Goal: Task Accomplishment & Management: Complete application form

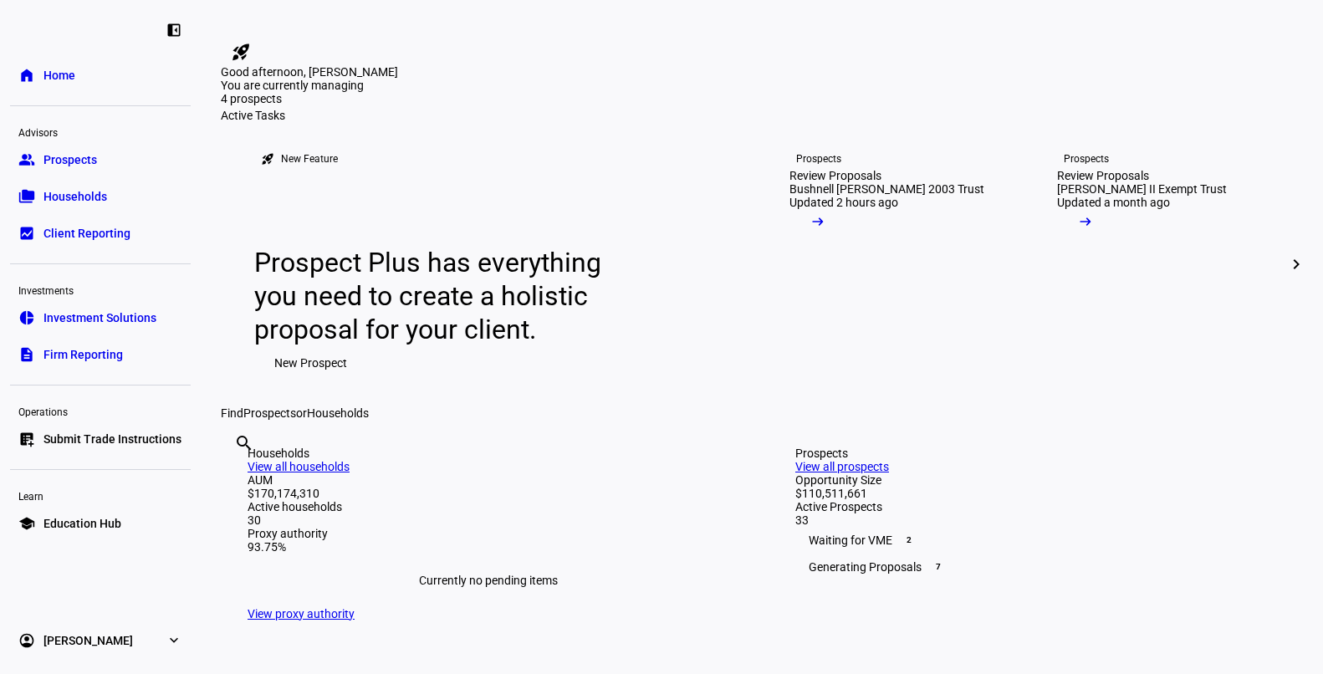
click at [66, 151] on span "Prospects" at bounding box center [70, 159] width 54 height 17
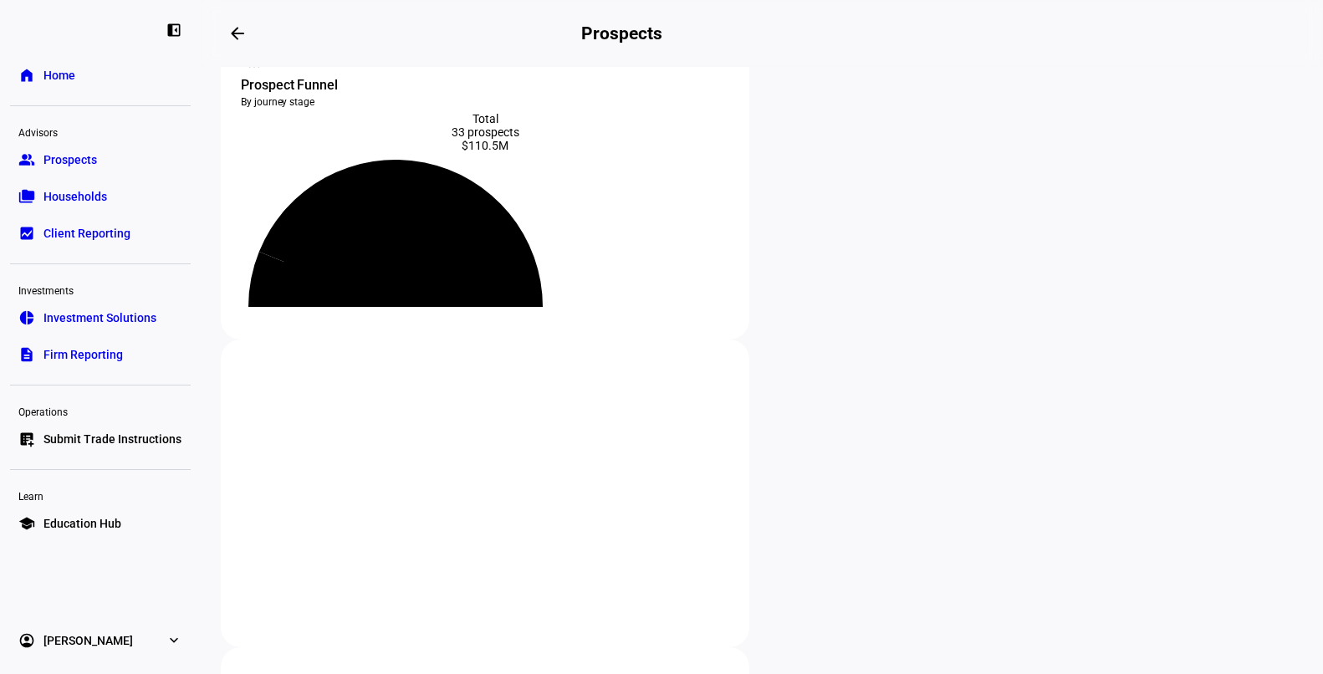
scroll to position [28, 0]
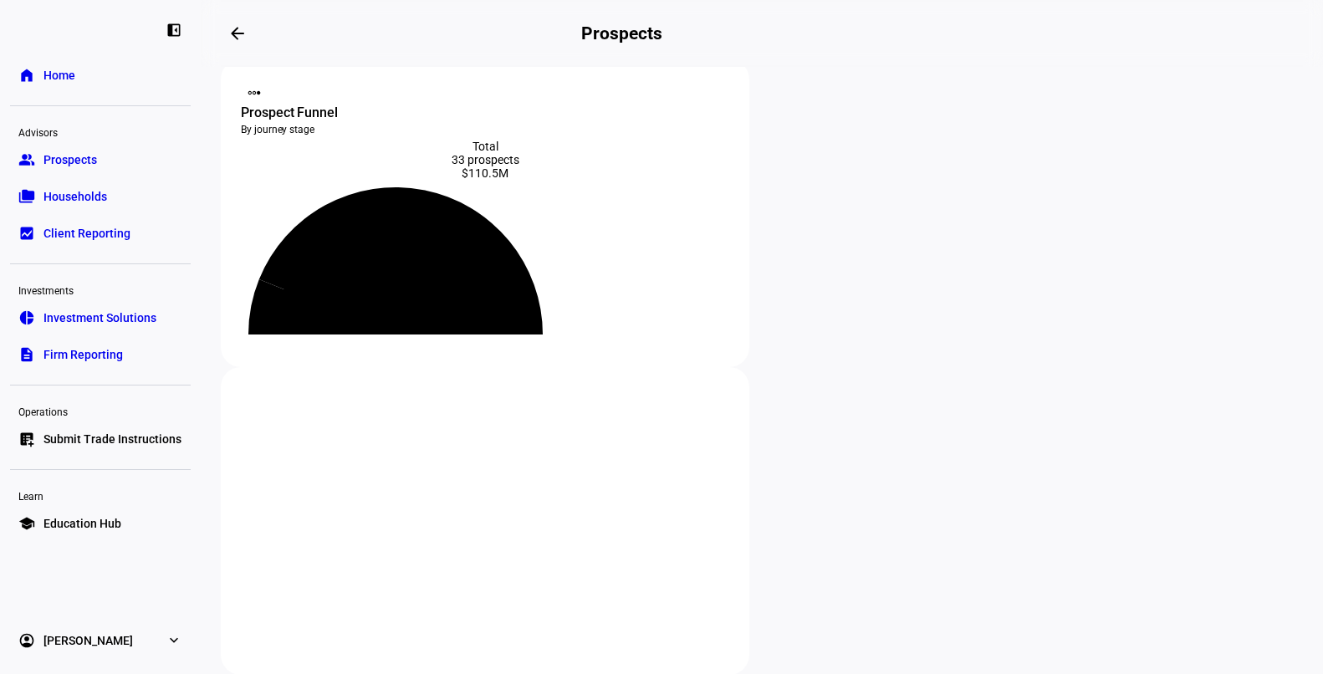
drag, startPoint x: 427, startPoint y: 161, endPoint x: 571, endPoint y: 161, distance: 143.8
click at [571, 161] on div "33 prospects" at bounding box center [485, 159] width 488 height 13
click at [550, 166] on div "33 prospects" at bounding box center [485, 159] width 488 height 13
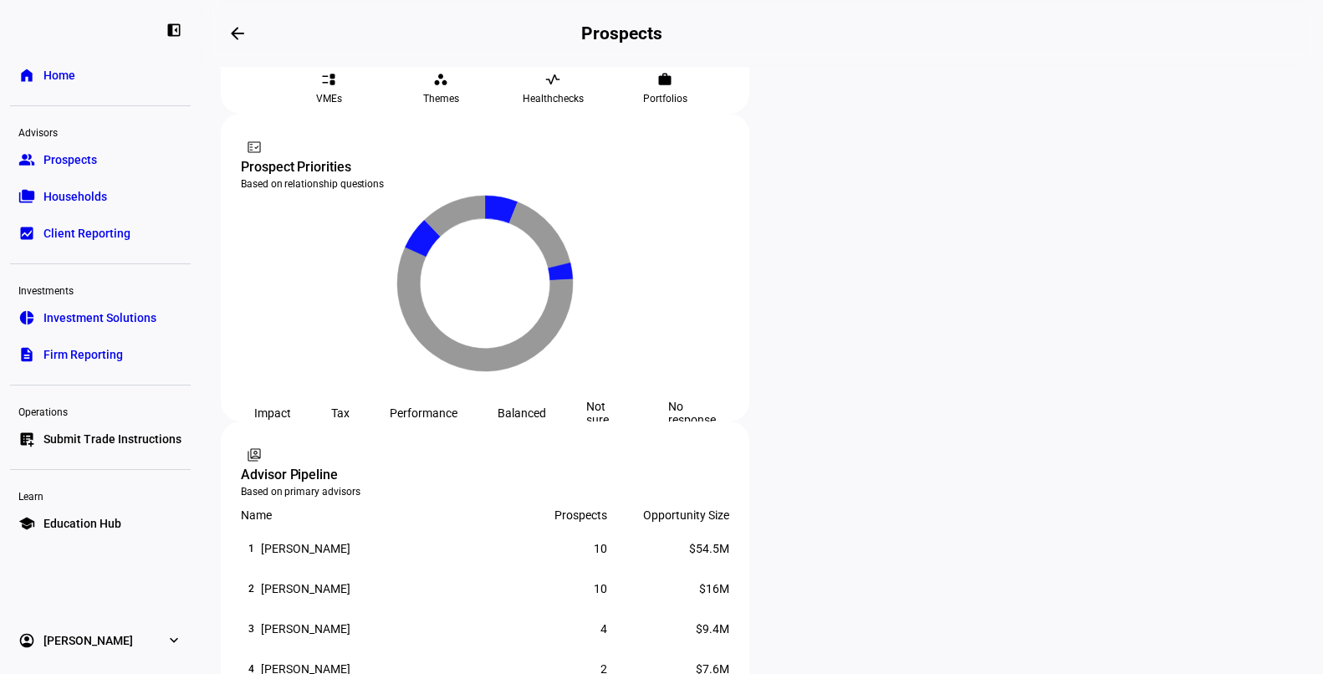
scroll to position [899, 0]
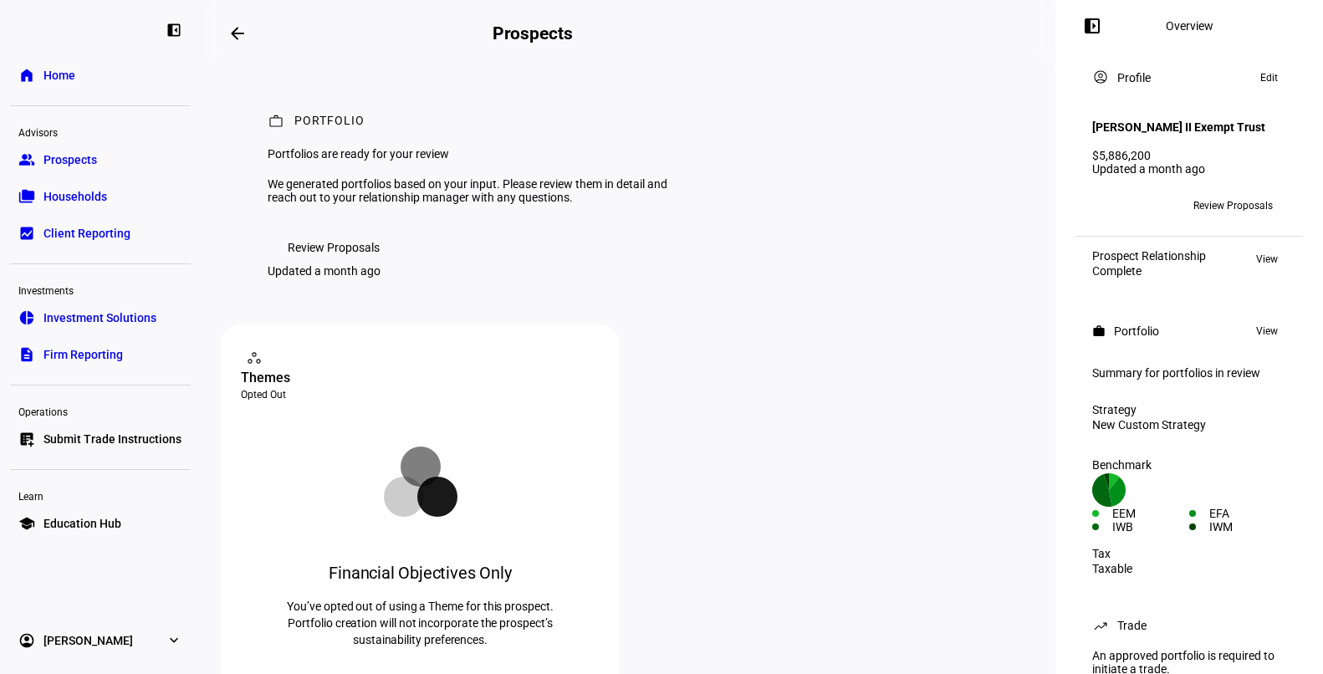
click at [325, 264] on span "Review Proposals" at bounding box center [334, 247] width 92 height 33
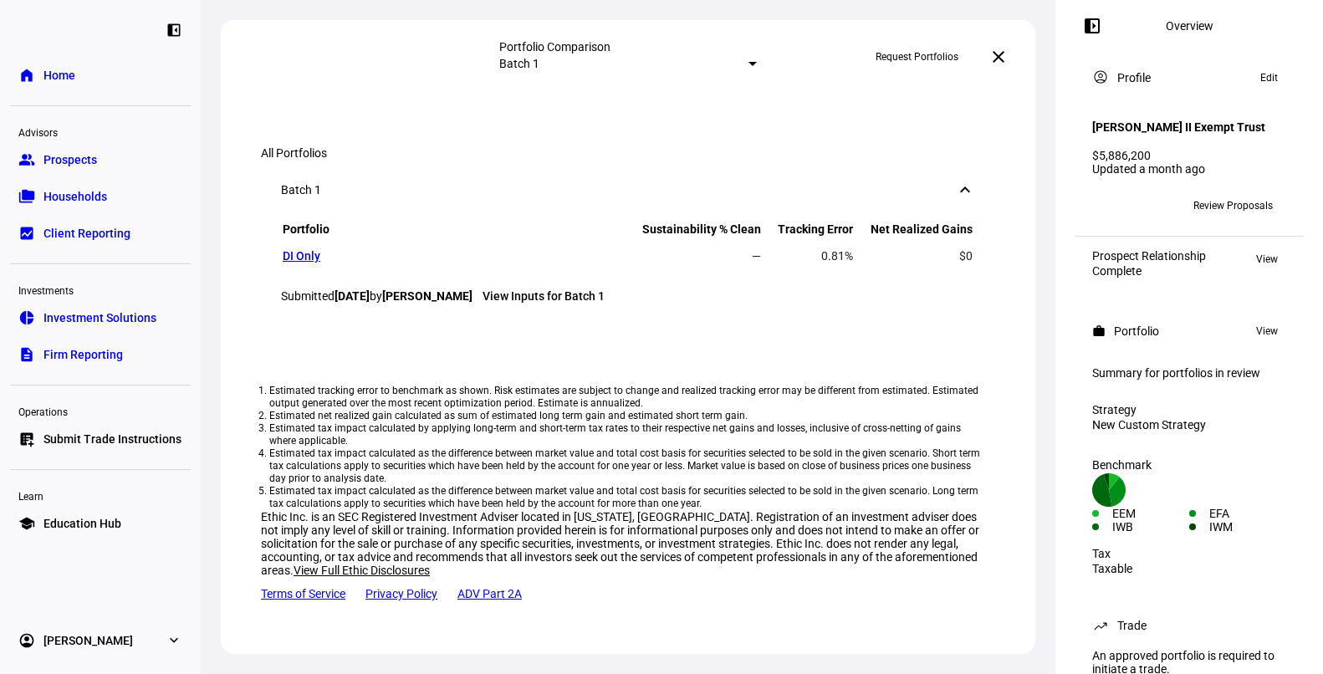
scroll to position [140, 0]
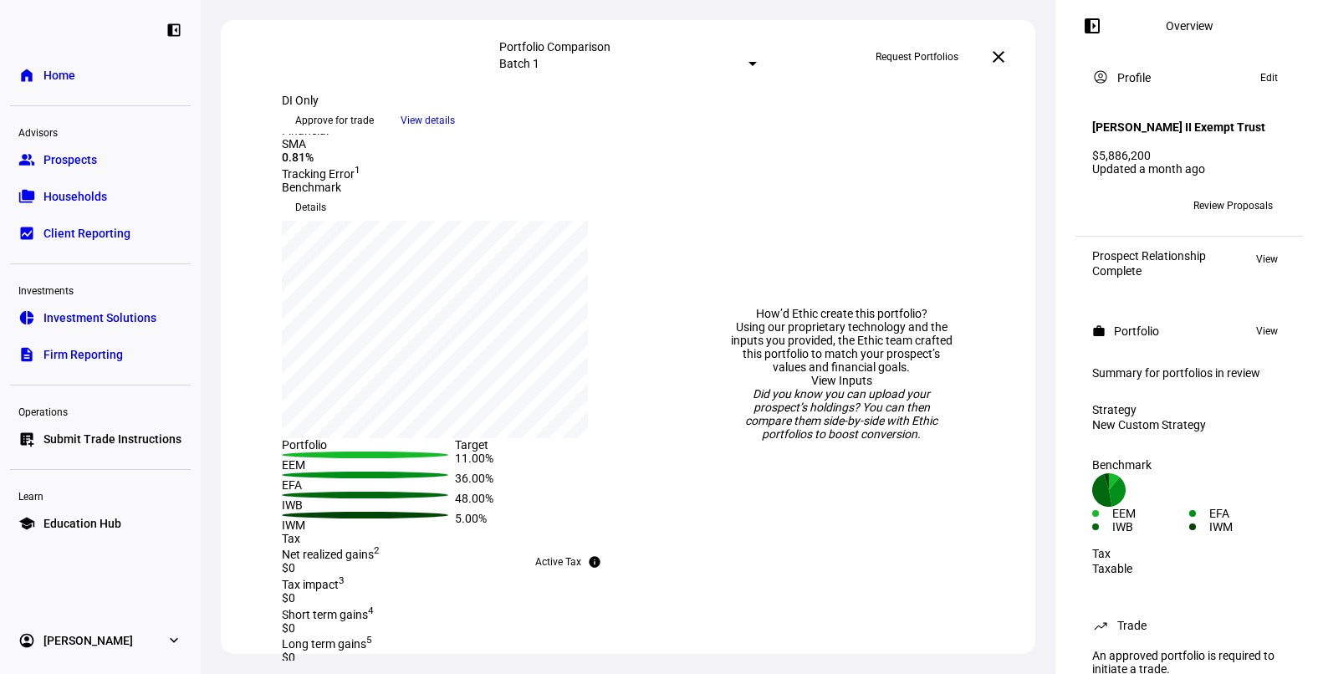
click at [616, 48] on div "Portfolio Comparison" at bounding box center [628, 46] width 258 height 13
click at [539, 59] on mat-select-trigger "Batch 1" at bounding box center [519, 63] width 40 height 13
click at [715, 152] on div "Custom compare across batches" at bounding box center [756, 139] width 293 height 27
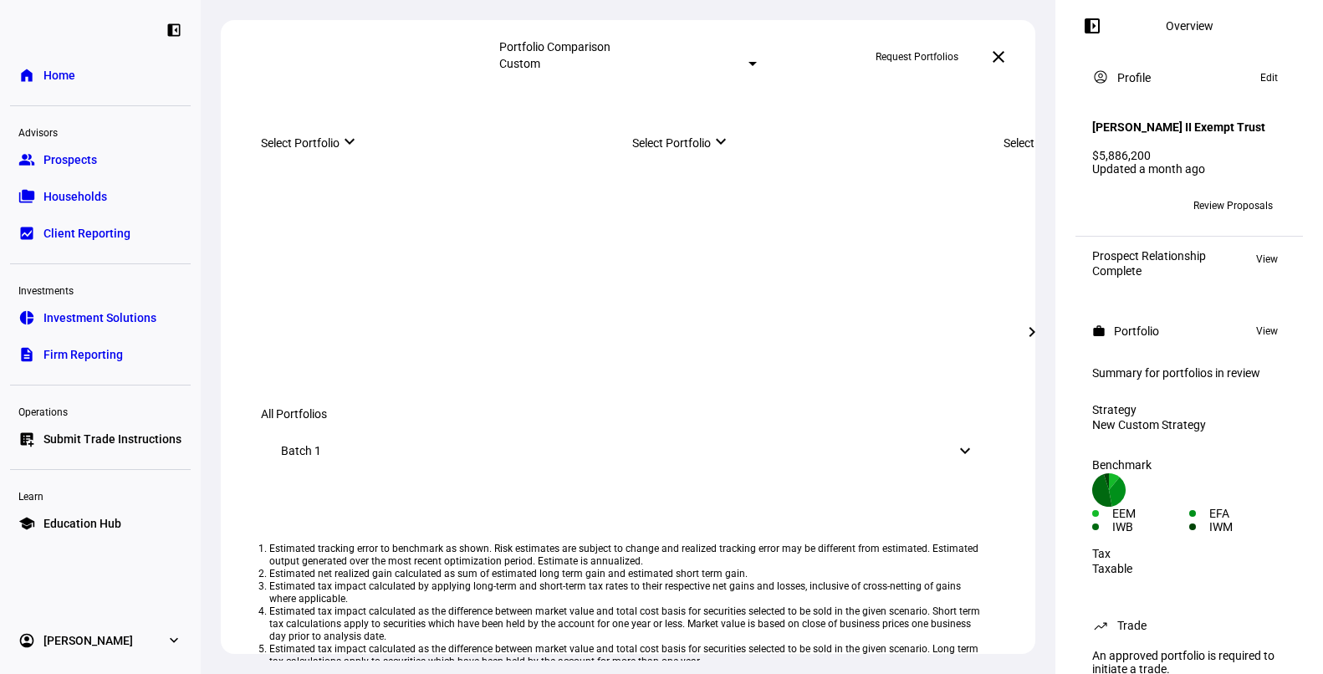
scroll to position [88, 0]
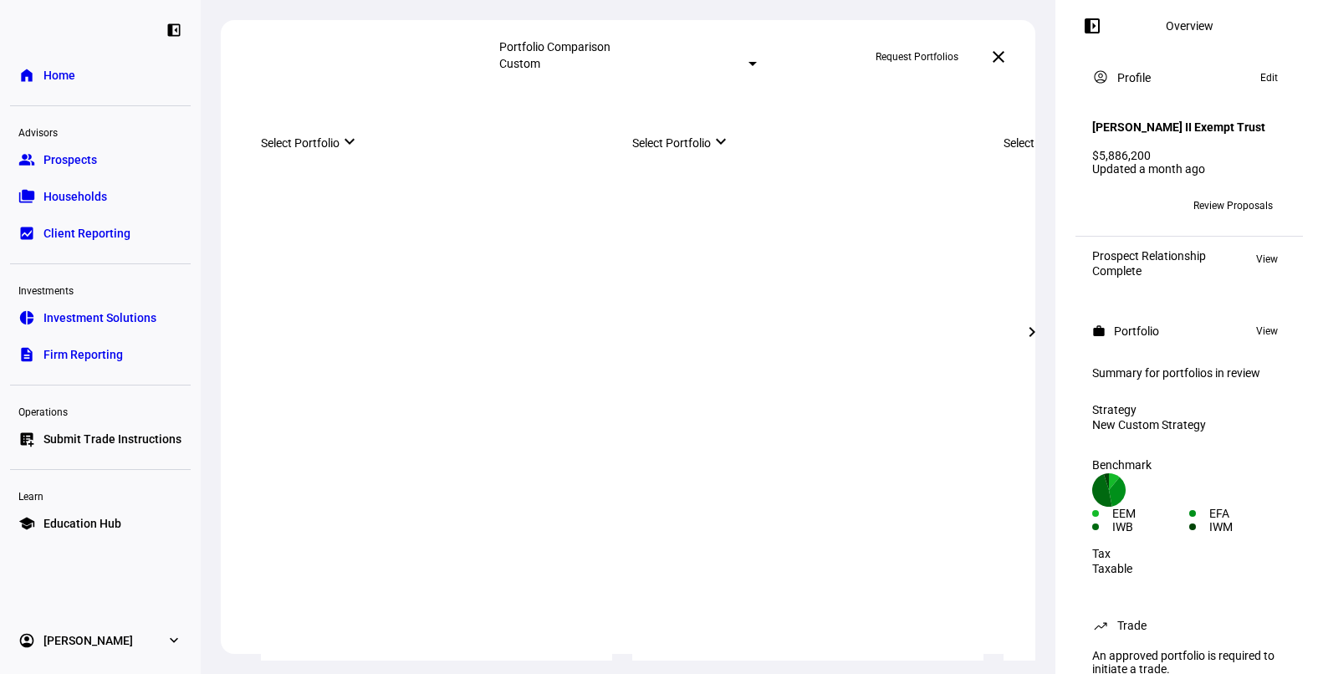
click at [693, 263] on div at bounding box center [807, 178] width 351 height 167
click at [920, 60] on span "Request Portfolios" at bounding box center [916, 56] width 83 height 27
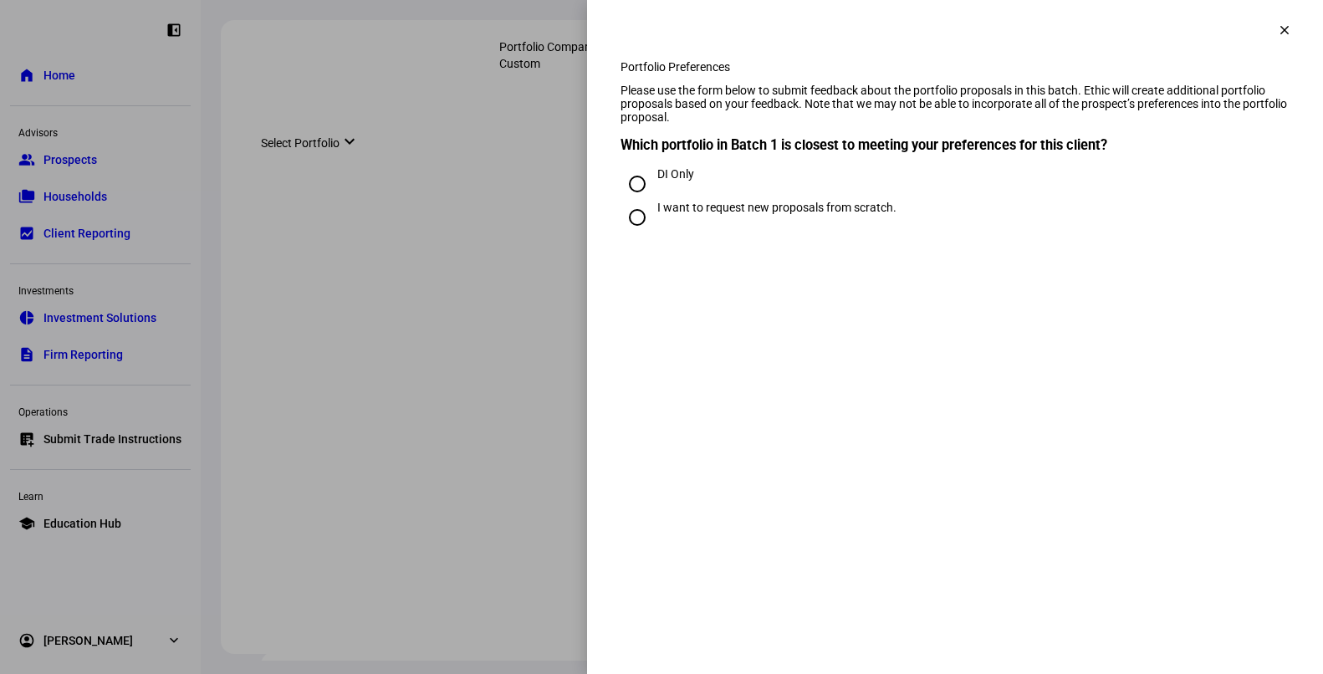
click at [1278, 35] on mat-icon "clear" at bounding box center [1284, 30] width 15 height 15
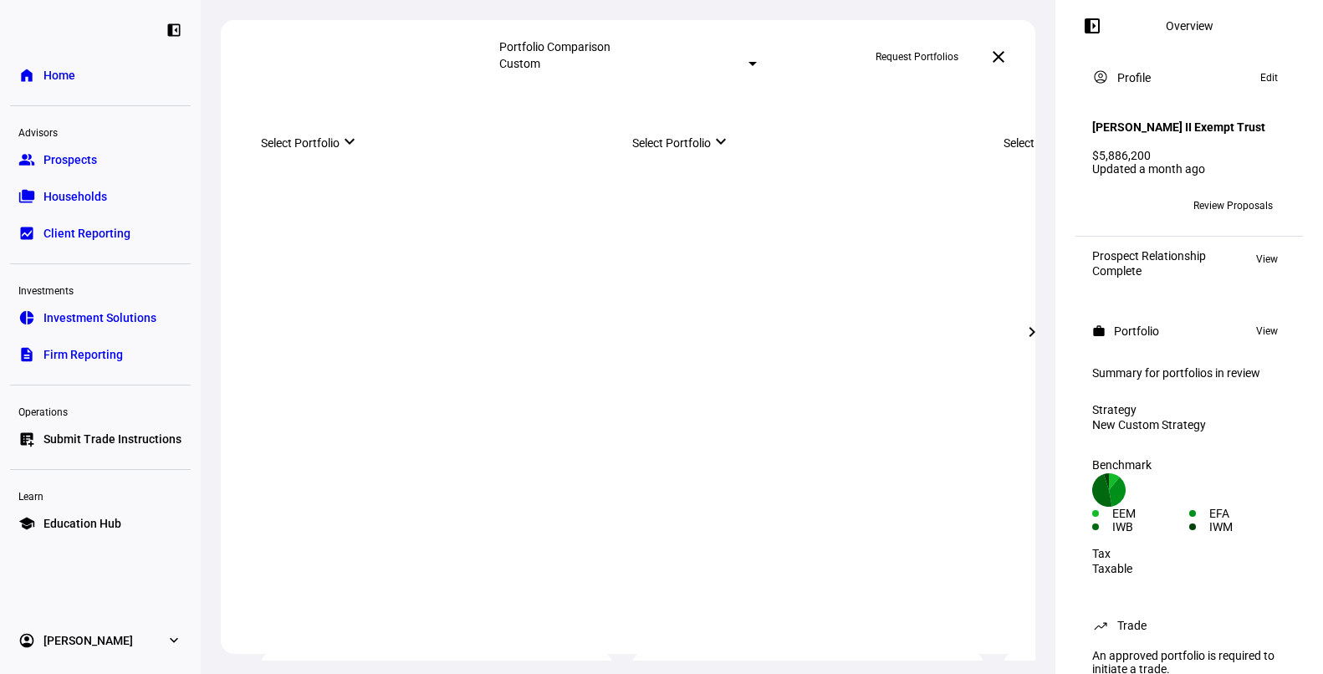
click at [972, 55] on div "Request Portfolios" at bounding box center [917, 56] width 110 height 27
click at [991, 58] on span at bounding box center [998, 57] width 40 height 40
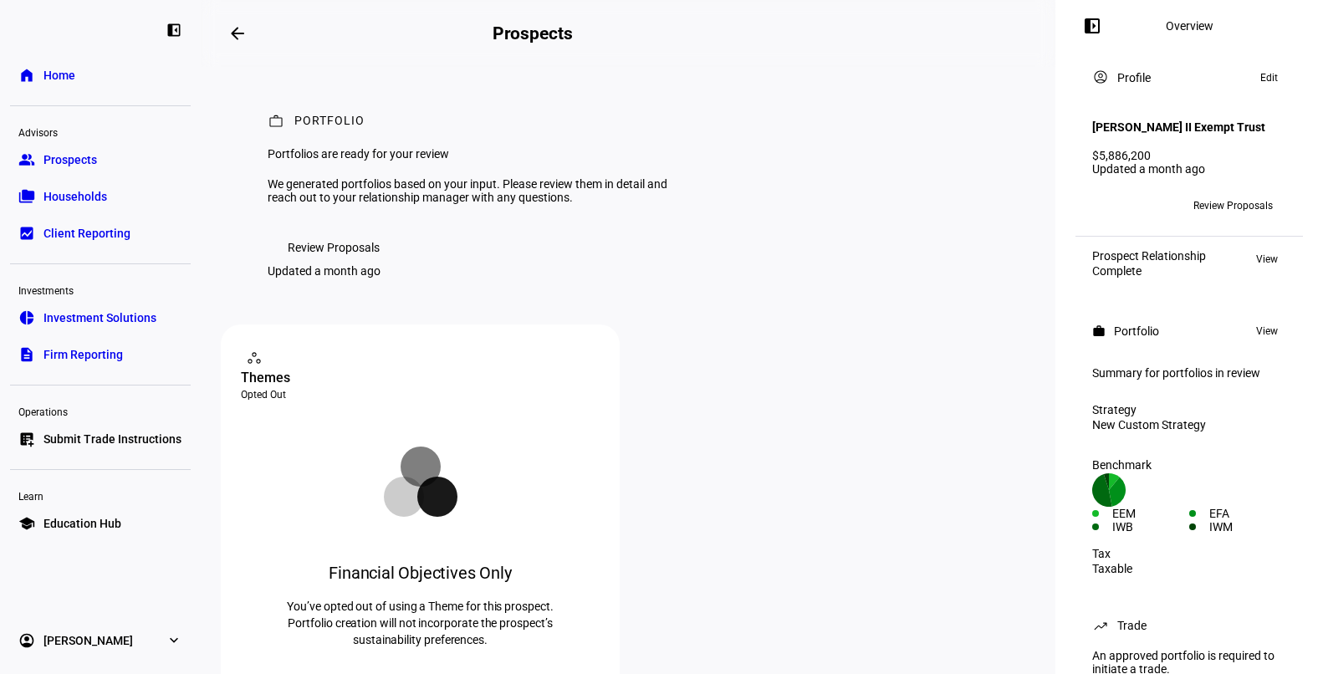
click at [249, 37] on span at bounding box center [237, 33] width 40 height 40
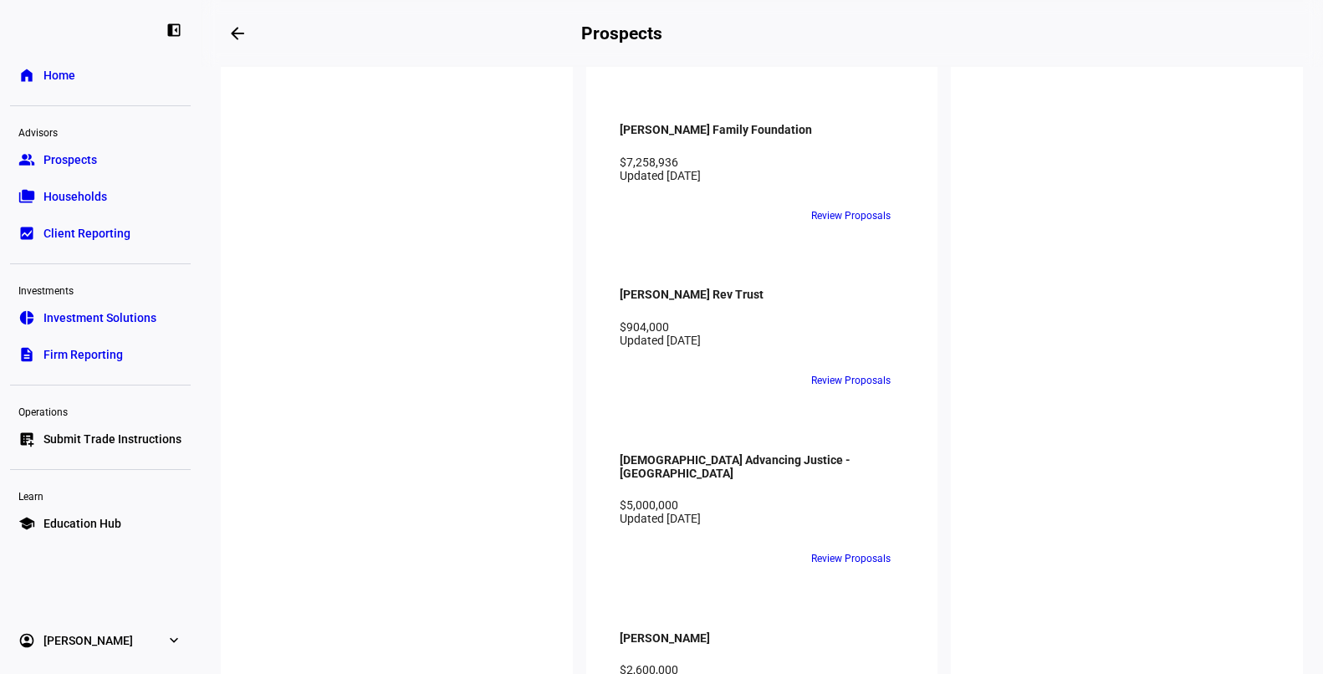
scroll to position [4020, 0]
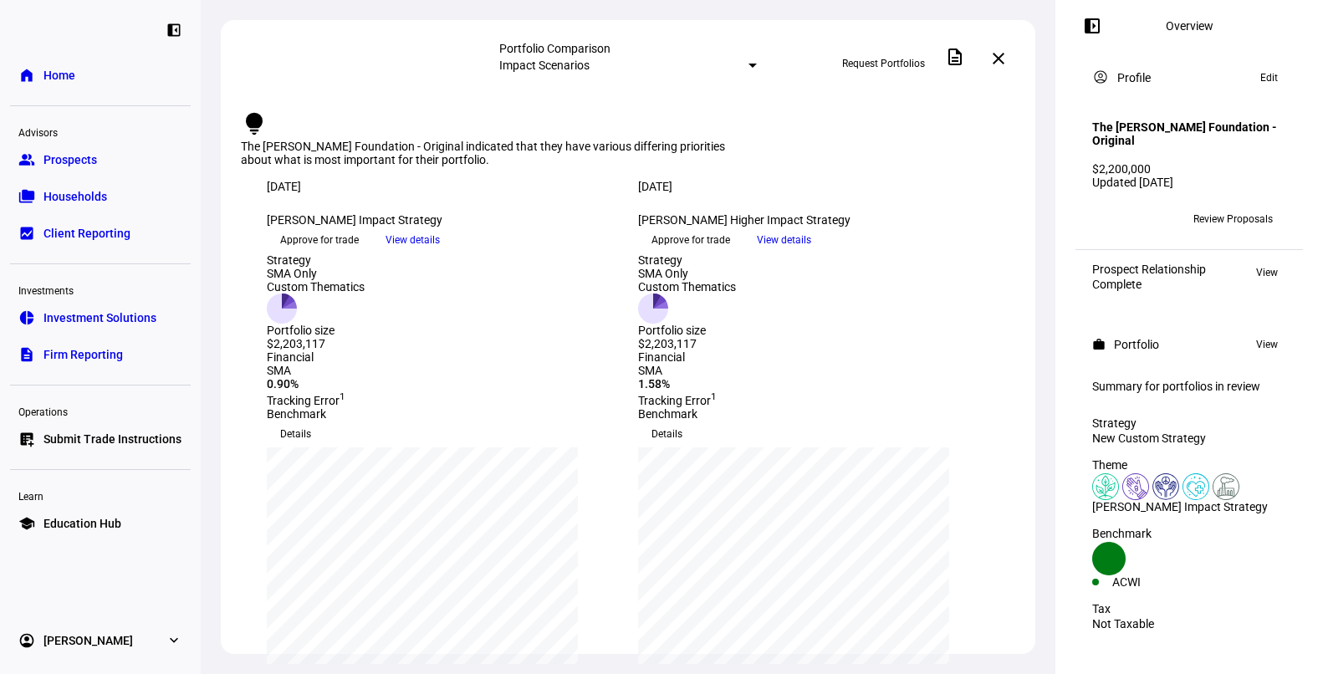
click at [589, 67] on mat-select-trigger "Impact Scenarios" at bounding box center [544, 65] width 90 height 13
click at [680, 99] on div "Impact Scenarios" at bounding box center [725, 92] width 293 height 13
click at [516, 208] on div "[DATE] more_vert" at bounding box center [442, 196] width 351 height 33
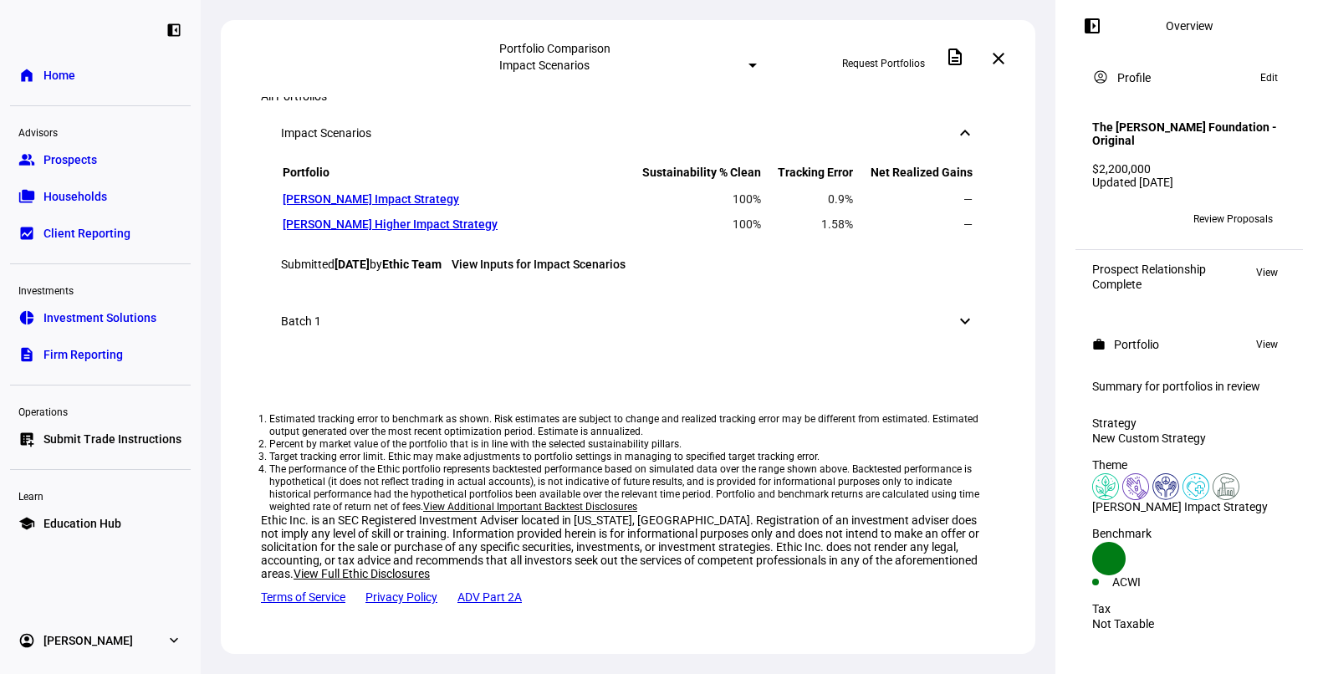
scroll to position [1785, 0]
click at [421, 206] on link "[PERSON_NAME] Impact Strategy" at bounding box center [371, 198] width 176 height 13
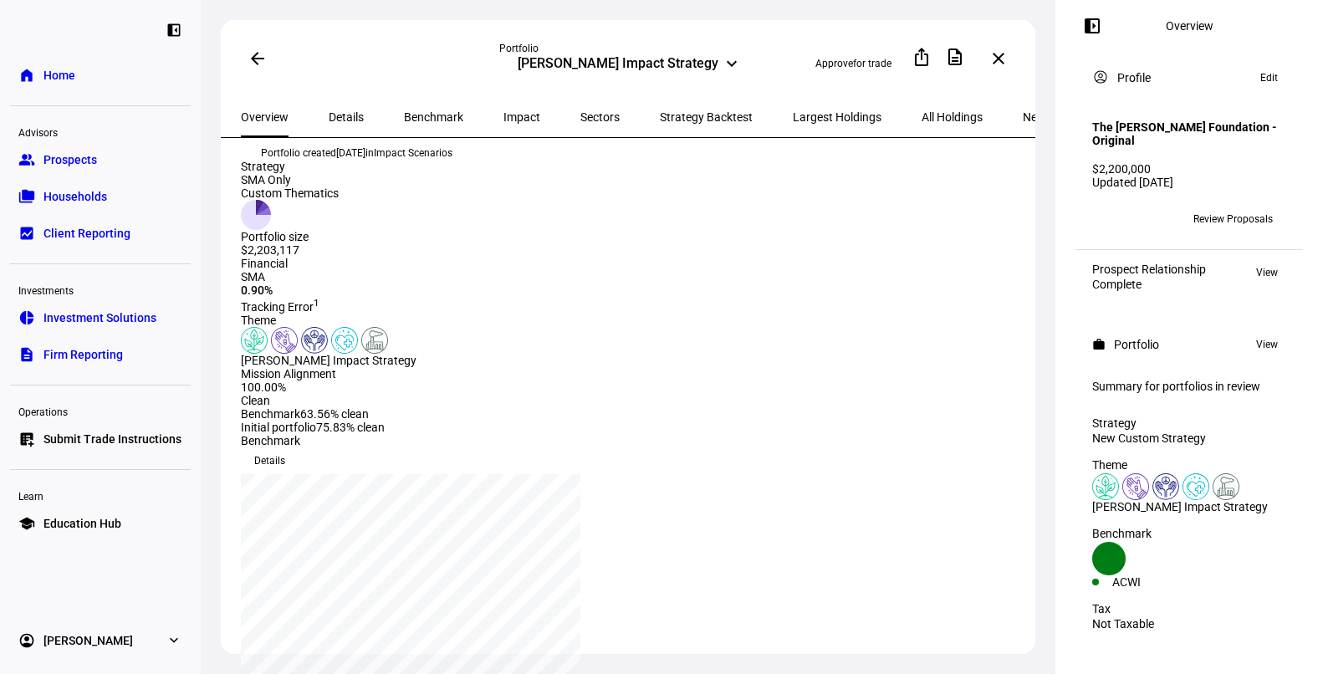
scroll to position [72, 0]
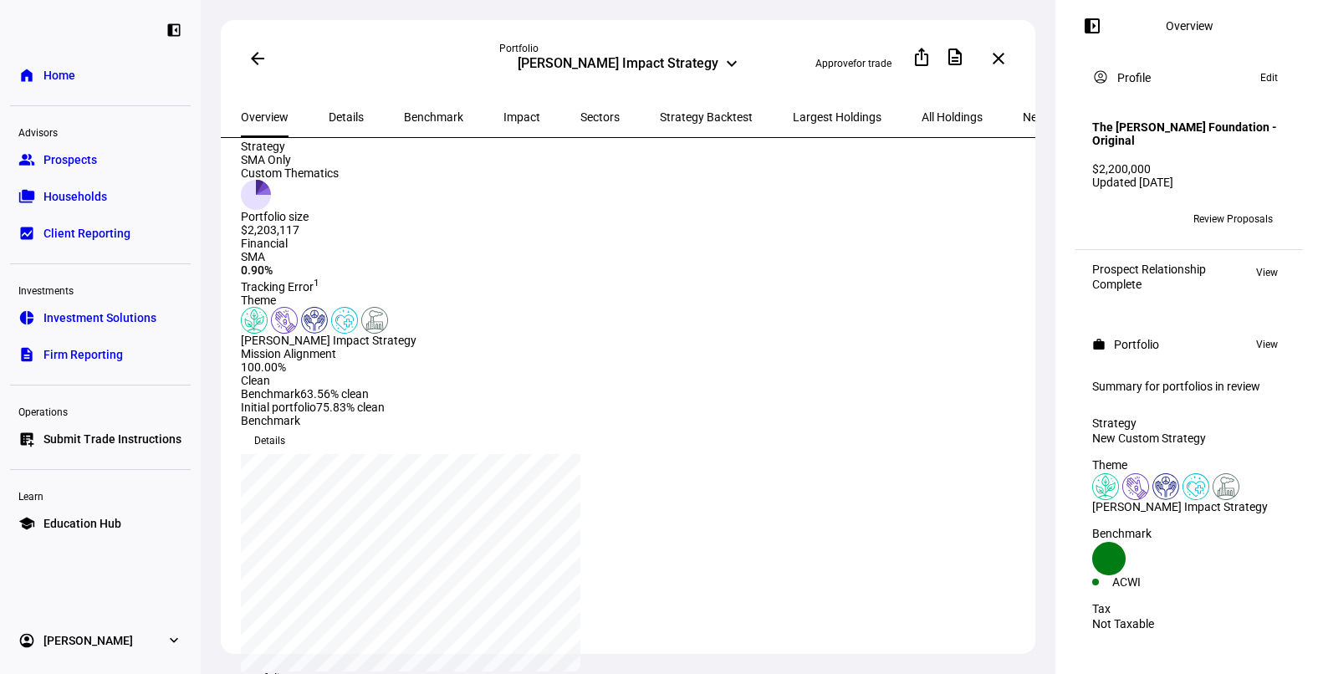
click at [268, 334] on img at bounding box center [254, 320] width 27 height 27
click at [410, 347] on div "[PERSON_NAME] Impact Strategy" at bounding box center [433, 340] width 385 height 13
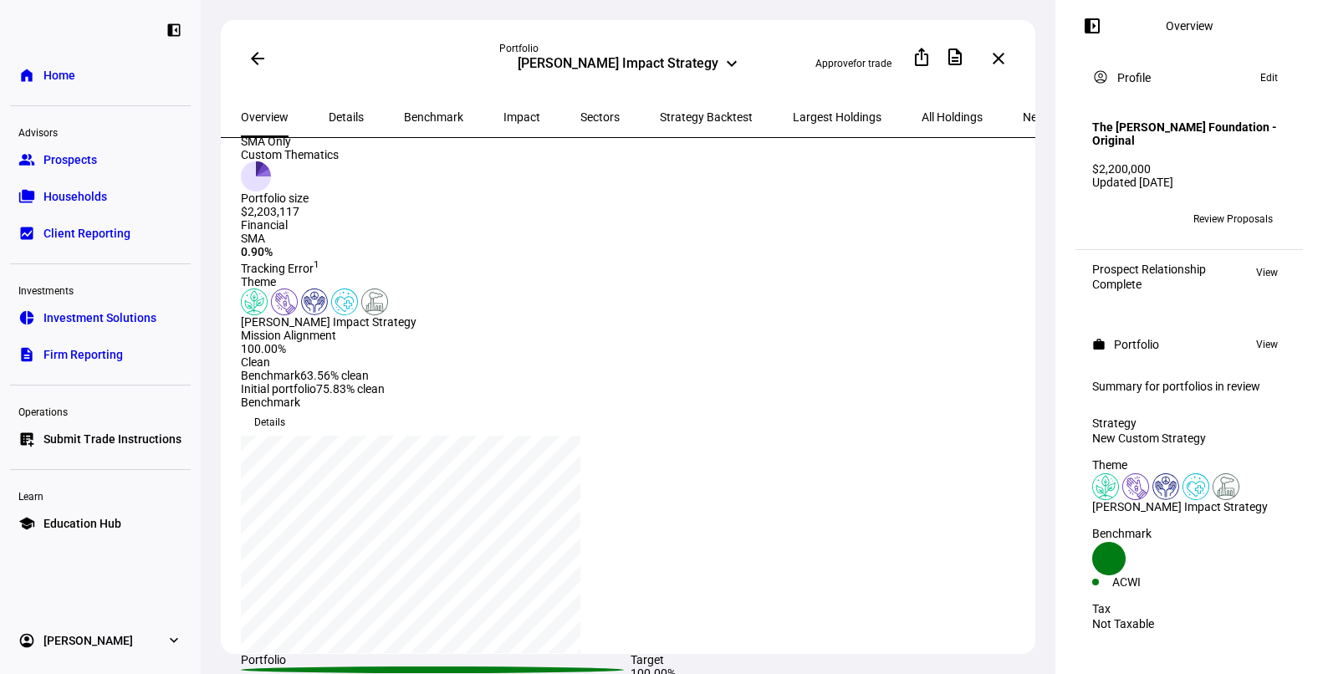
scroll to position [94, 0]
click at [503, 114] on span "Impact" at bounding box center [521, 117] width 37 height 12
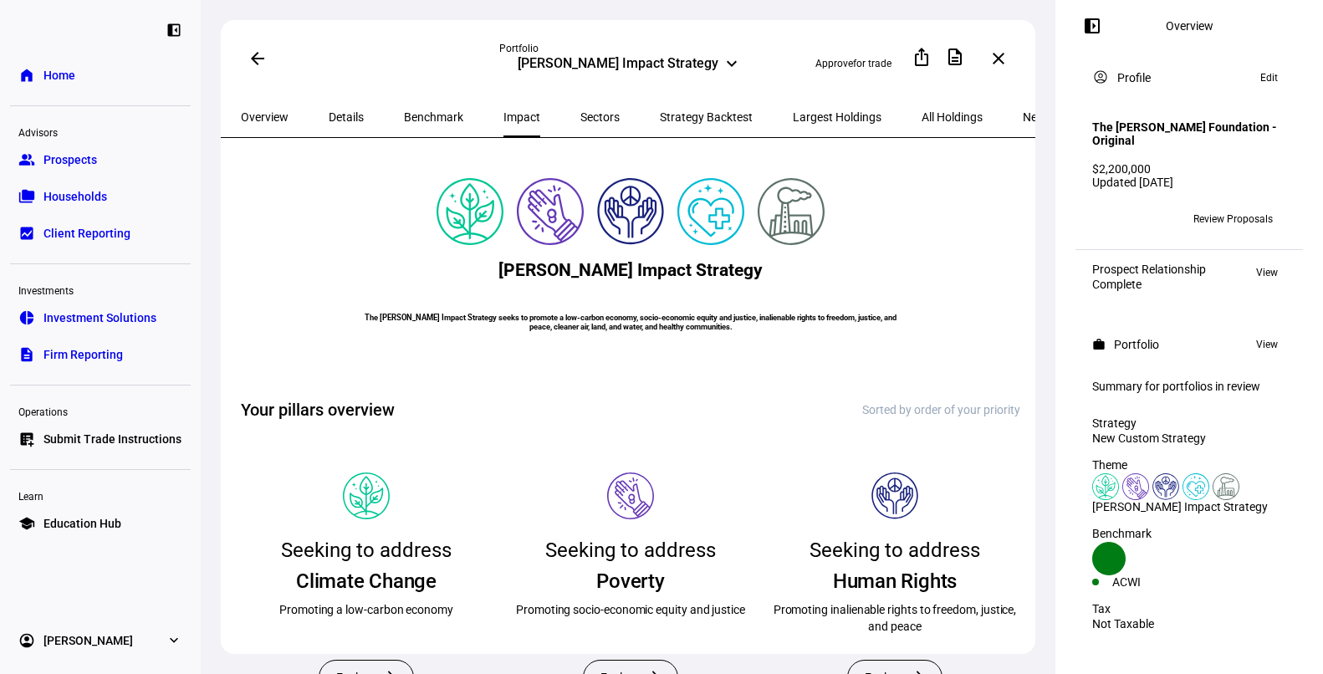
click at [426, 113] on span "Benchmark" at bounding box center [433, 117] width 59 height 12
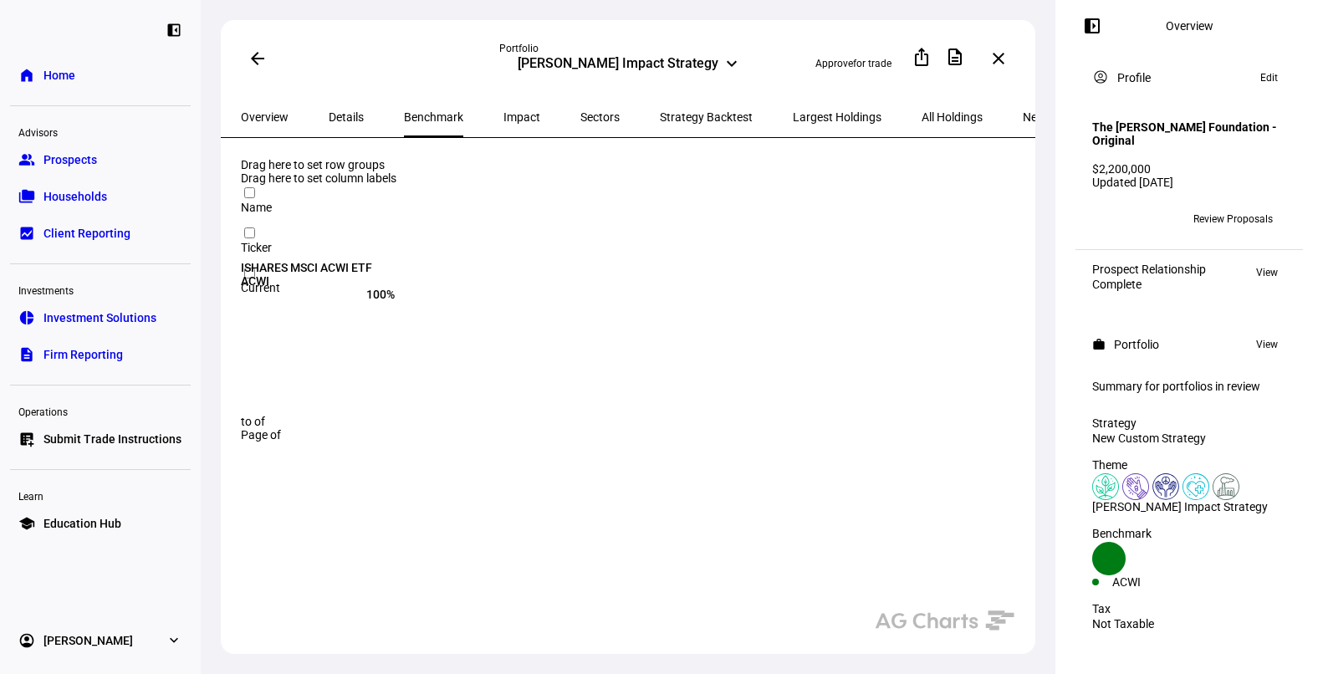
click at [793, 125] on span "Largest Holdings" at bounding box center [837, 117] width 89 height 40
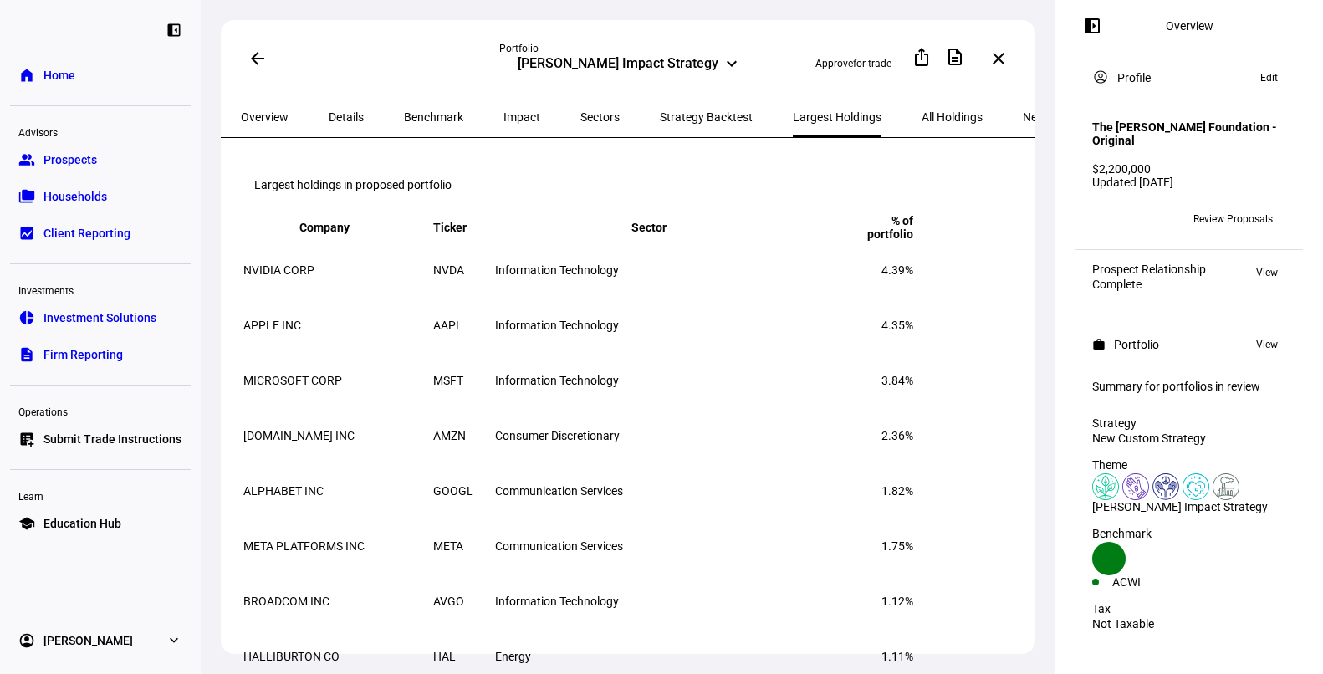
click at [503, 116] on span "Impact" at bounding box center [521, 117] width 37 height 12
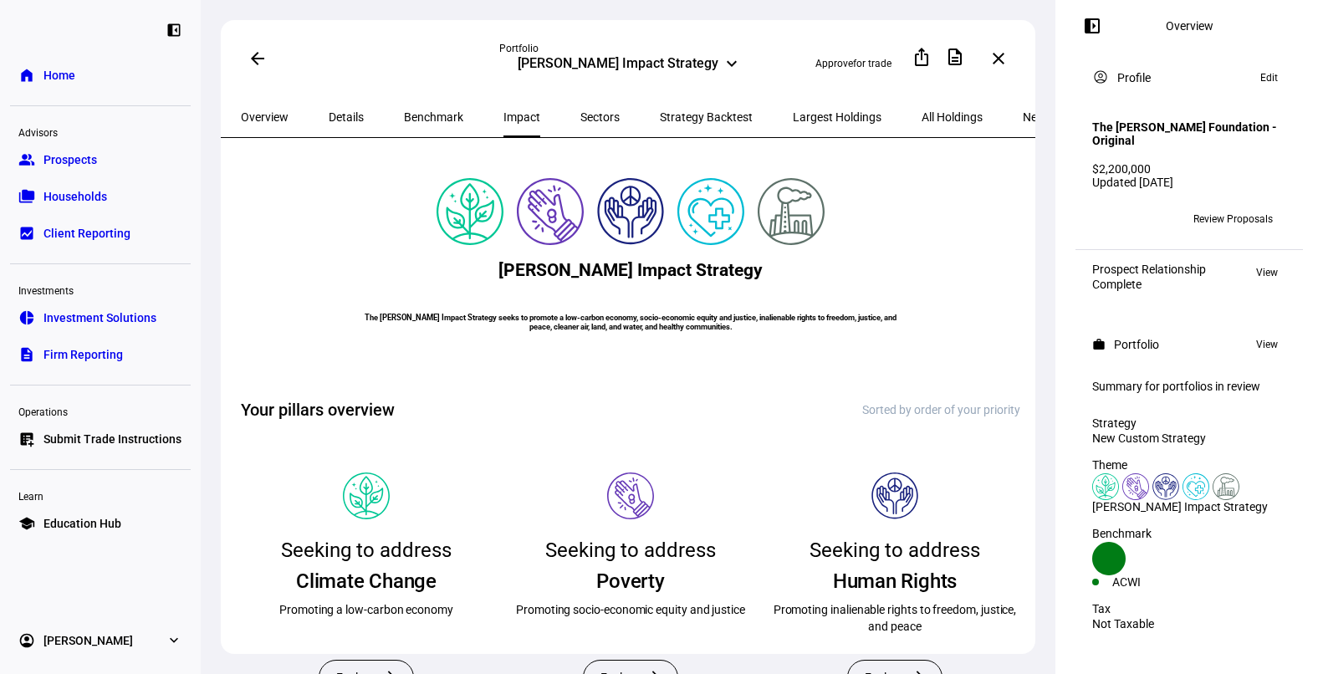
click at [406, 114] on span "Benchmark" at bounding box center [433, 117] width 59 height 12
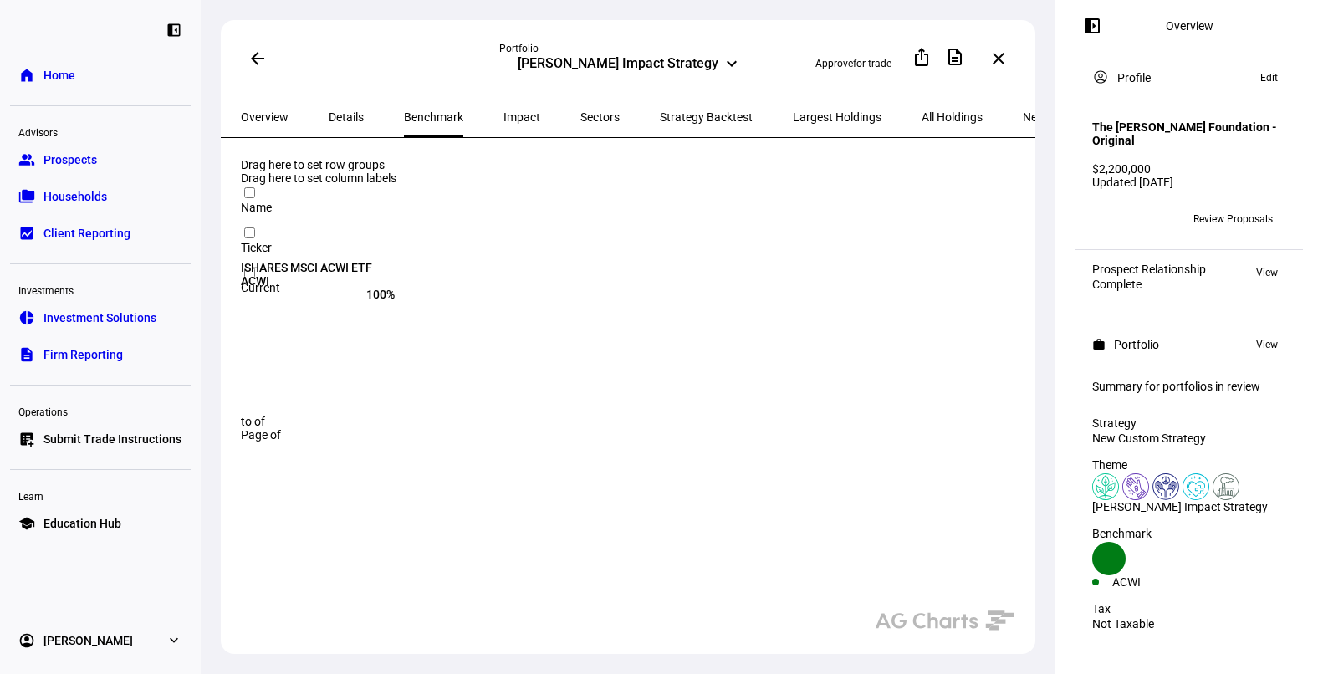
click at [334, 117] on span "Details" at bounding box center [346, 117] width 35 height 12
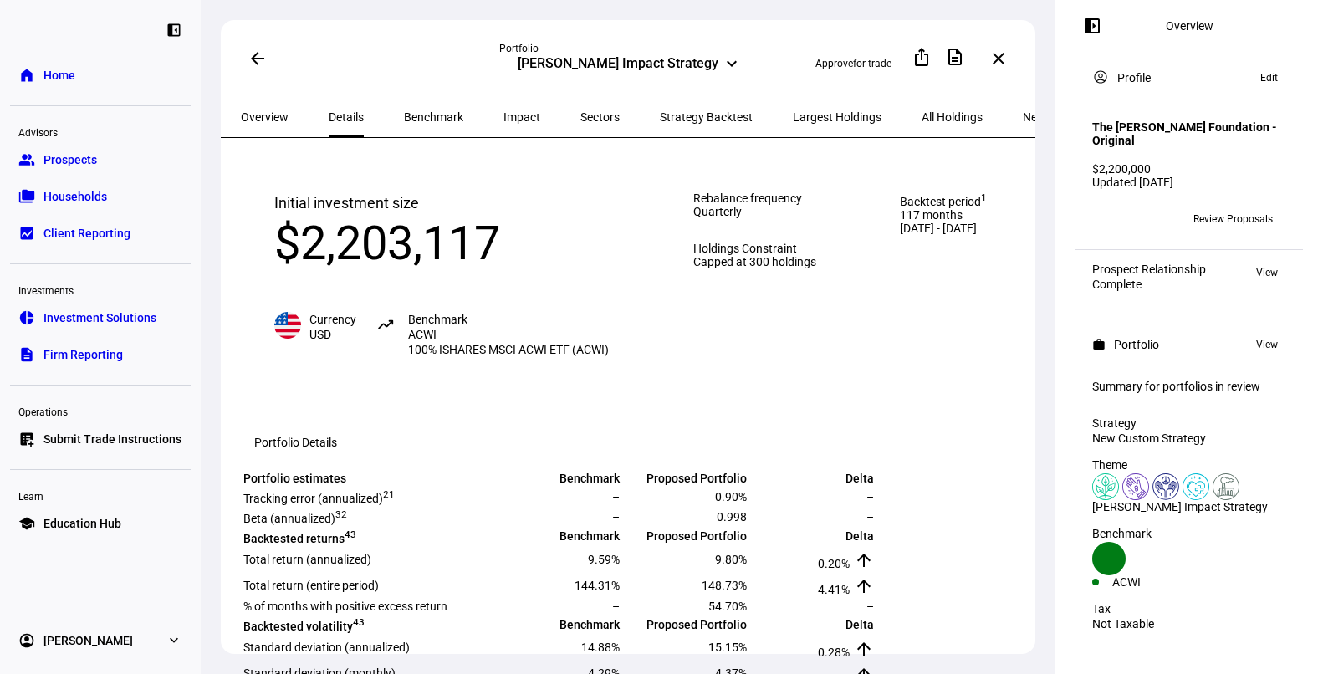
click at [263, 115] on span "Overview" at bounding box center [265, 117] width 48 height 12
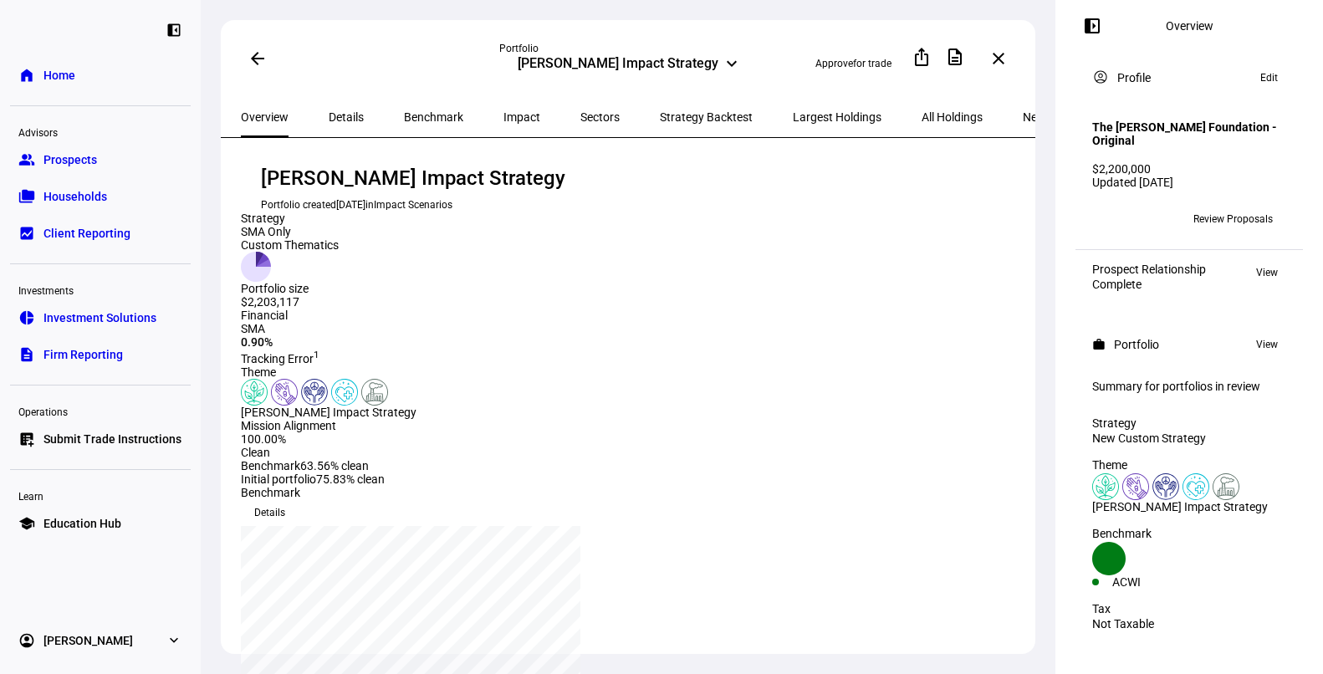
click at [260, 67] on span at bounding box center [257, 58] width 40 height 40
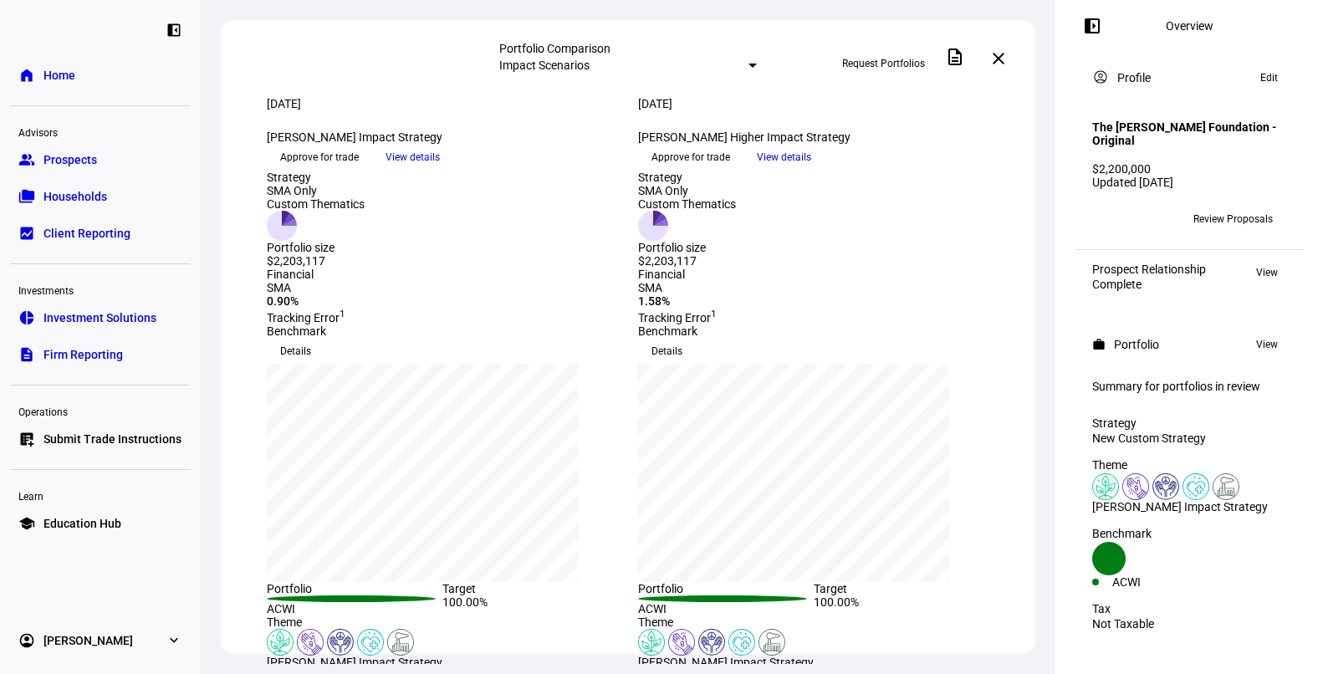
click at [1007, 60] on span at bounding box center [998, 58] width 40 height 40
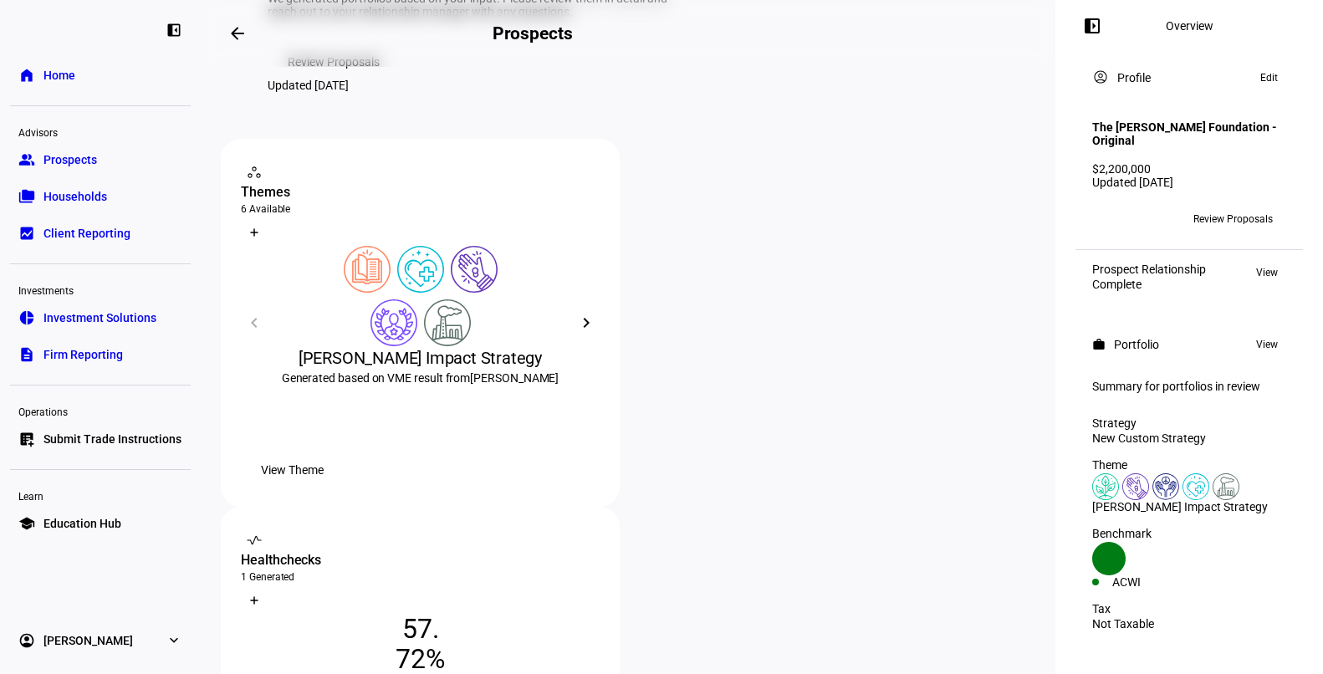
scroll to position [209, 0]
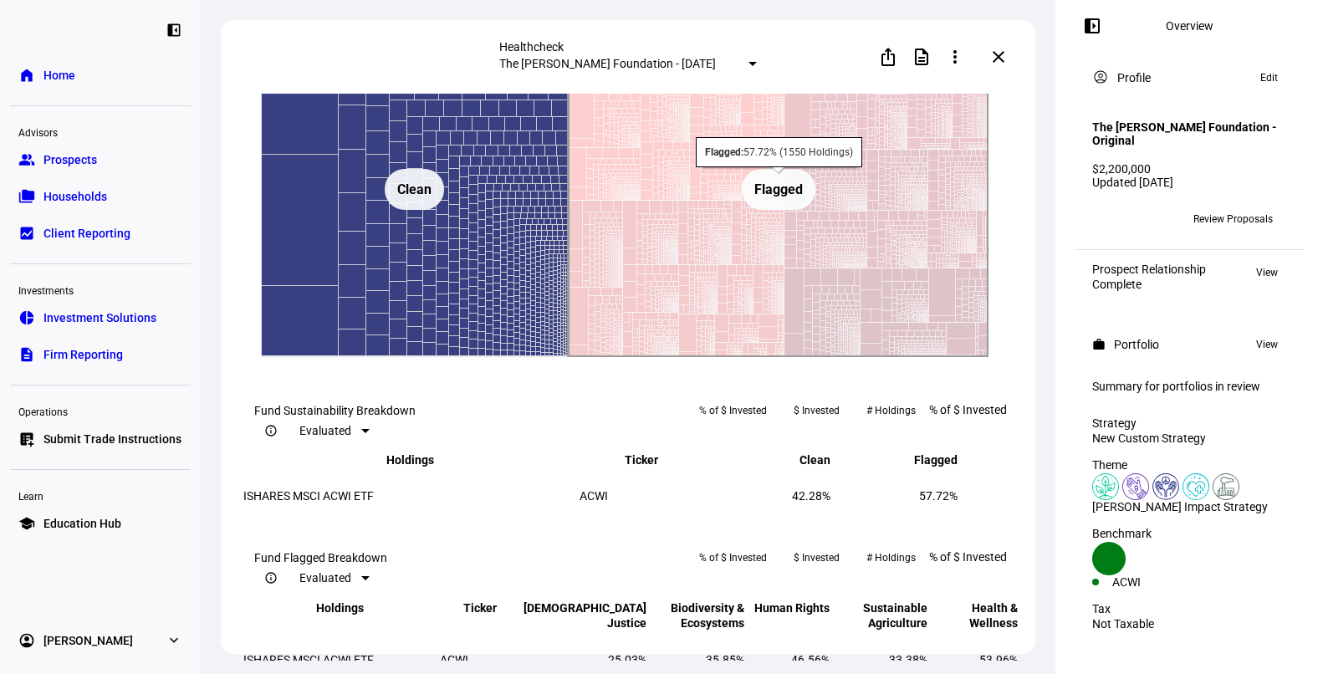
scroll to position [1051, 0]
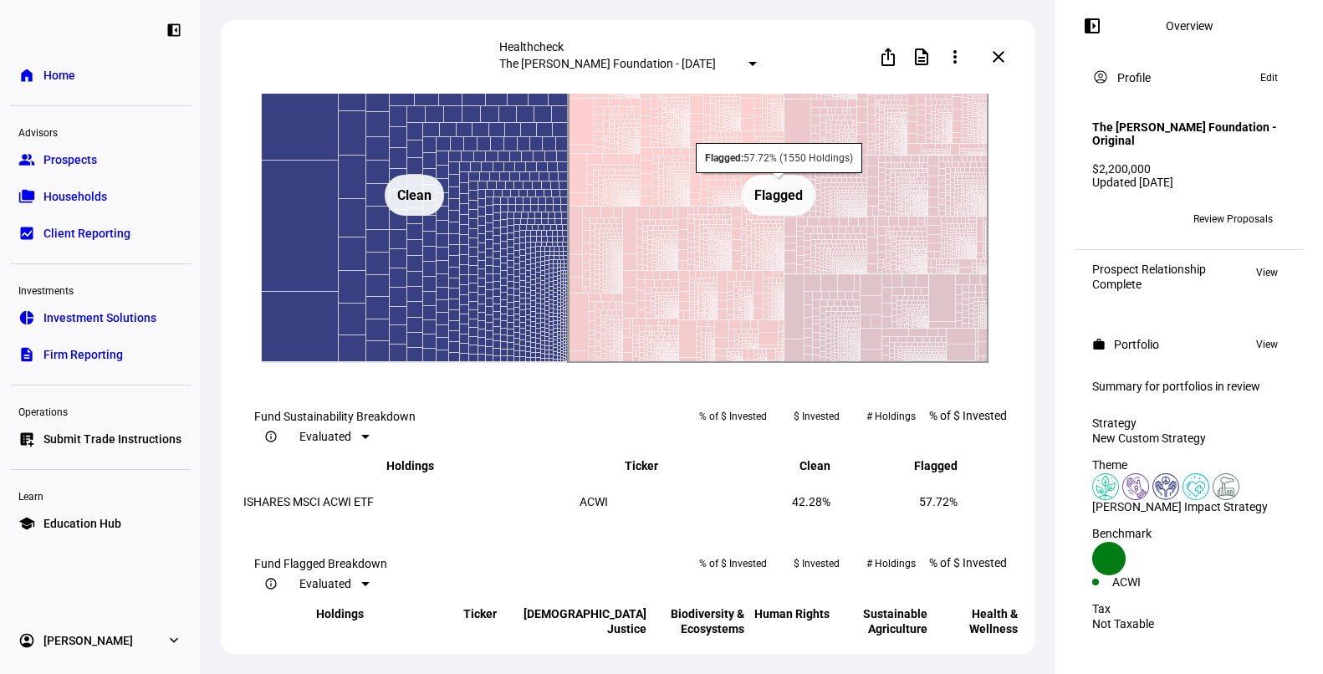
click at [778, 203] on text "Flagged ​ Flagged" at bounding box center [778, 195] width 48 height 16
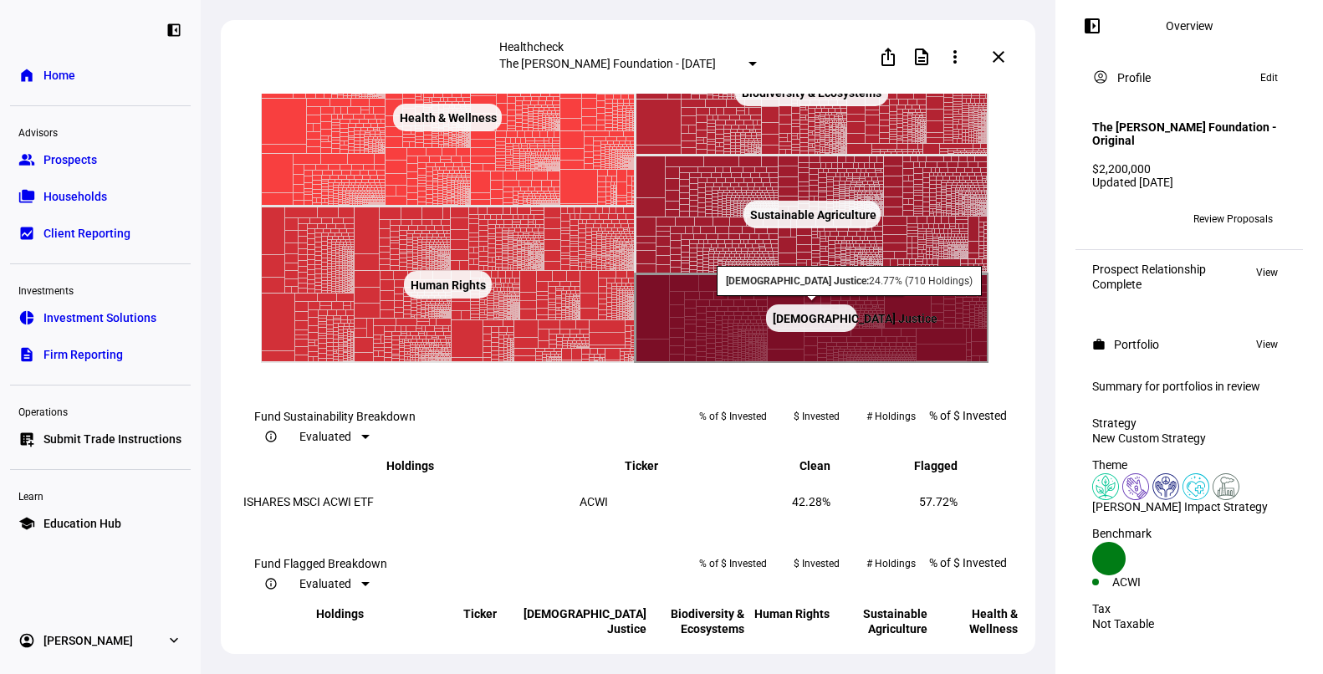
click at [801, 332] on rect at bounding box center [811, 318] width 91 height 28
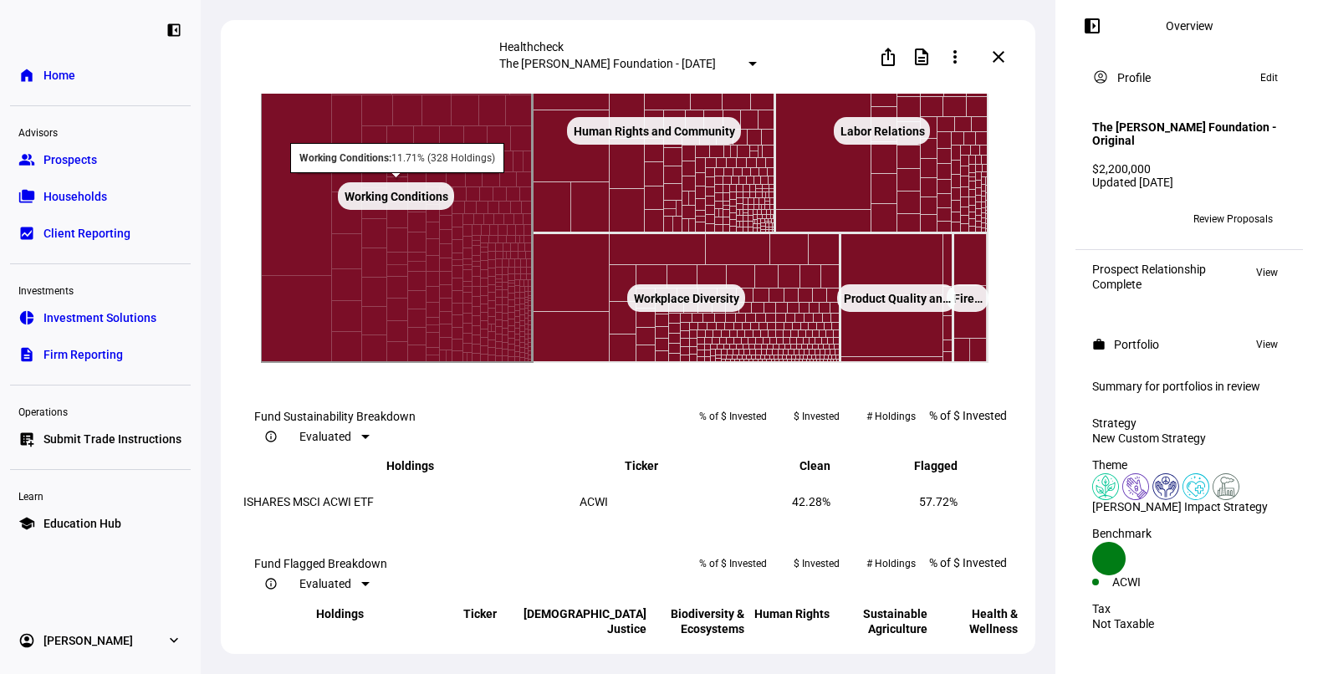
click at [415, 203] on text "Working Conditions ​ Working Conditions" at bounding box center [396, 196] width 104 height 13
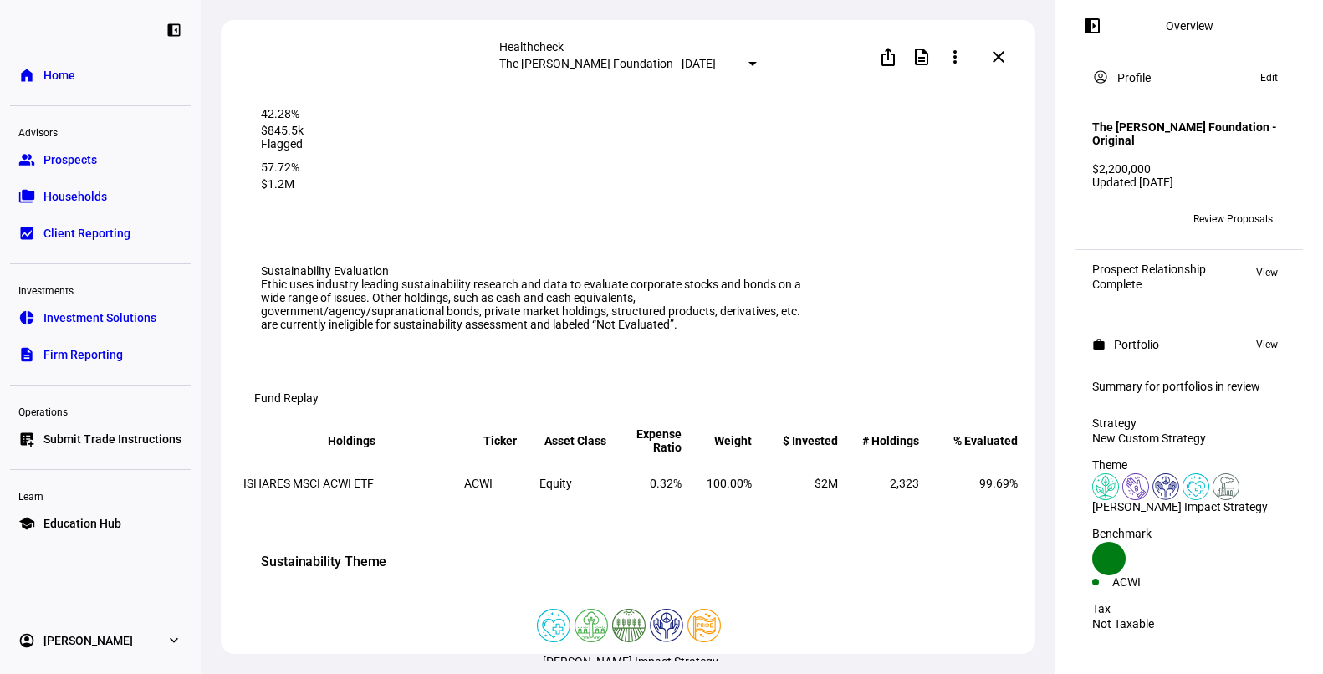
scroll to position [0, 0]
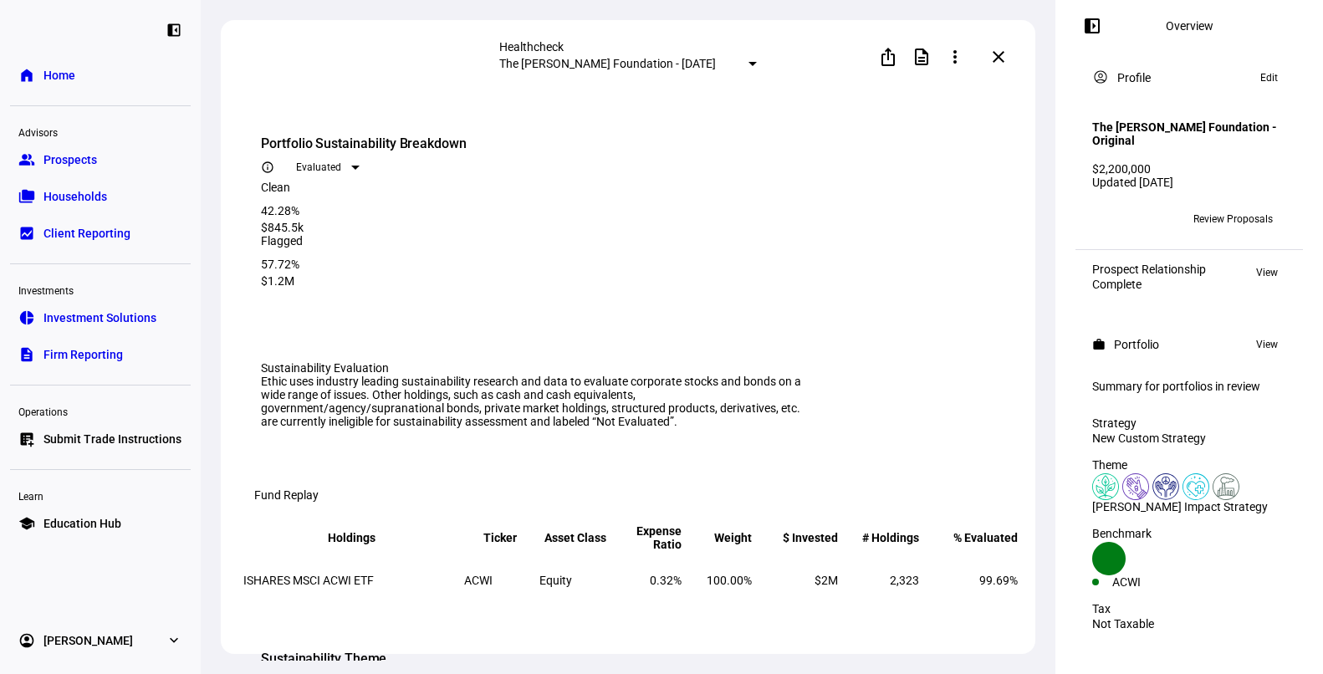
click at [1003, 60] on mat-icon "close" at bounding box center [998, 57] width 20 height 20
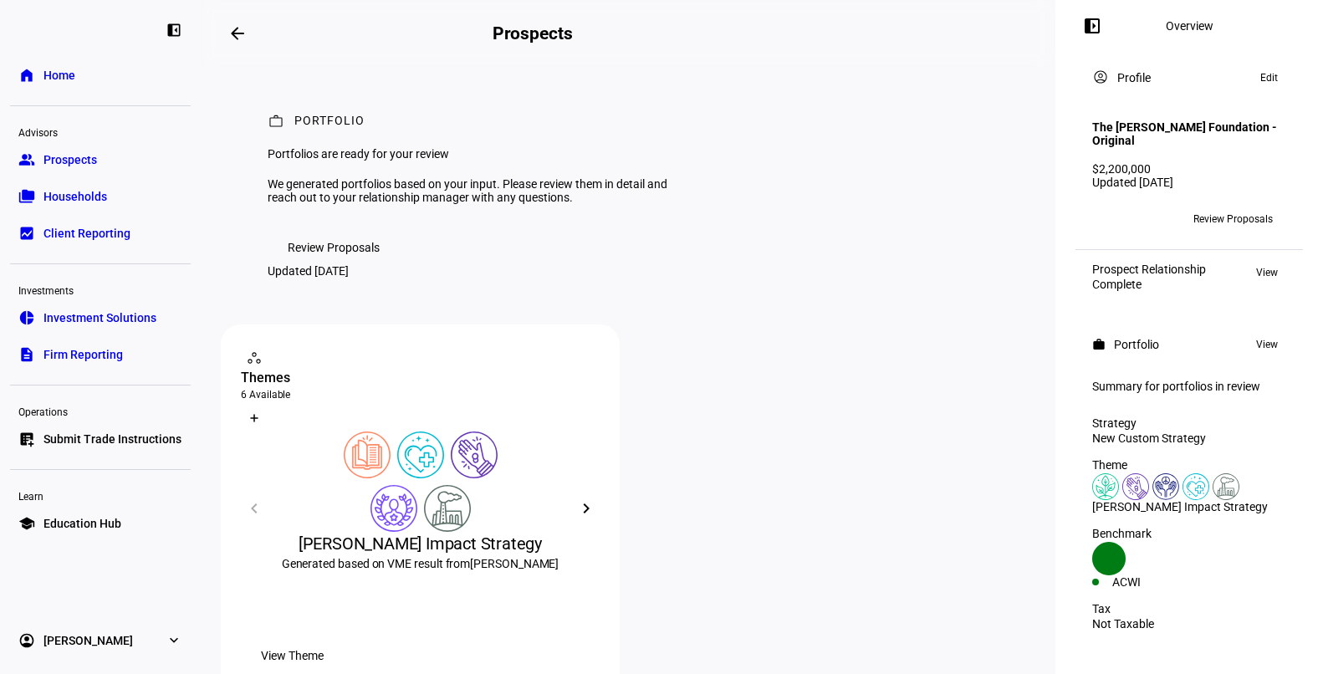
click at [76, 190] on span "Households" at bounding box center [75, 196] width 64 height 17
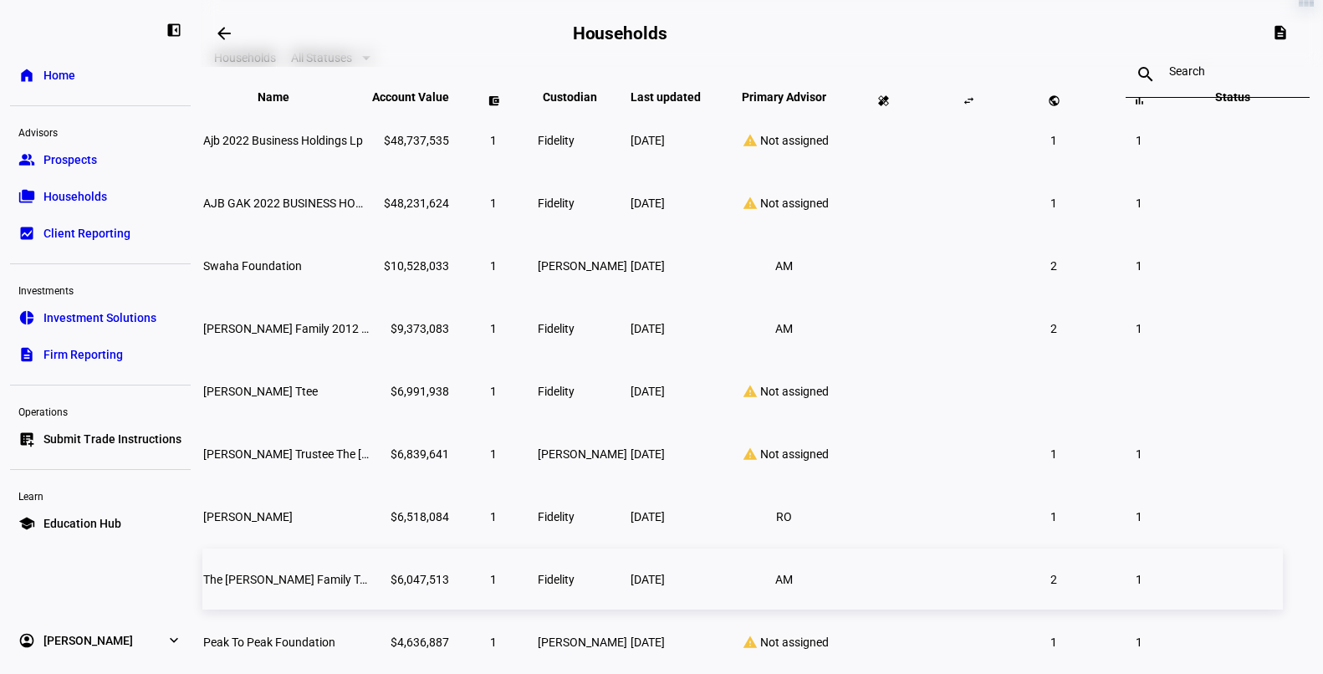
scroll to position [8, 0]
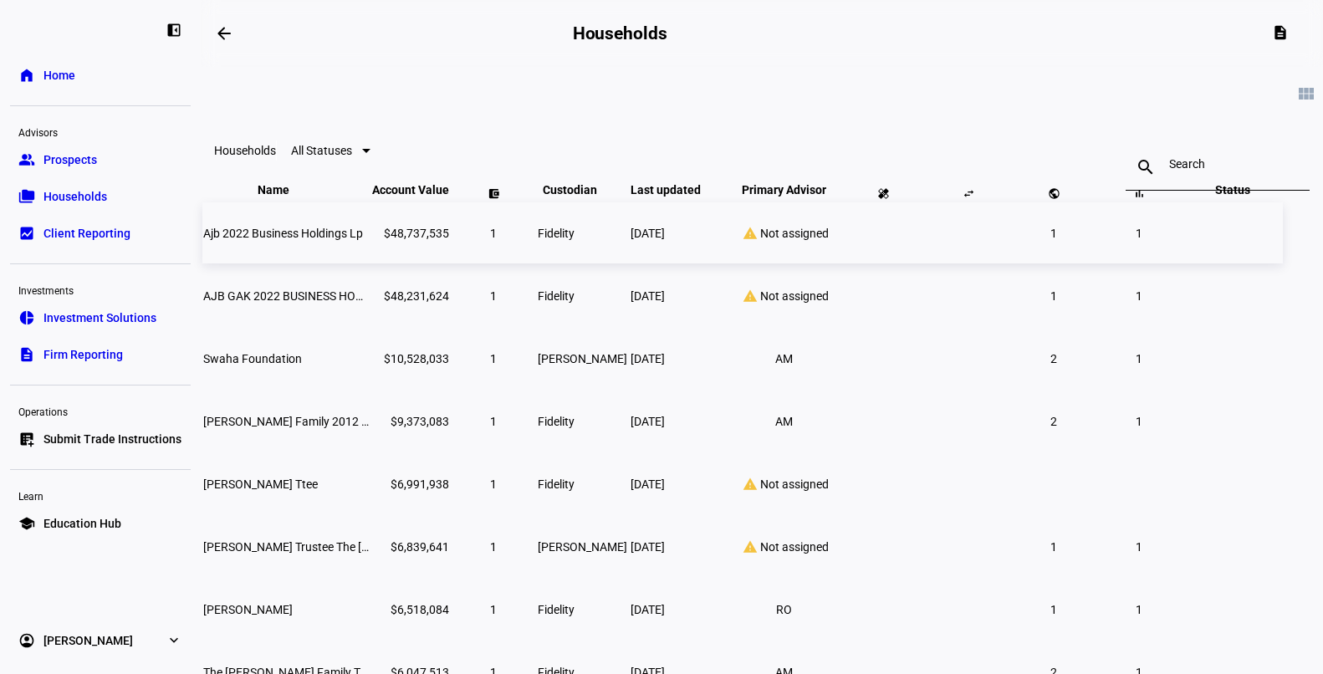
click at [365, 258] on td "Ajb 2022 Business Holdings Lp" at bounding box center [285, 232] width 167 height 61
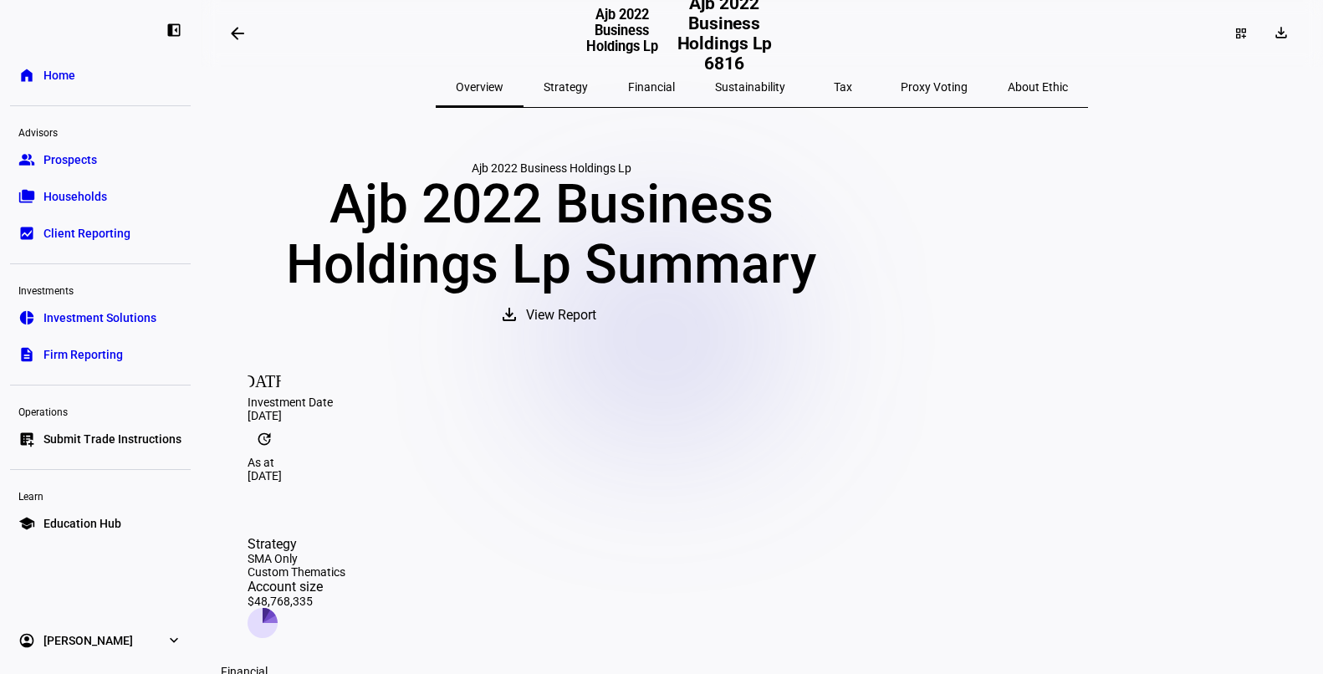
click at [588, 83] on span "Strategy" at bounding box center [565, 87] width 44 height 12
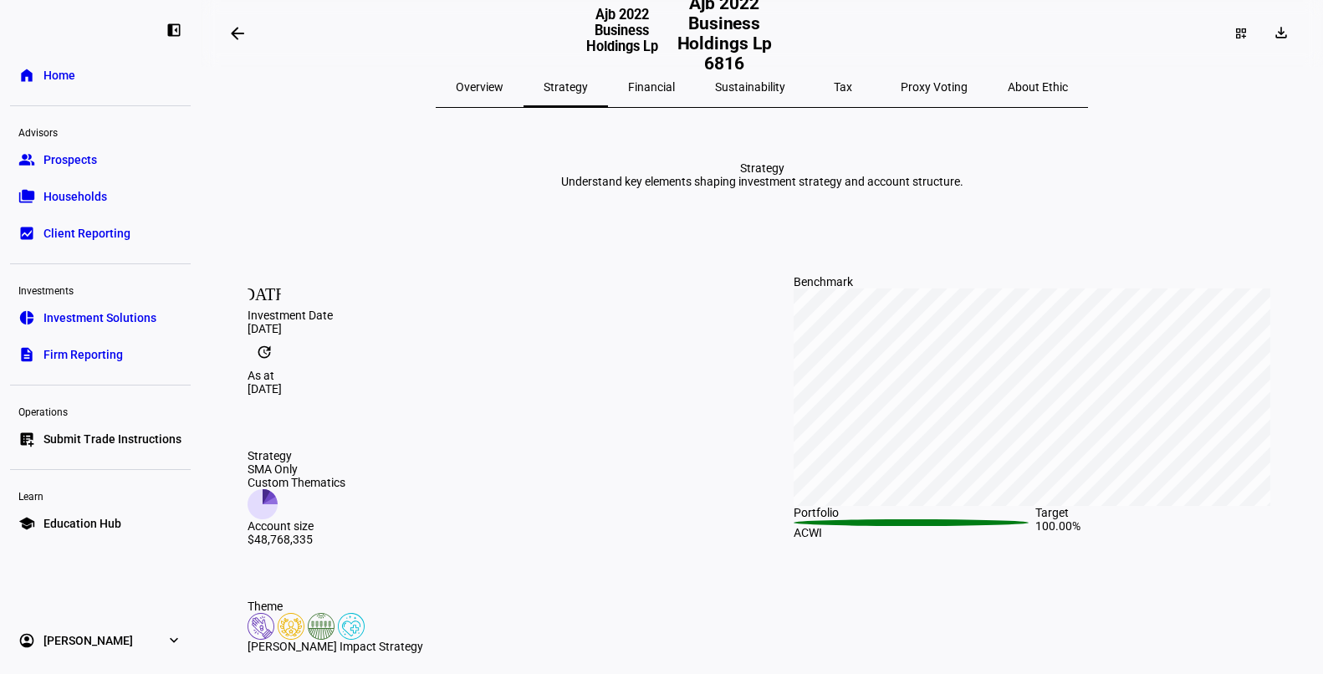
click at [674, 91] on span "Financial" at bounding box center [651, 87] width 47 height 12
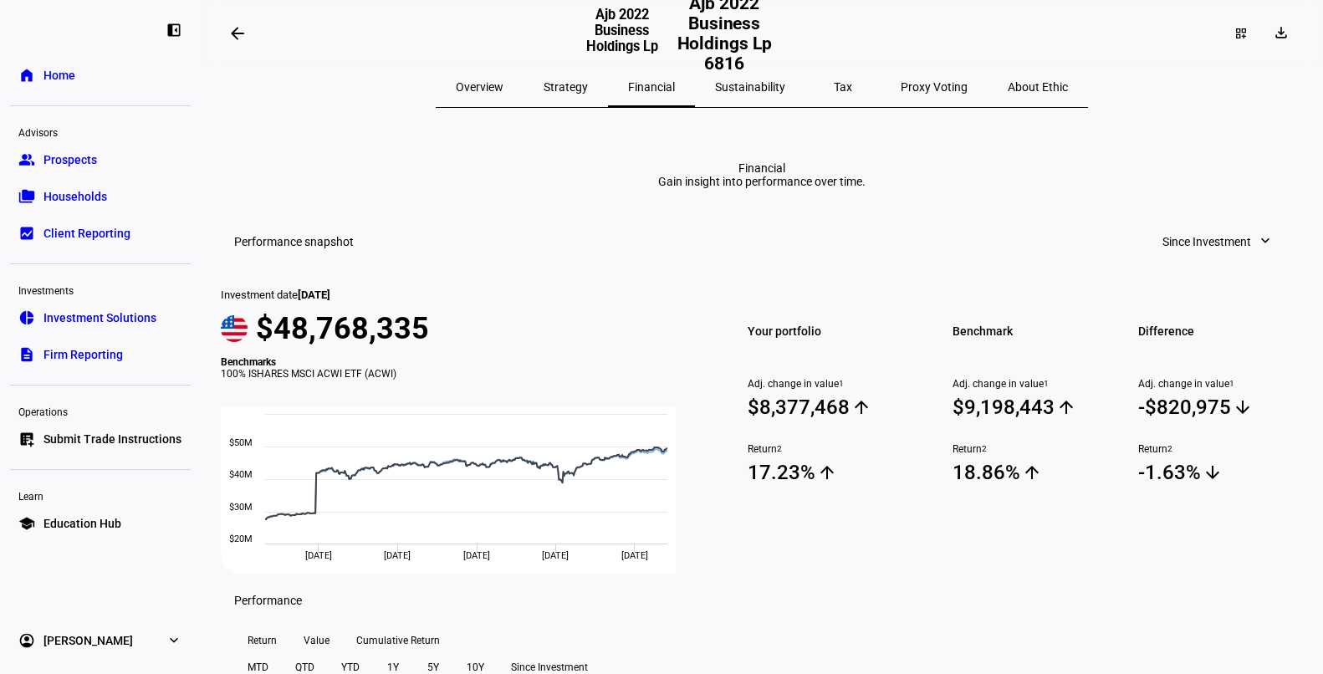
click at [900, 89] on span "Proxy Voting" at bounding box center [933, 87] width 67 height 12
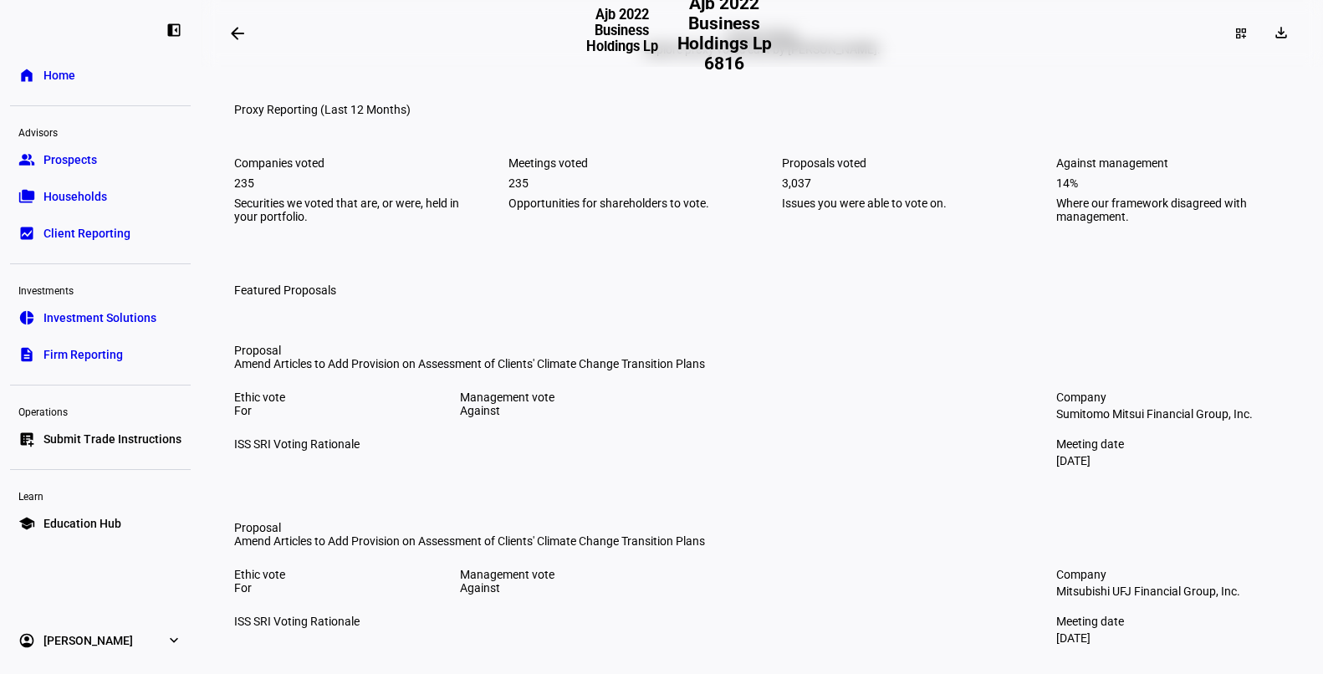
scroll to position [143, 0]
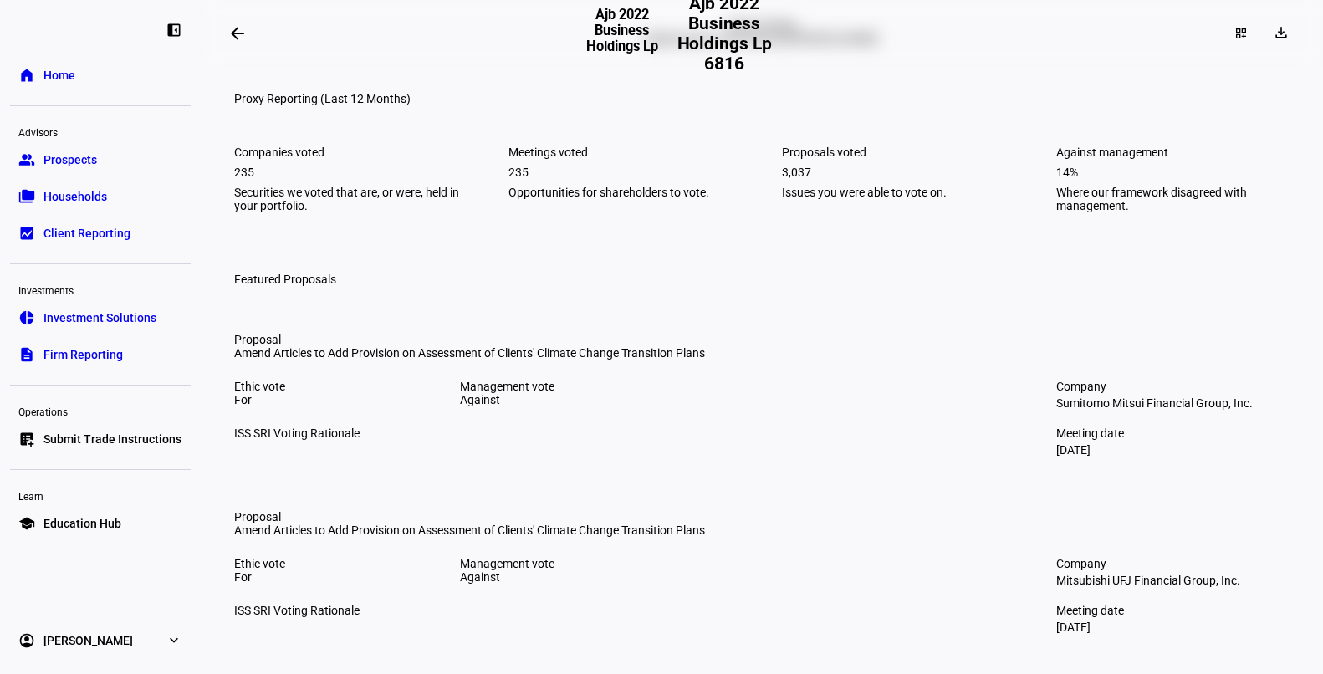
click at [101, 141] on div "Advisors" at bounding box center [100, 131] width 181 height 23
click at [99, 150] on link "group Prospects" at bounding box center [100, 159] width 181 height 33
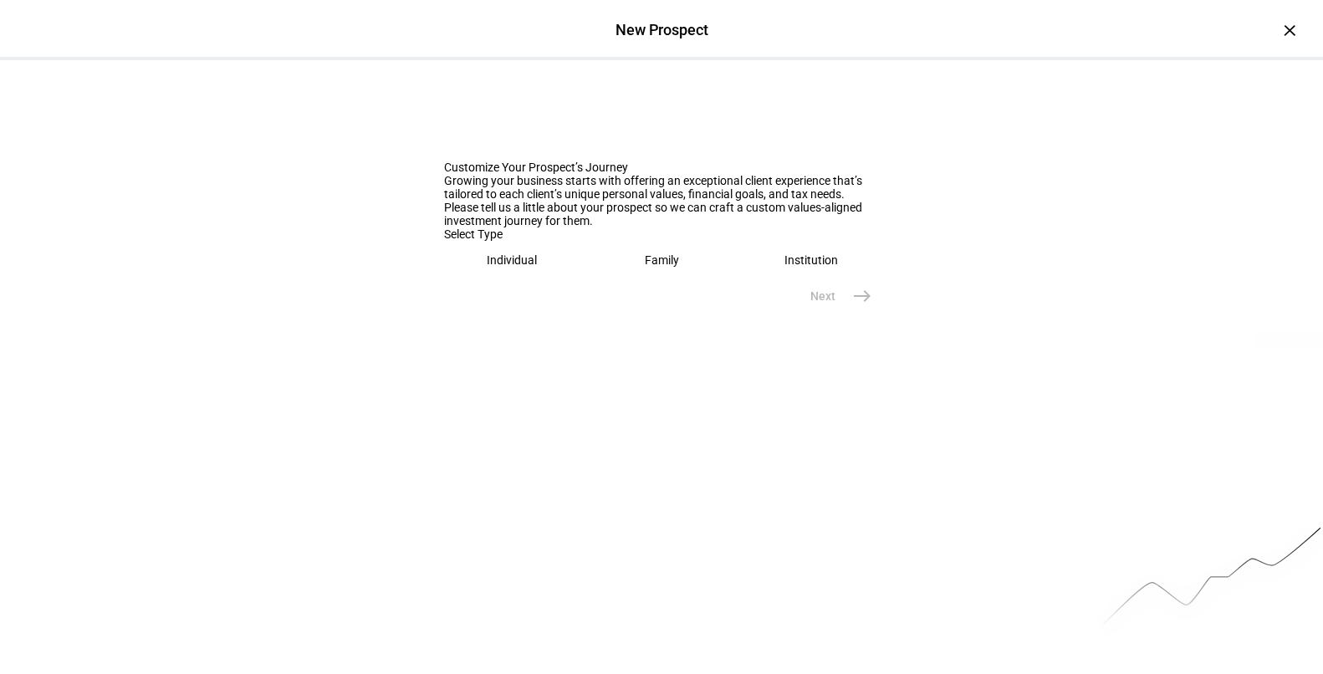
click at [500, 267] on div "Individual" at bounding box center [512, 259] width 50 height 13
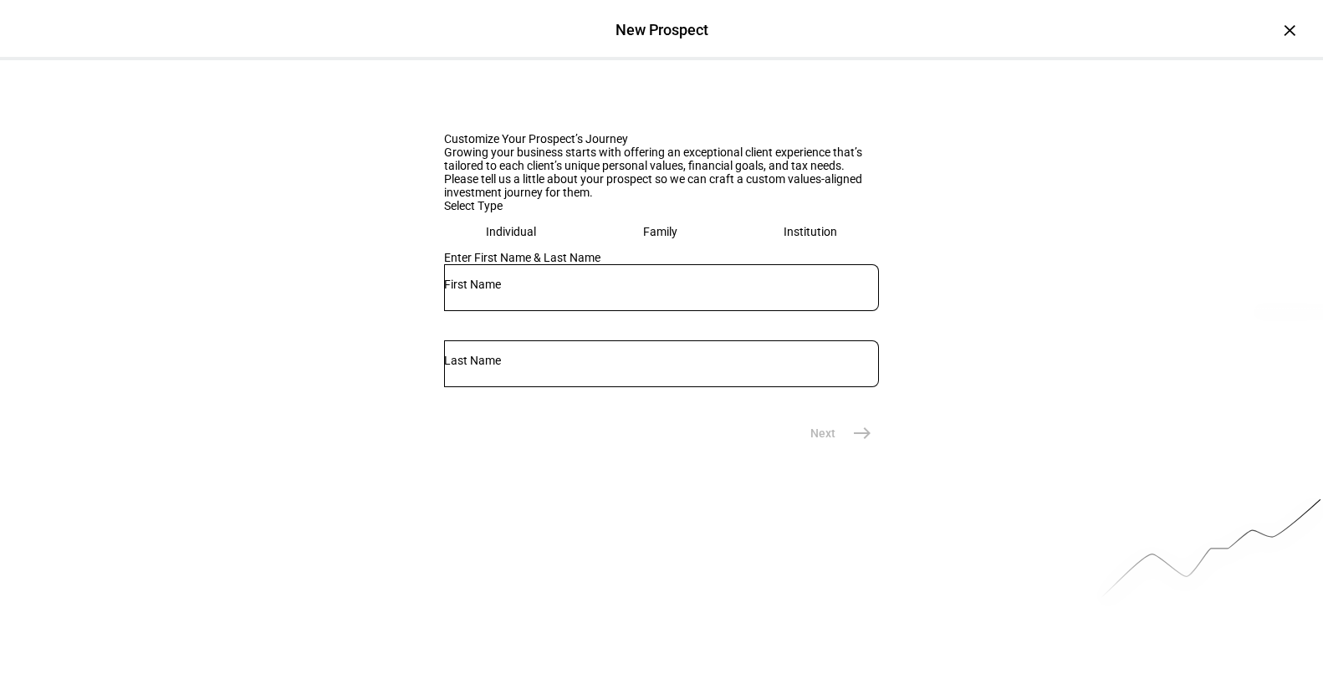
scroll to position [29, 0]
click at [526, 290] on input "text" at bounding box center [661, 283] width 435 height 13
type input "[PERSON_NAME]"
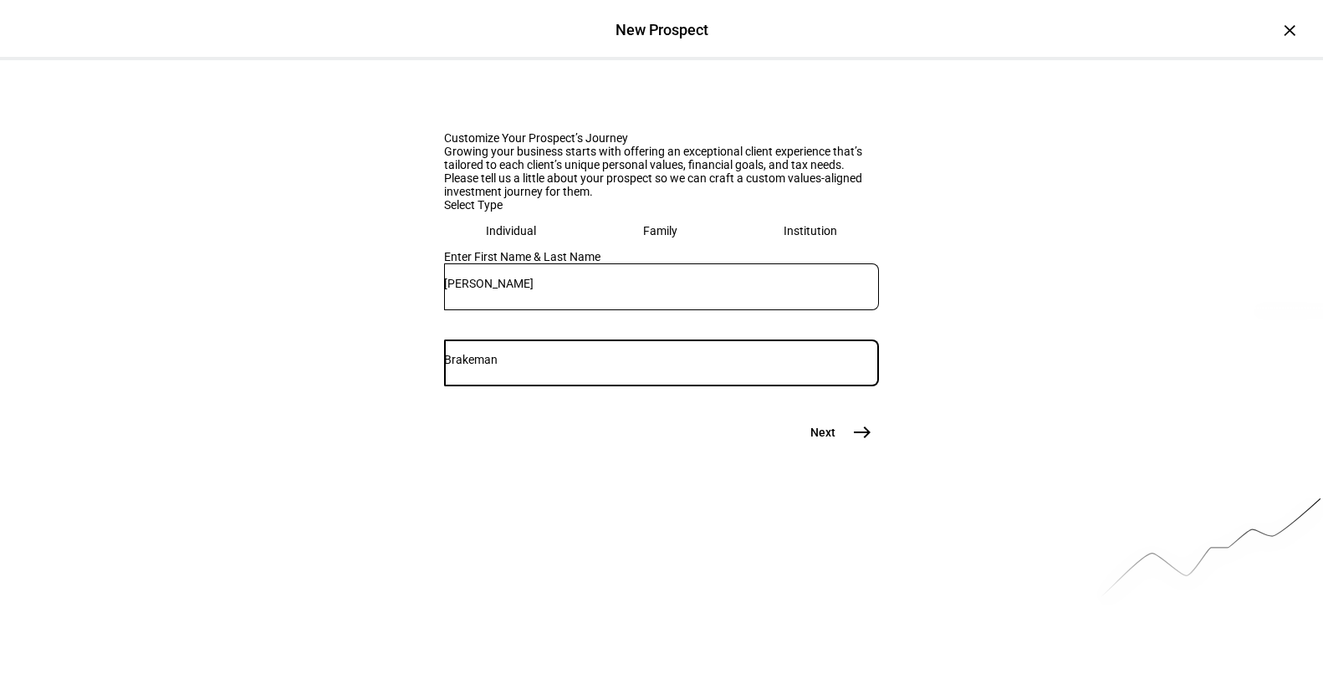
scroll to position [114, 0]
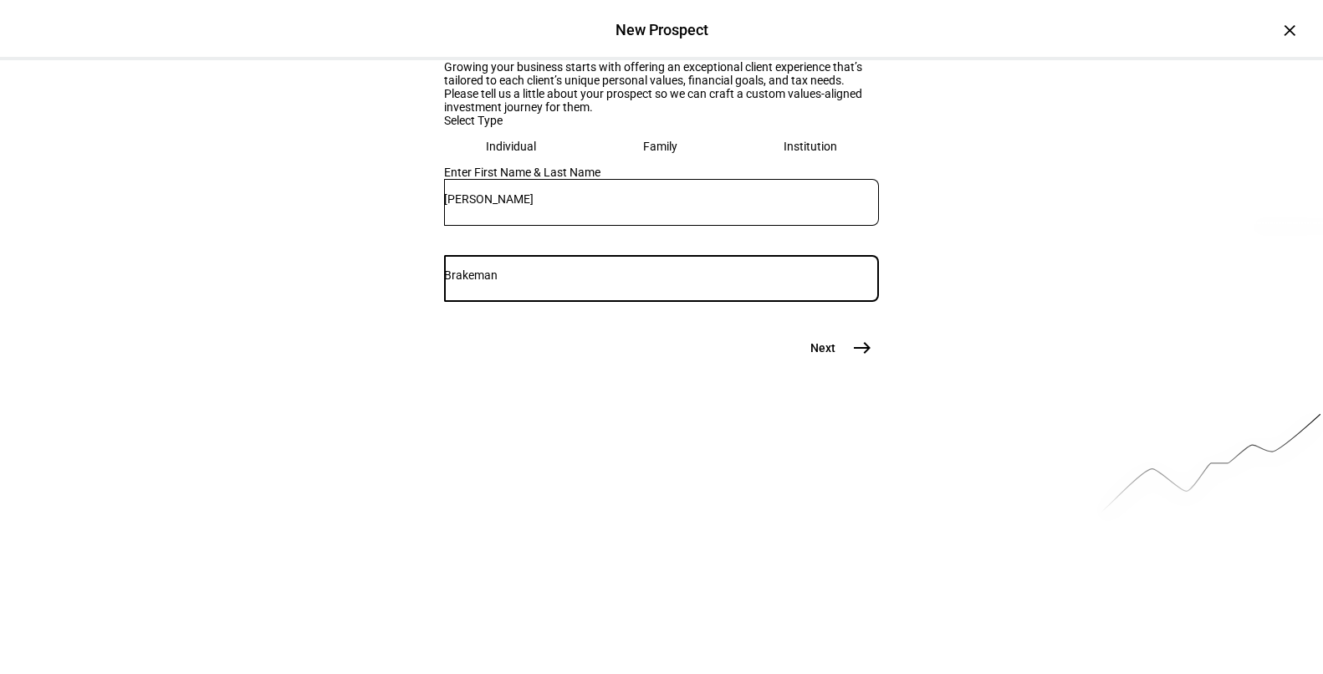
type input "Brakeman"
click at [857, 358] on mat-icon "east" at bounding box center [862, 348] width 20 height 20
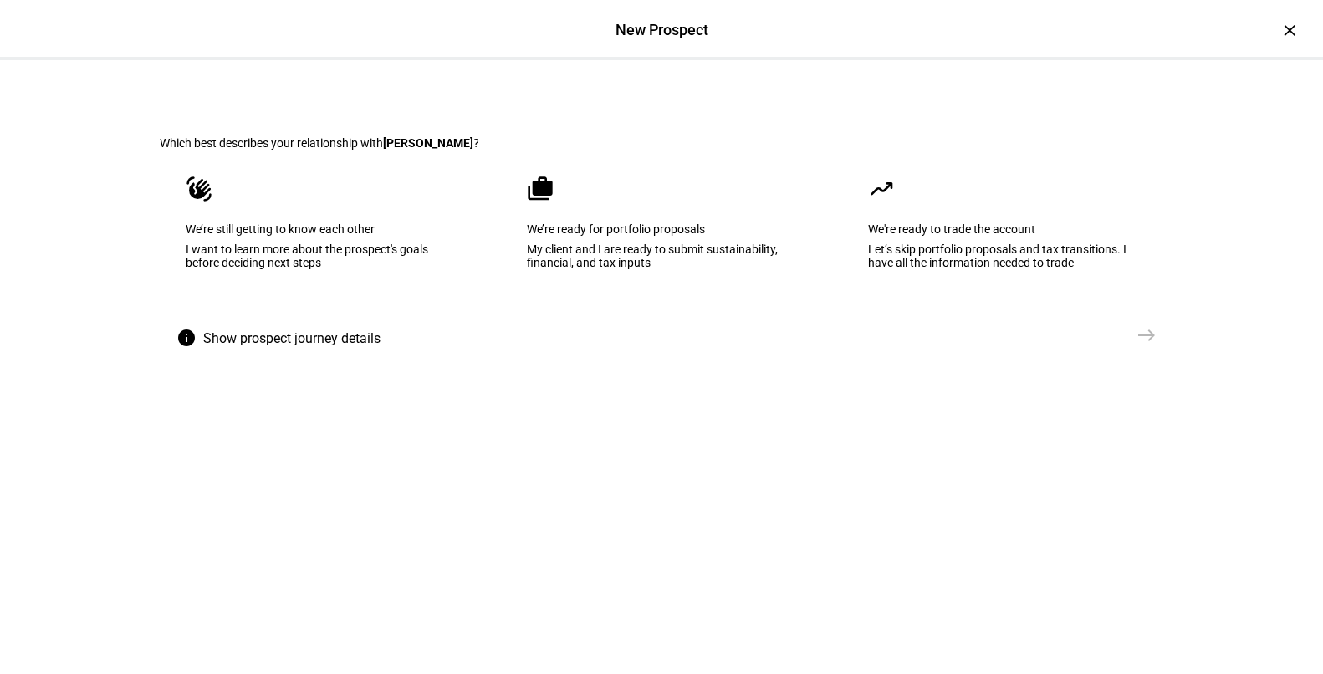
scroll to position [14, 0]
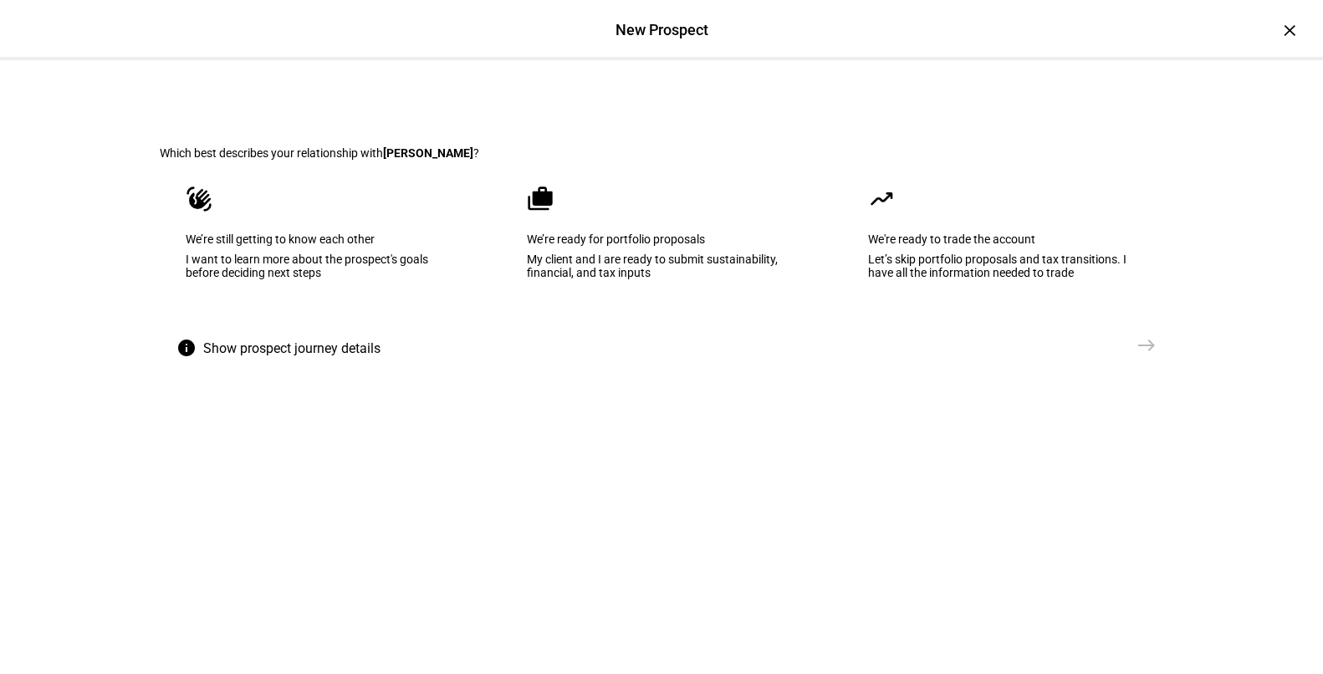
click at [666, 322] on eth-mega-radio-button "cases We’re ready for portfolio proposals My client and I are ready to submit s…" at bounding box center [661, 244] width 321 height 169
click at [1104, 354] on span "Create Prospect Profile" at bounding box center [1058, 345] width 124 height 17
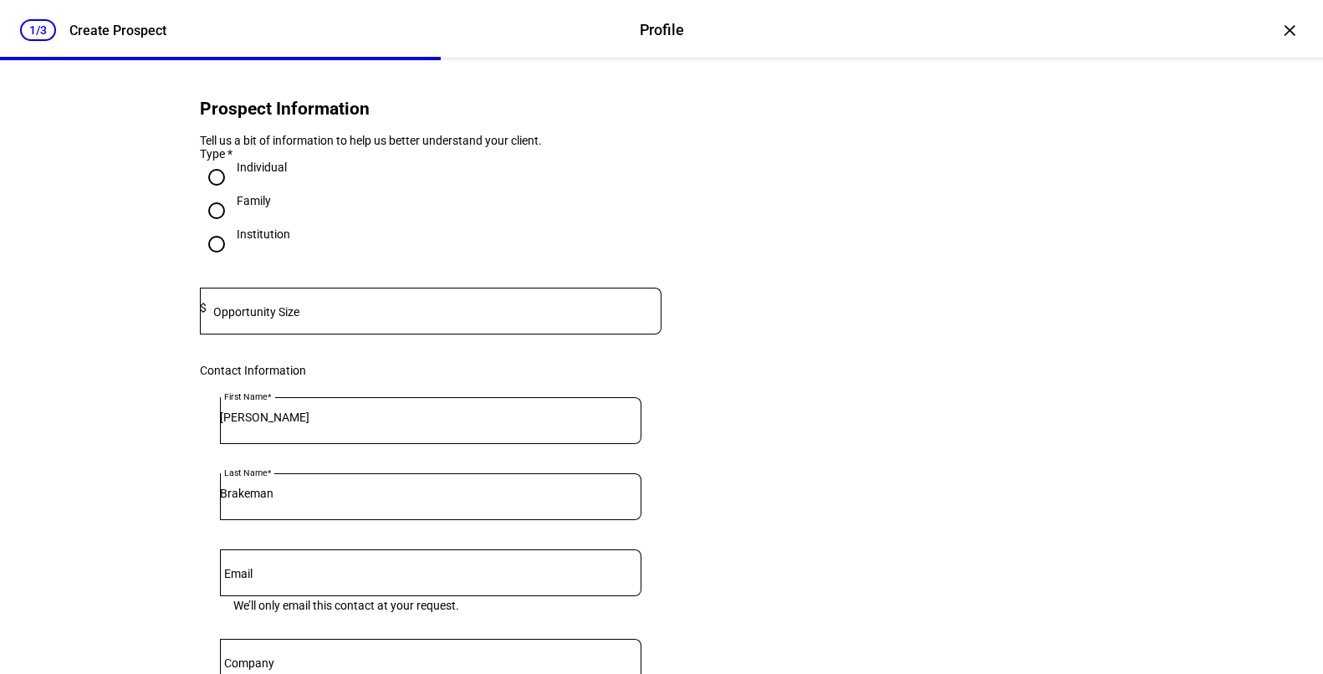
scroll to position [53, 0]
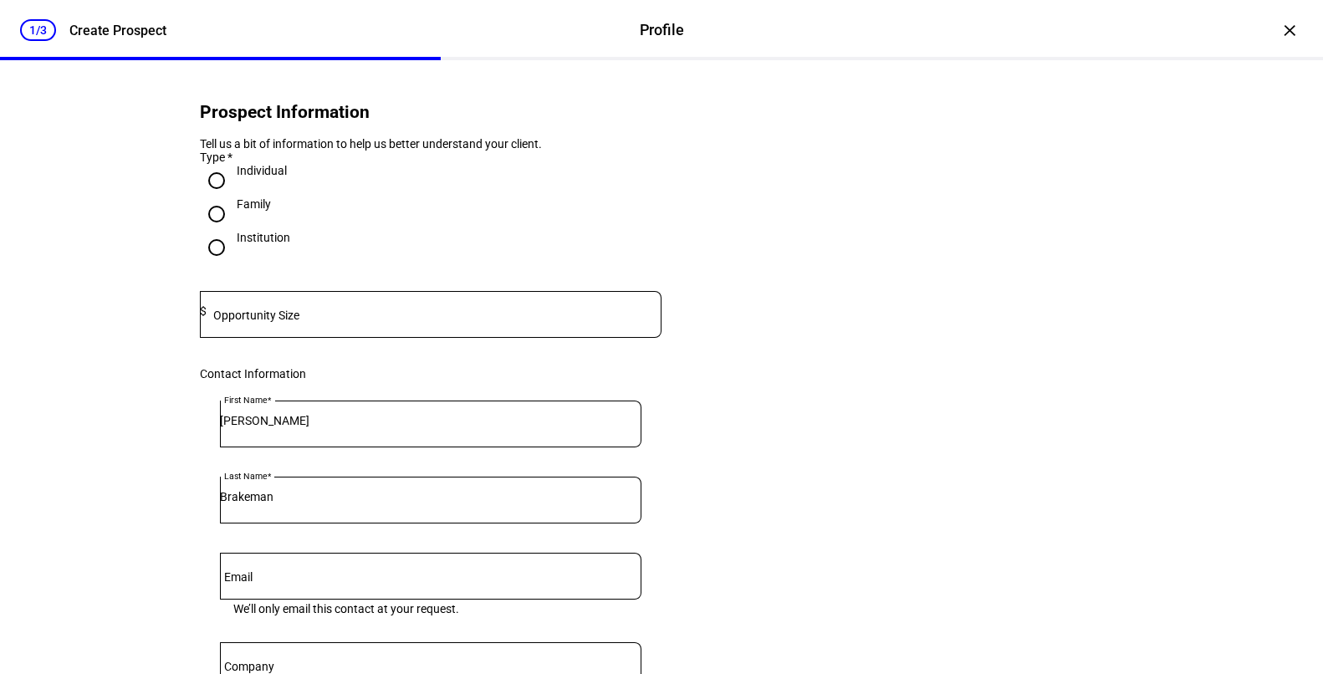
click at [279, 322] on mat-label "Opportunity Size" at bounding box center [256, 315] width 86 height 13
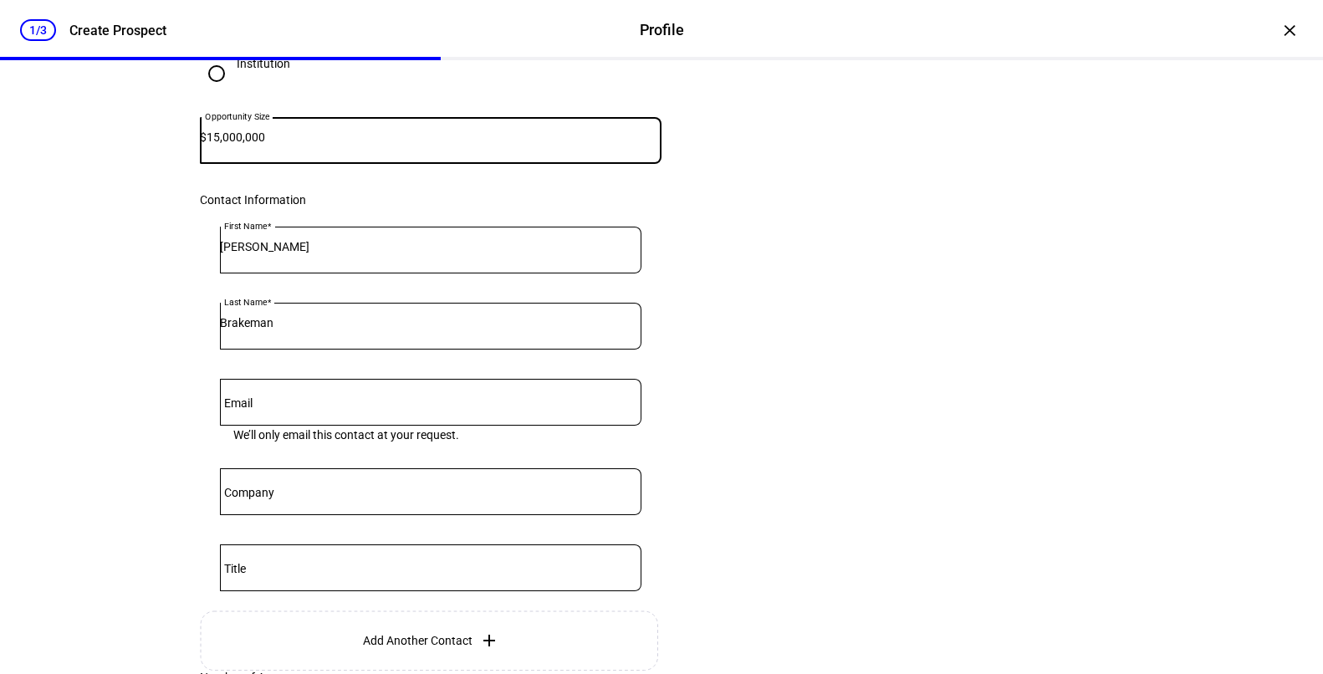
scroll to position [228, 0]
type input "15,000,000"
click at [298, 404] on input "Email" at bounding box center [430, 396] width 421 height 13
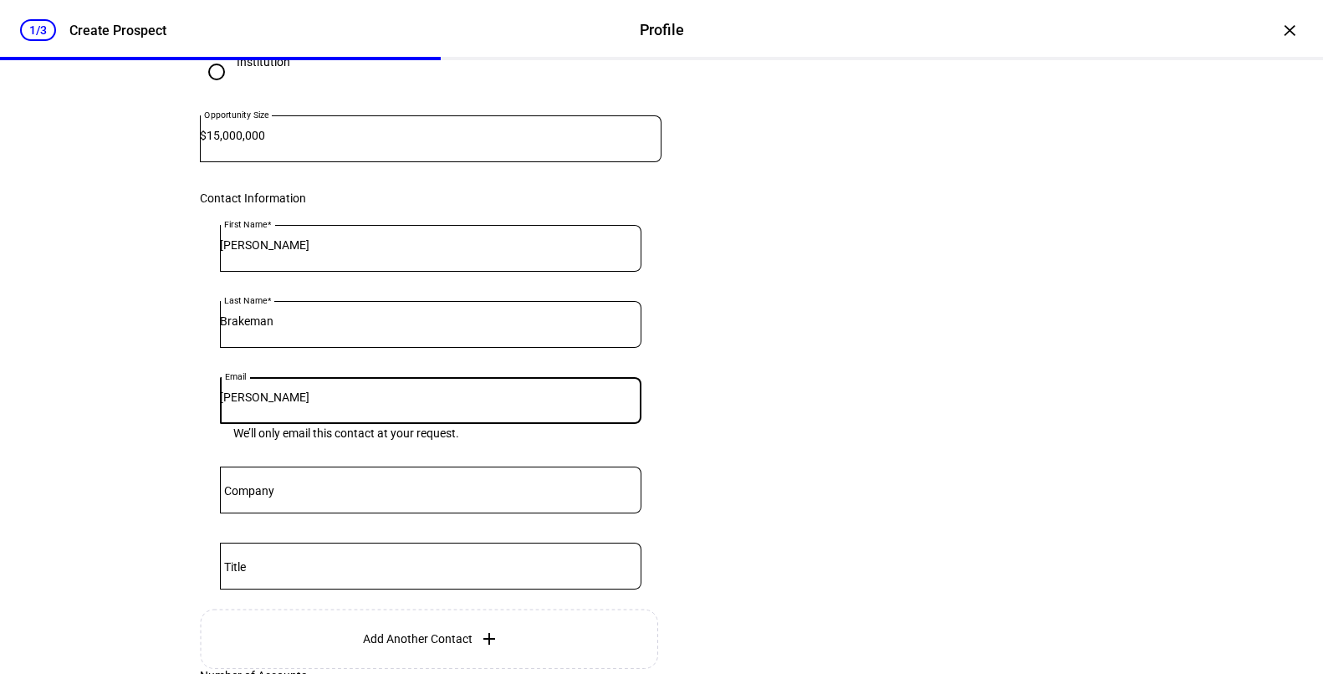
drag, startPoint x: 324, startPoint y: 436, endPoint x: 207, endPoint y: 436, distance: 117.1
click at [207, 436] on eth-form-card "First Name [PERSON_NAME] Last Name [PERSON_NAME] Email [PERSON_NAME] We’ll only…" at bounding box center [431, 407] width 462 height 404
paste input "[DOMAIN_NAME]"
type input "[PERSON_NAME][EMAIL_ADDRESS][DOMAIN_NAME]"
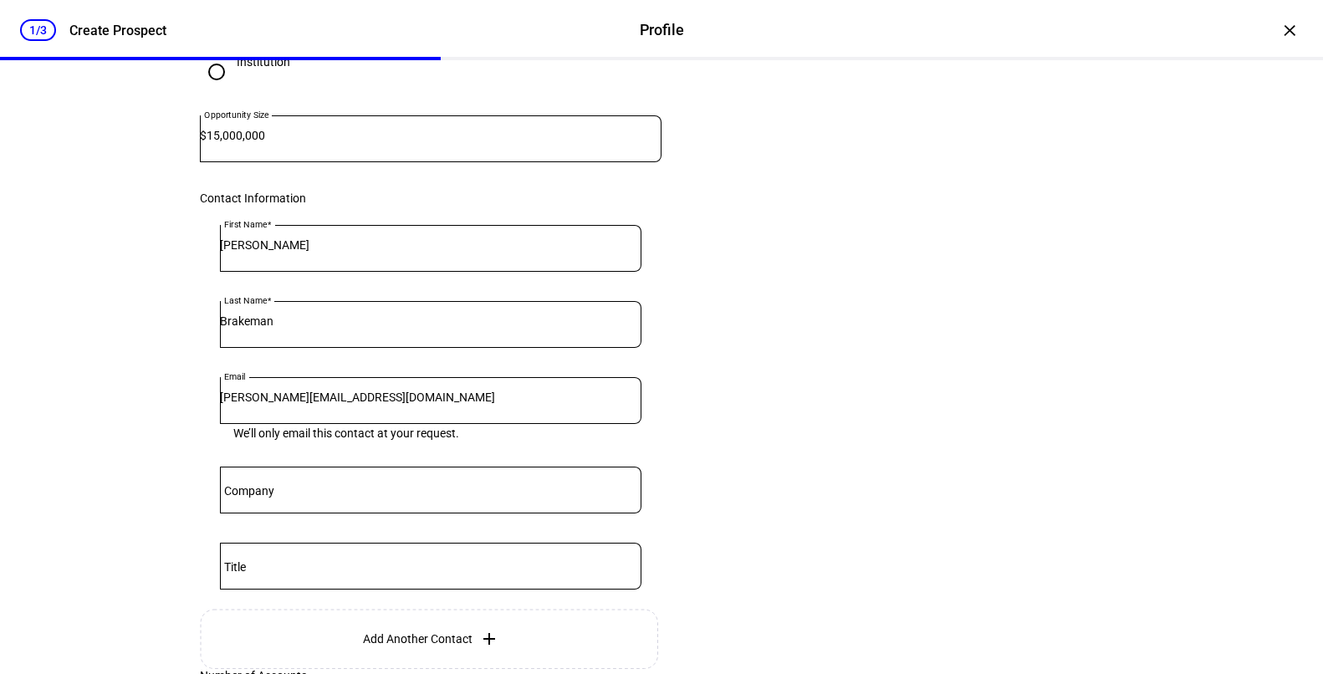
click at [706, 465] on eth-form-card "Prospect Information Tell us a bit of information to help us better understand …" at bounding box center [661, 330] width 1003 height 917
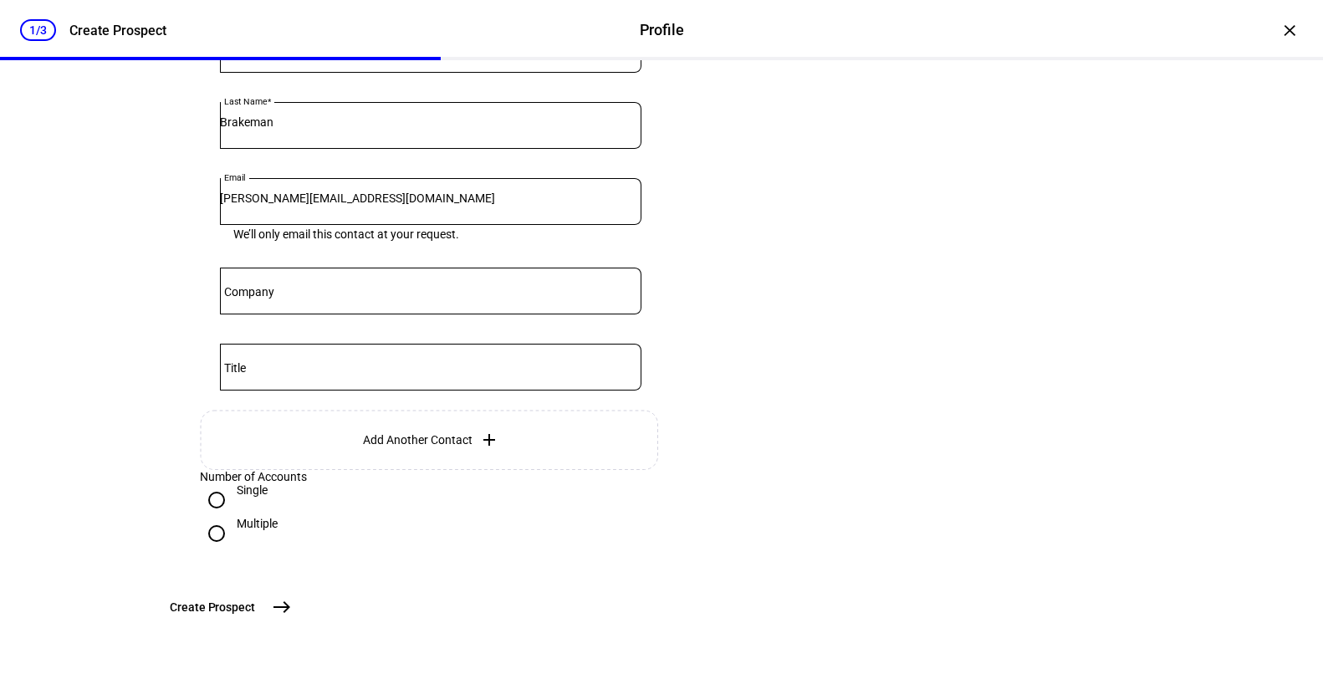
scroll to position [560, 0]
click at [292, 600] on mat-icon "east" at bounding box center [282, 607] width 20 height 20
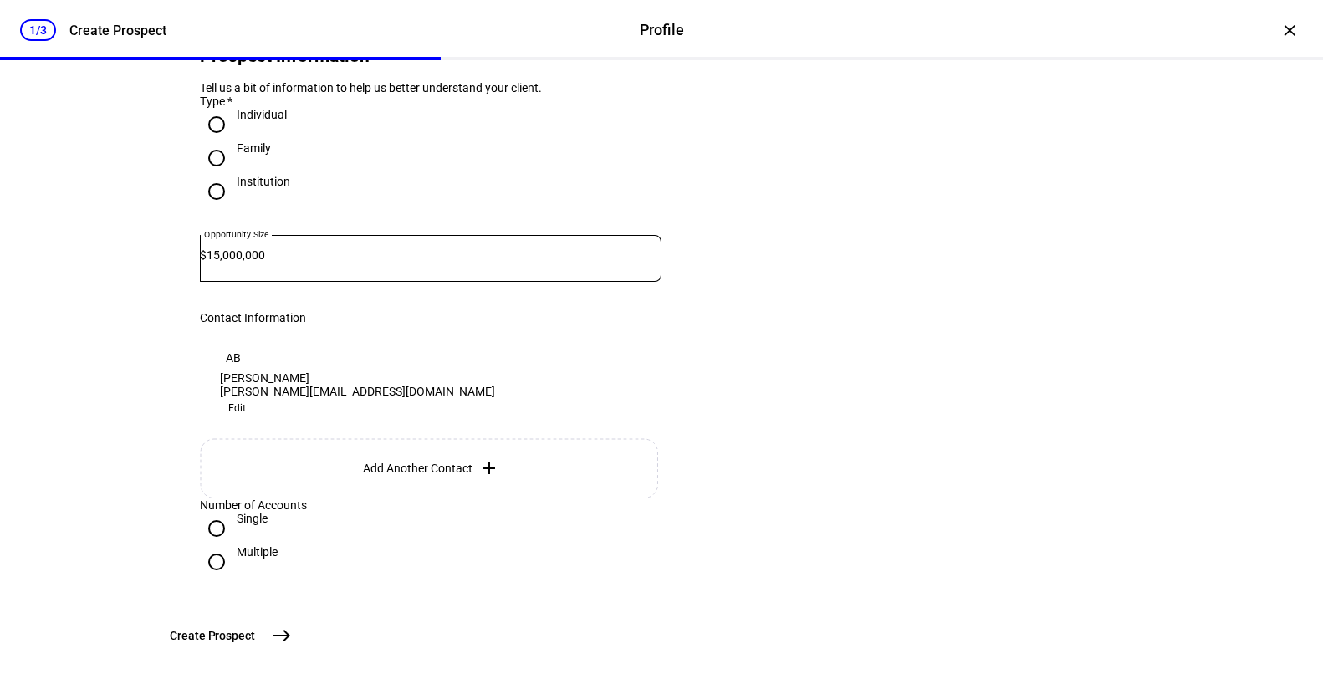
scroll to position [239, 0]
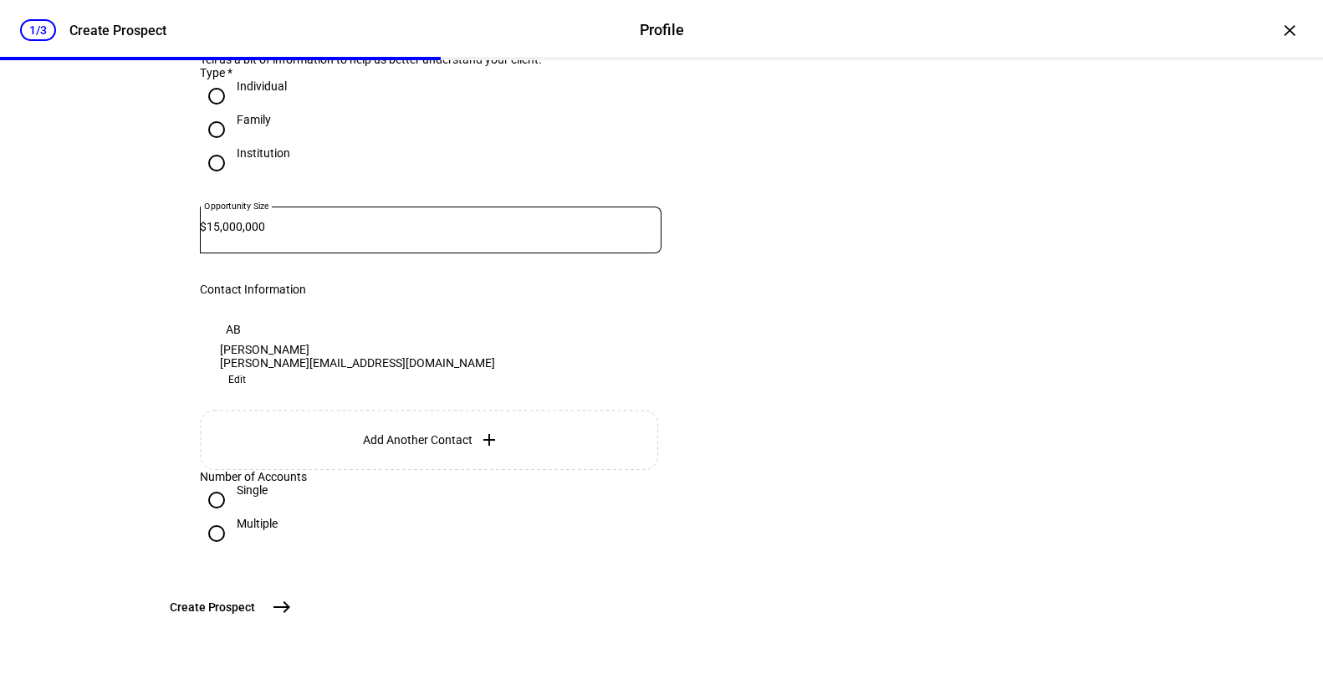
click at [255, 614] on span "Create Prospect" at bounding box center [212, 607] width 85 height 17
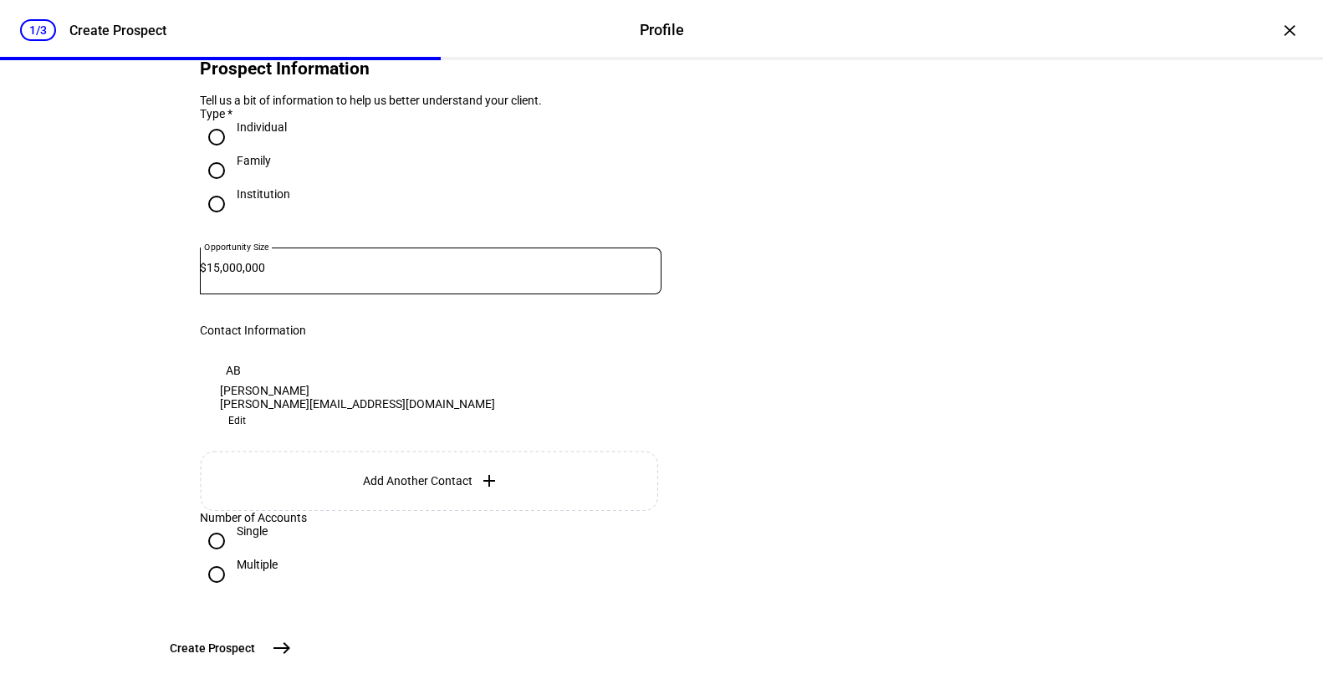
scroll to position [99, 0]
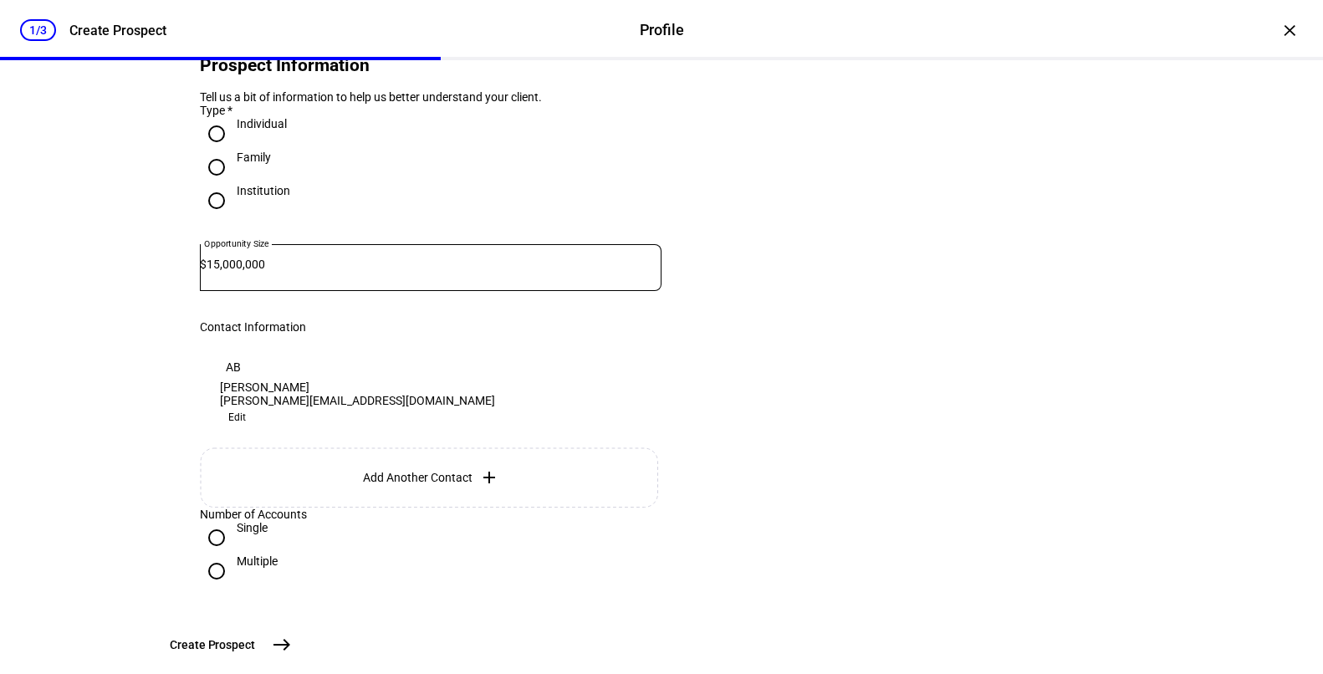
click at [441, 413] on div "AB [PERSON_NAME] [PERSON_NAME][EMAIL_ADDRESS][DOMAIN_NAME] Edit" at bounding box center [357, 391] width 275 height 74
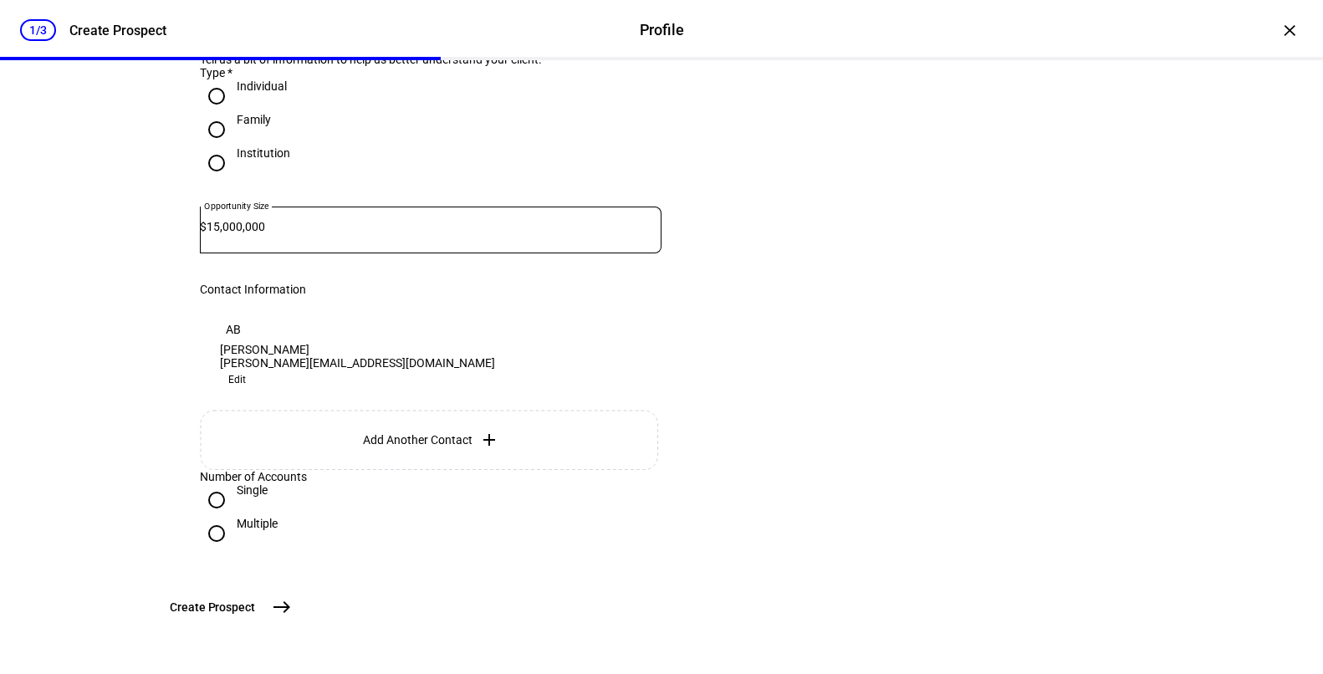
scroll to position [239, 0]
click at [255, 605] on span "Create Prospect" at bounding box center [212, 607] width 85 height 17
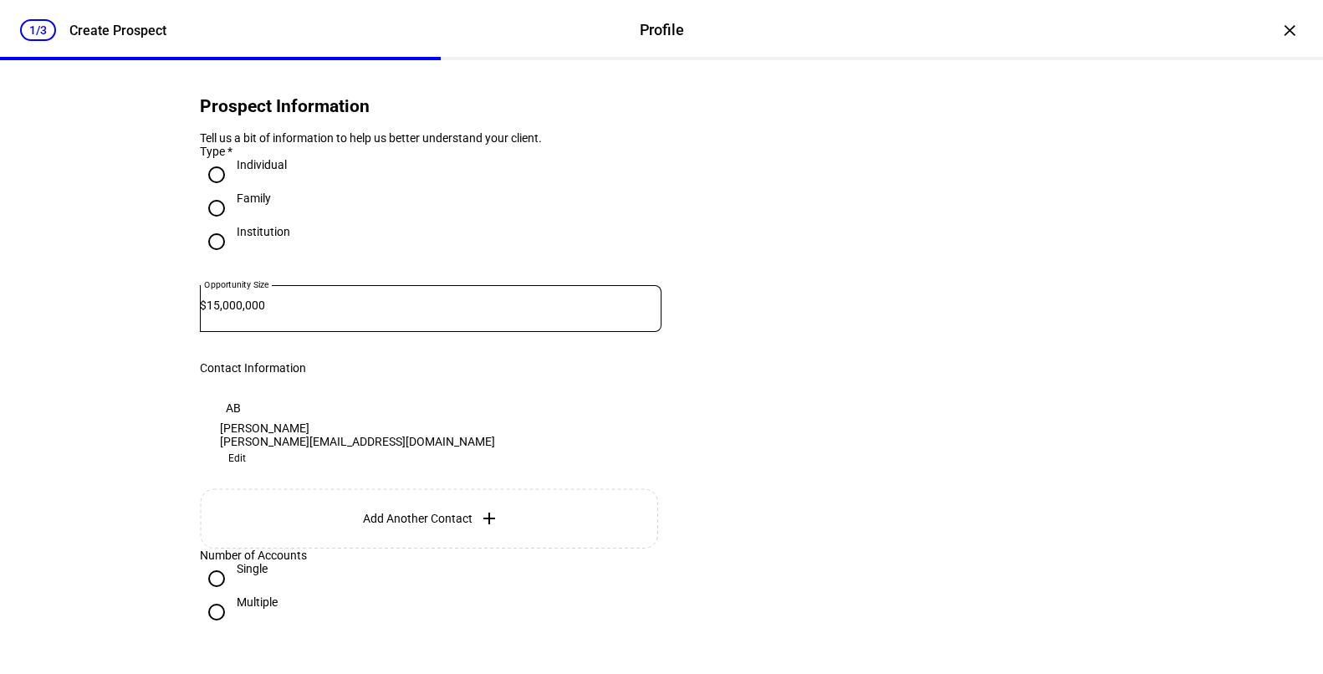
scroll to position [28, 0]
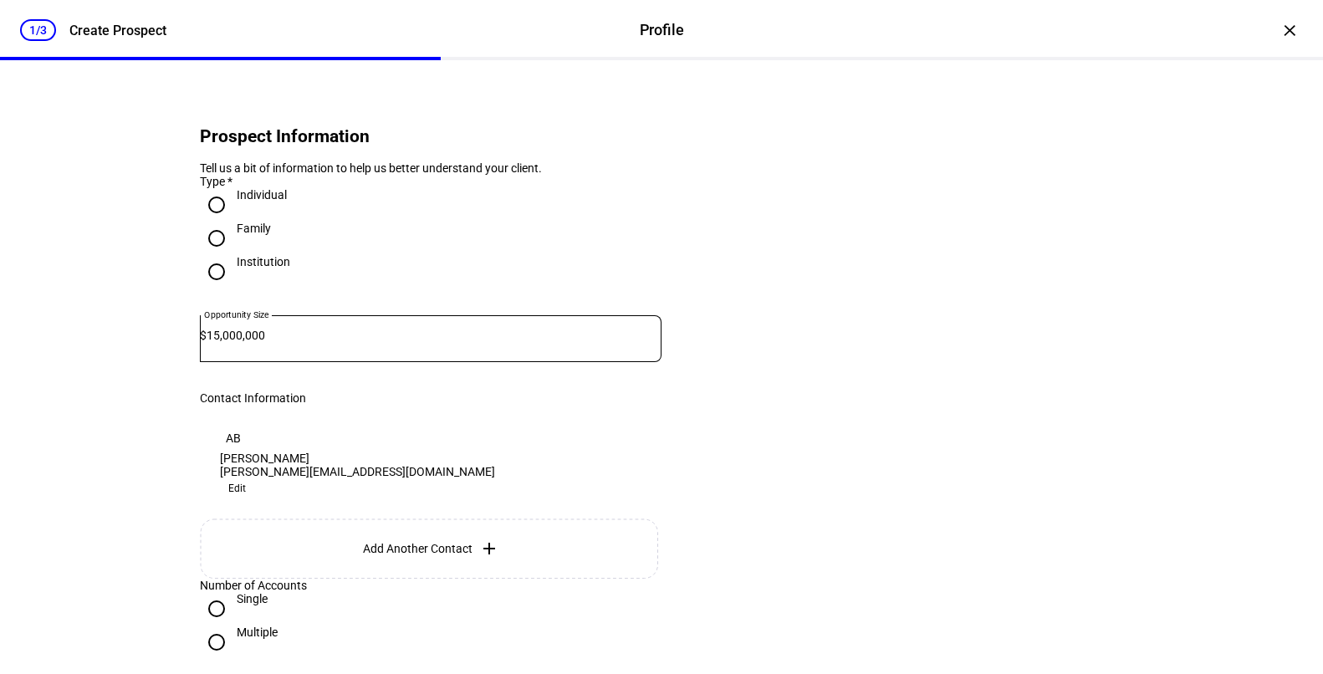
click at [394, 472] on div "AB [PERSON_NAME] [PERSON_NAME][EMAIL_ADDRESS][DOMAIN_NAME] Edit" at bounding box center [357, 462] width 275 height 74
click at [246, 479] on span "Edit" at bounding box center [237, 488] width 18 height 20
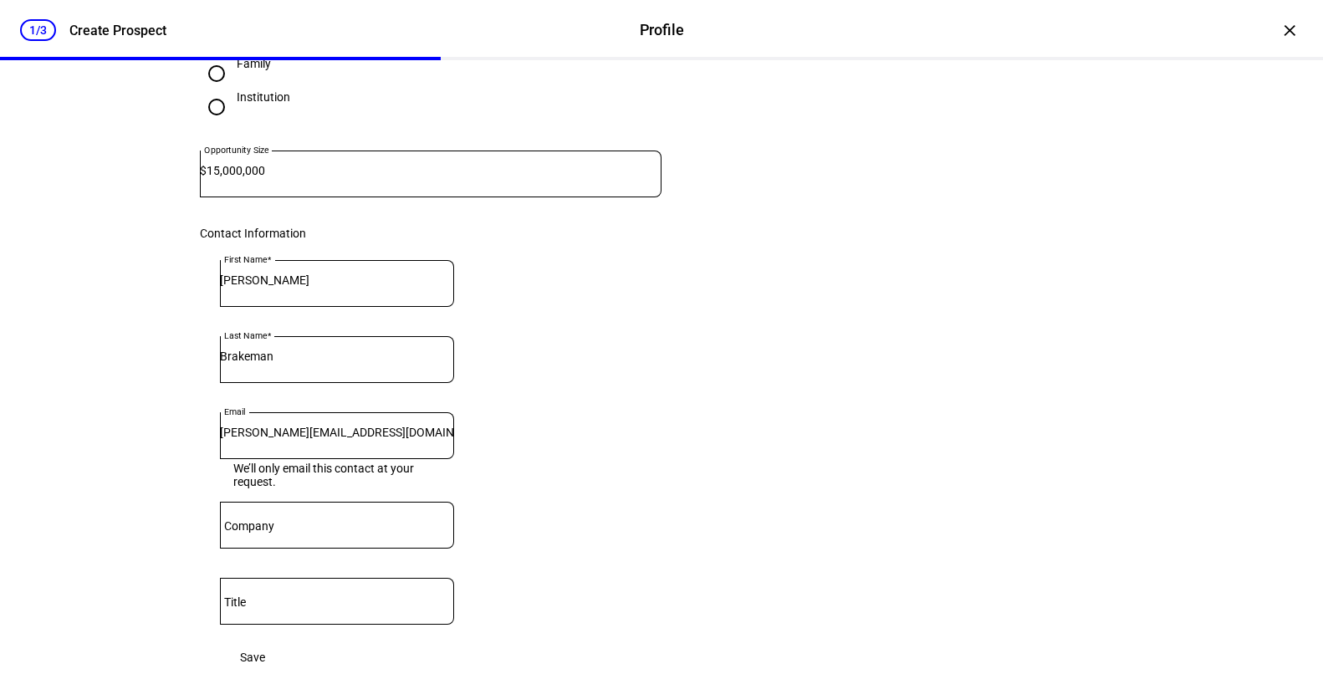
scroll to position [215, 0]
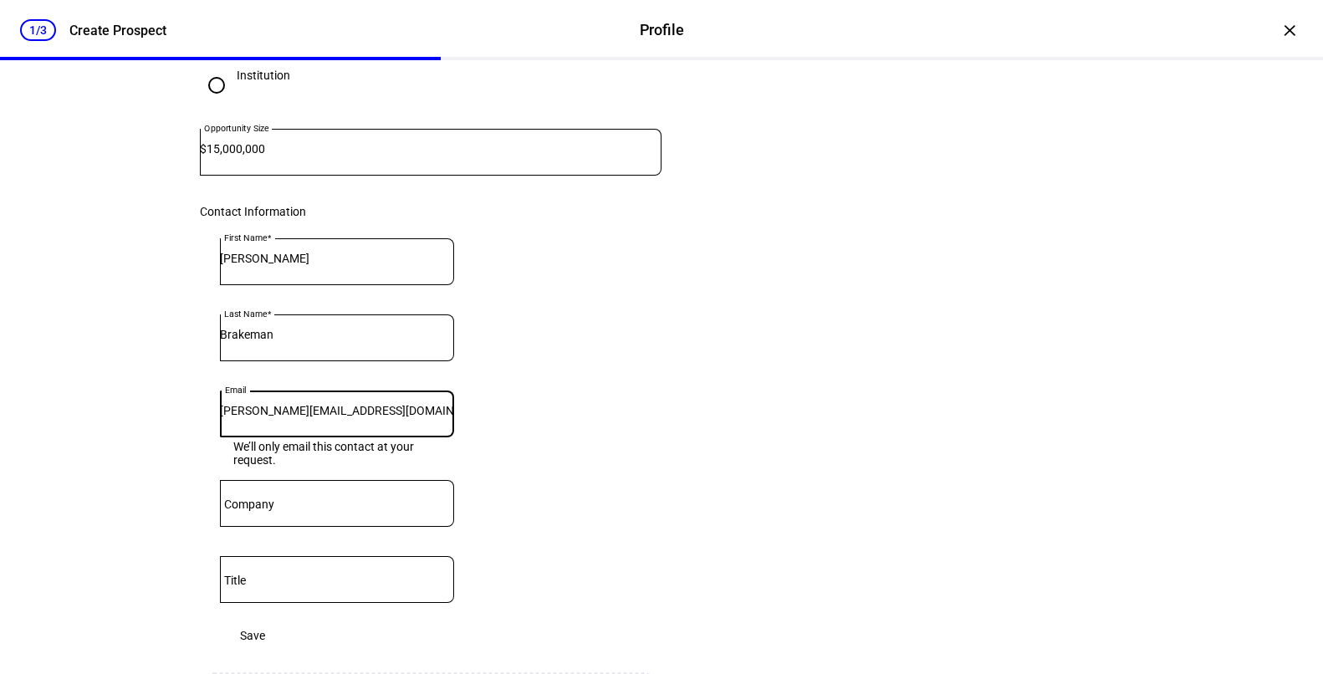
drag, startPoint x: 408, startPoint y: 453, endPoint x: 207, endPoint y: 453, distance: 200.7
click at [207, 453] on plt-prospect-contact "First Name [PERSON_NAME] Last Name [PERSON_NAME] Email [PERSON_NAME][EMAIL_ADDR…" at bounding box center [431, 445] width 462 height 454
type input "e"
paste input "[PERSON_NAME][EMAIL_ADDRESS][DOMAIN_NAME]"
type input "[PERSON_NAME][EMAIL_ADDRESS][DOMAIN_NAME]"
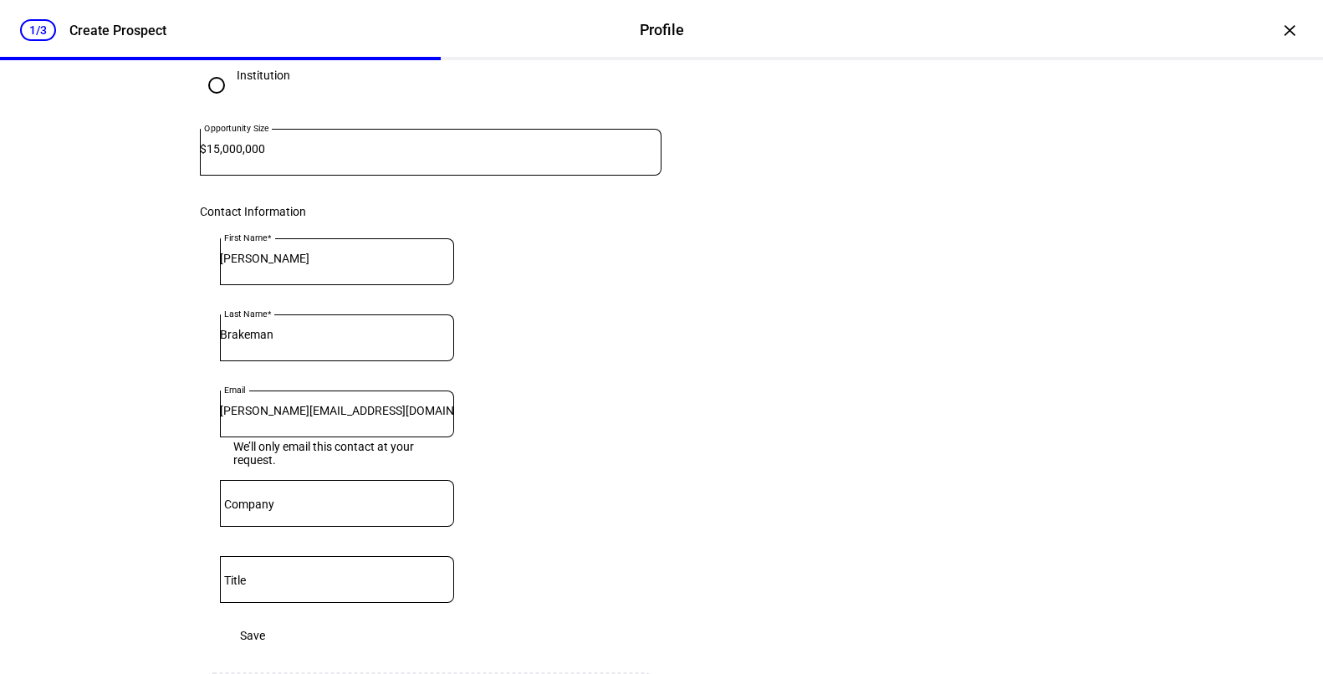
click at [853, 571] on eth-form-card "Prospect Information Tell us a bit of information to help us better understand …" at bounding box center [661, 368] width 1003 height 967
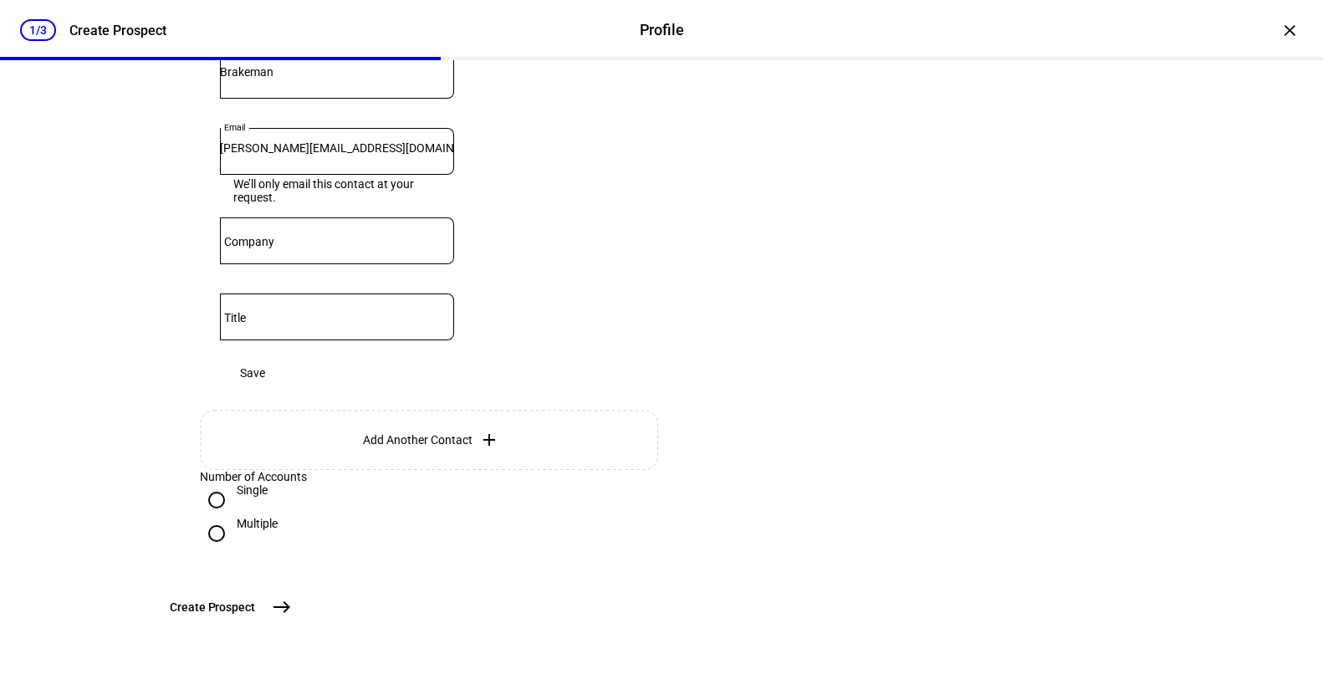
scroll to position [617, 0]
click at [298, 592] on button "Create [GEOGRAPHIC_DATA]" at bounding box center [229, 606] width 139 height 33
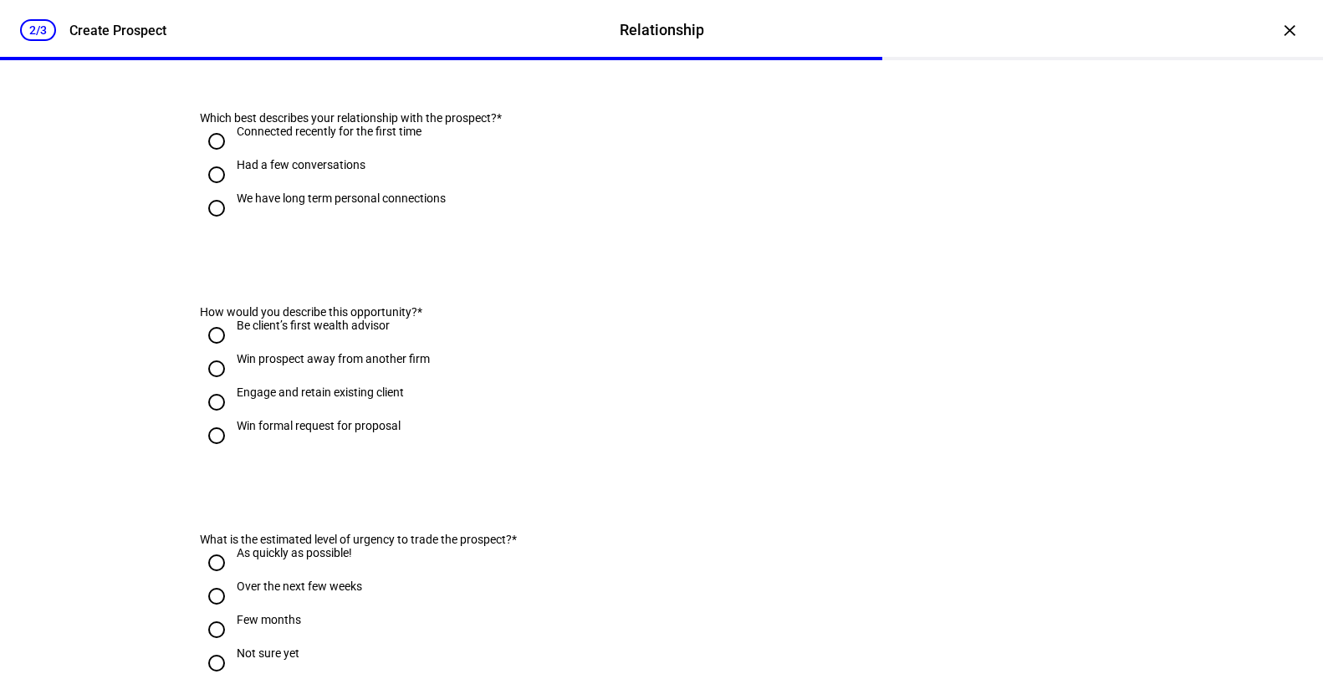
scroll to position [0, 0]
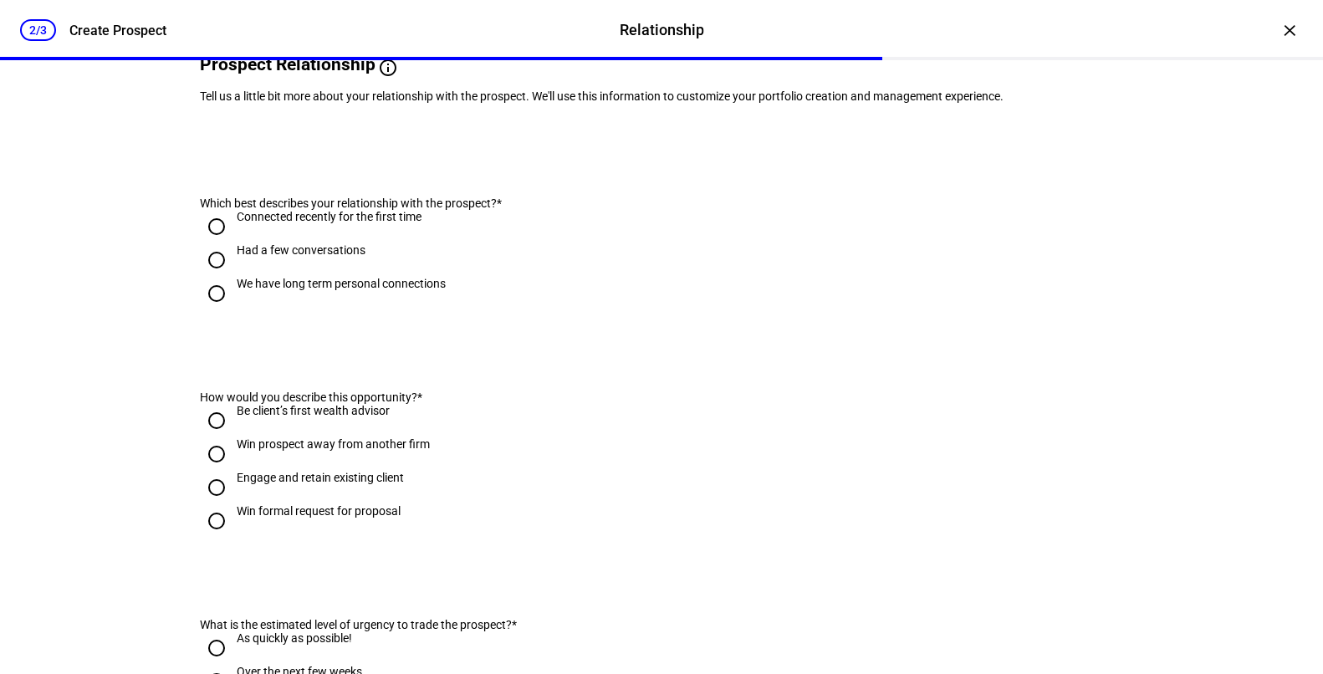
scroll to position [174, 0]
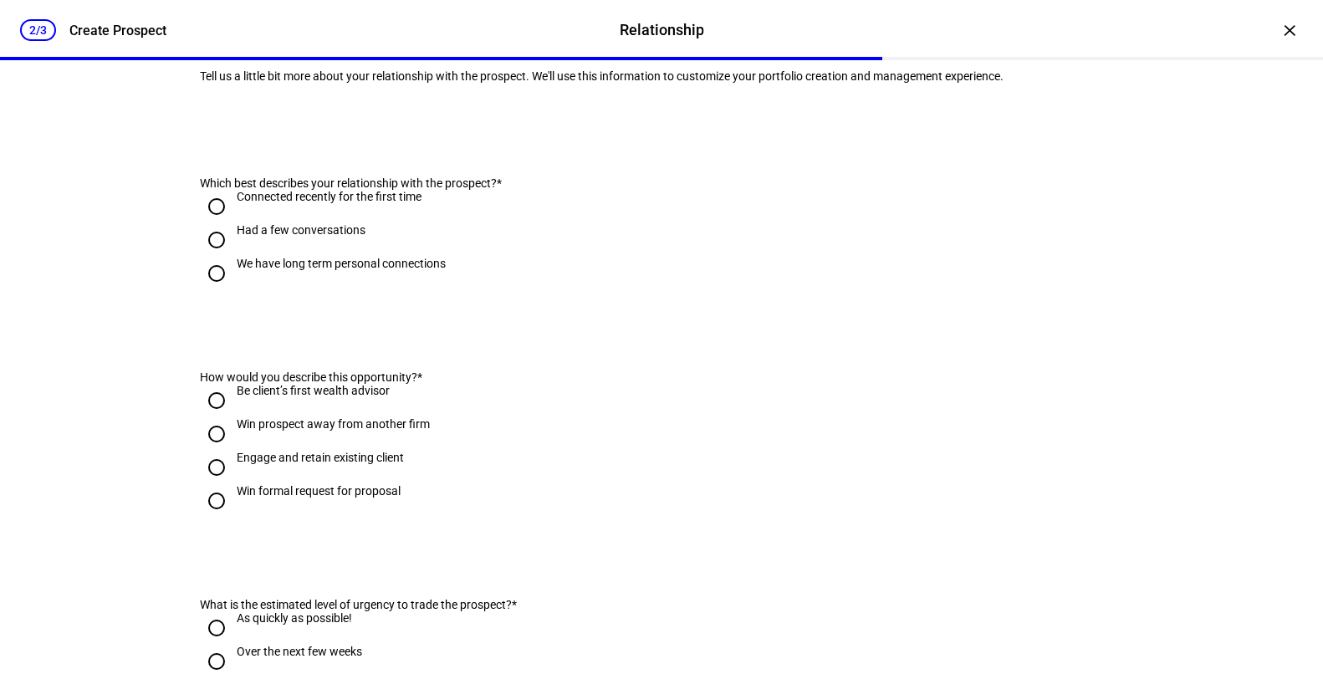
click at [217, 257] on input "Had a few conversations" at bounding box center [216, 239] width 33 height 33
radio input "true"
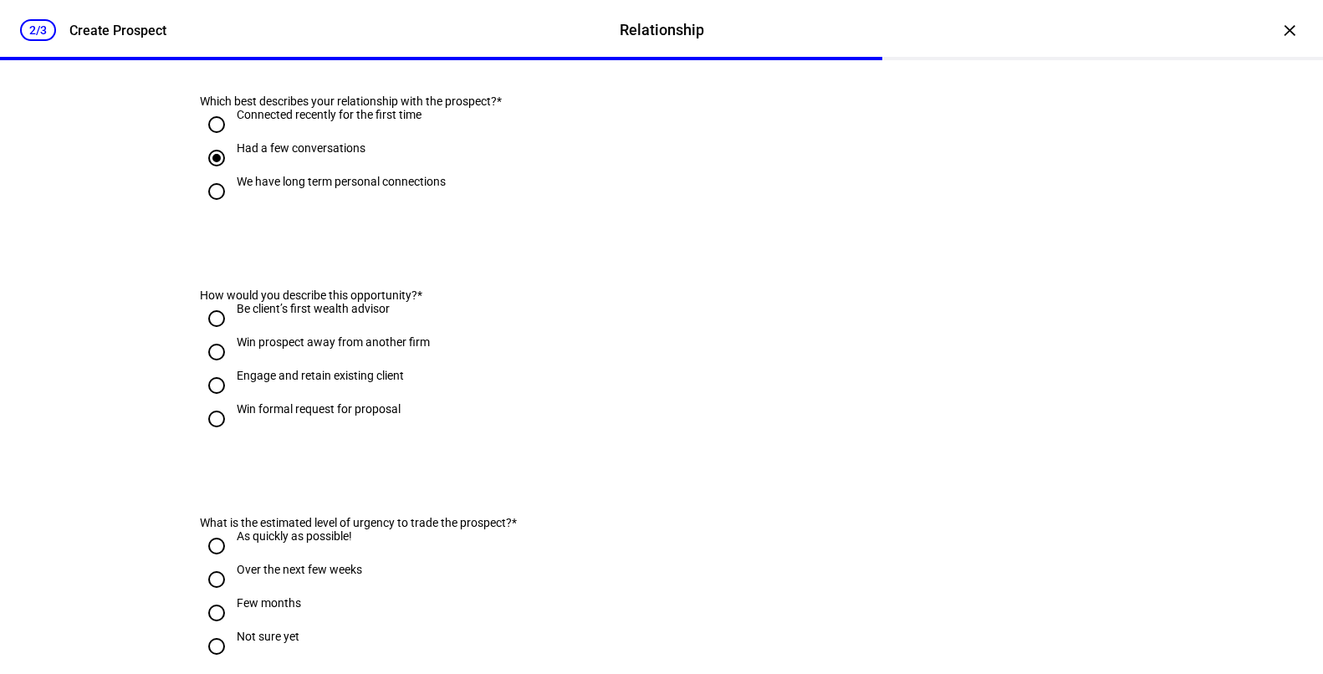
scroll to position [259, 0]
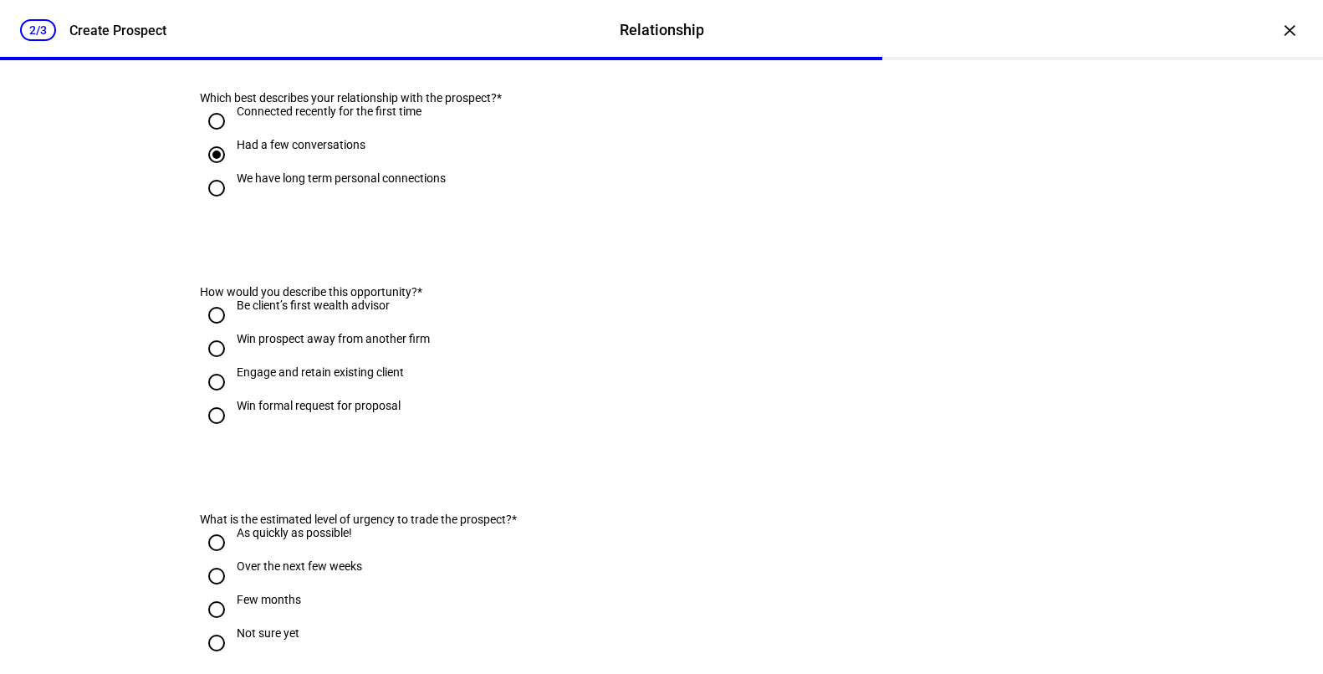
drag, startPoint x: 227, startPoint y: 344, endPoint x: 307, endPoint y: 341, distance: 79.5
click at [307, 298] on span "How would you describe this opportunity?" at bounding box center [308, 291] width 217 height 13
click at [215, 399] on input "Engage and retain existing client" at bounding box center [216, 381] width 33 height 33
radio input "true"
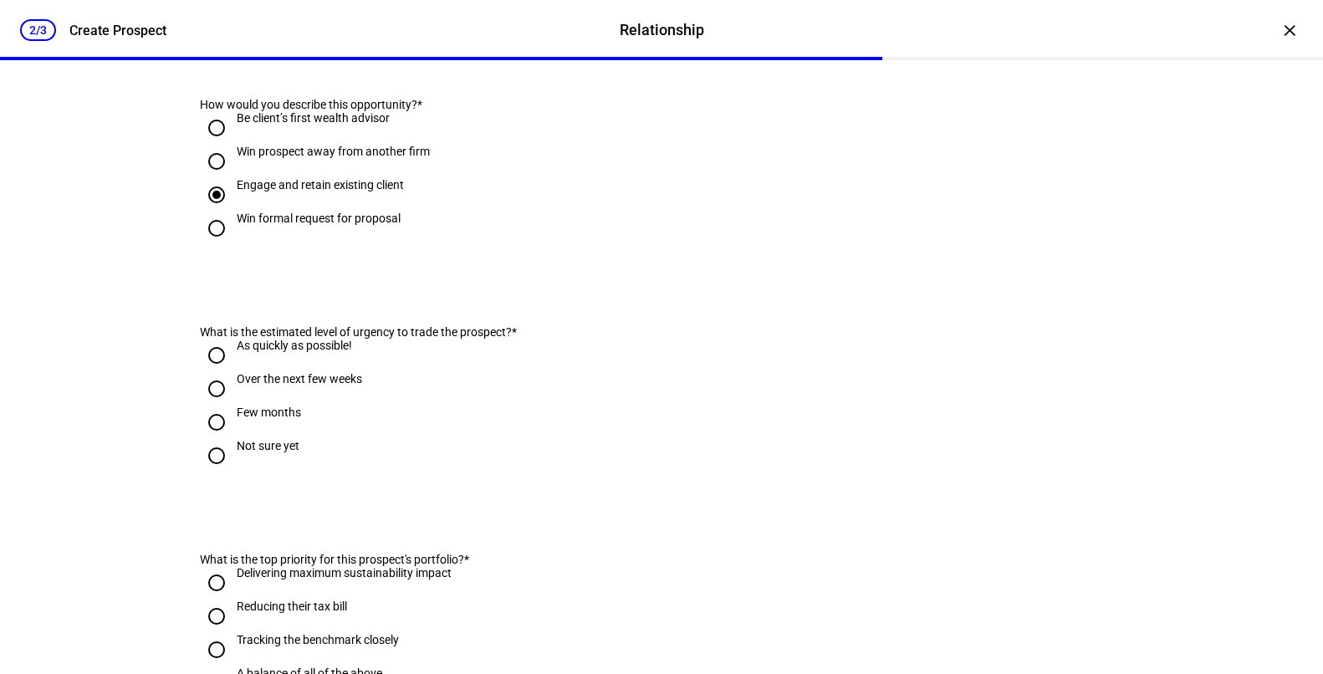
scroll to position [480, 0]
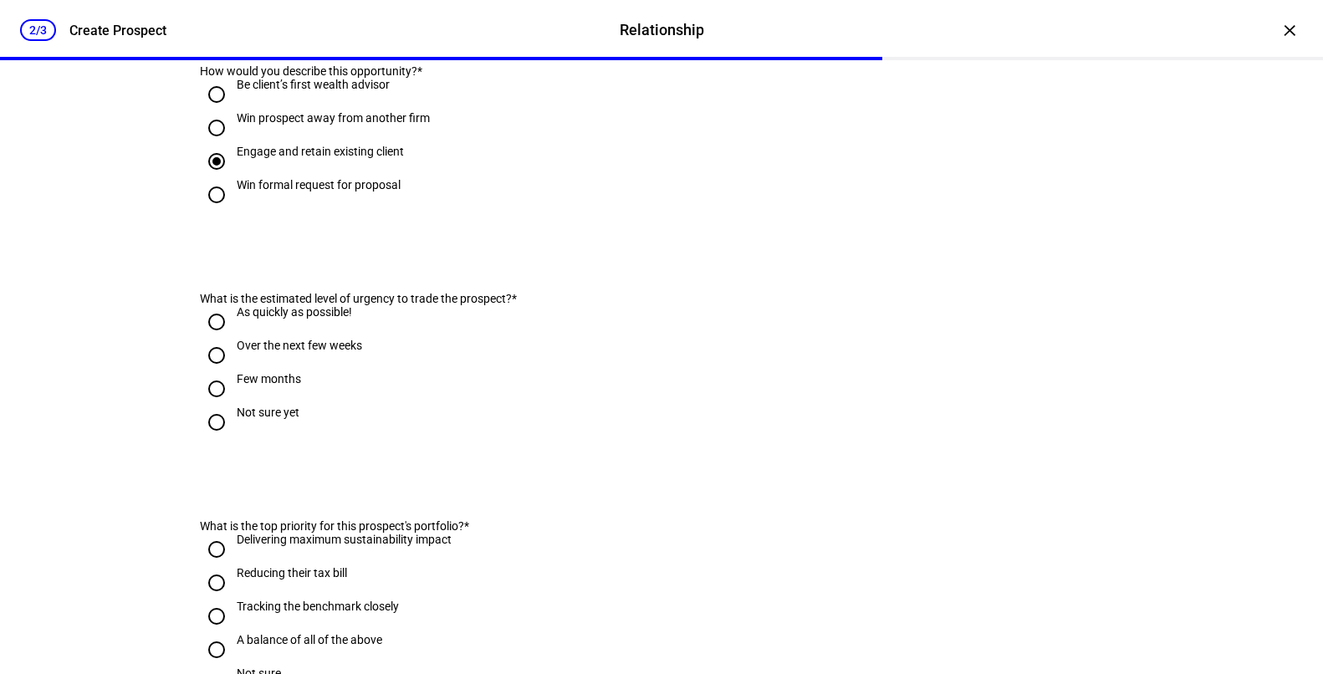
click at [276, 352] on div "Over the next few weeks" at bounding box center [299, 345] width 125 height 13
click at [233, 372] on input "Over the next few weeks" at bounding box center [216, 355] width 33 height 33
radio input "true"
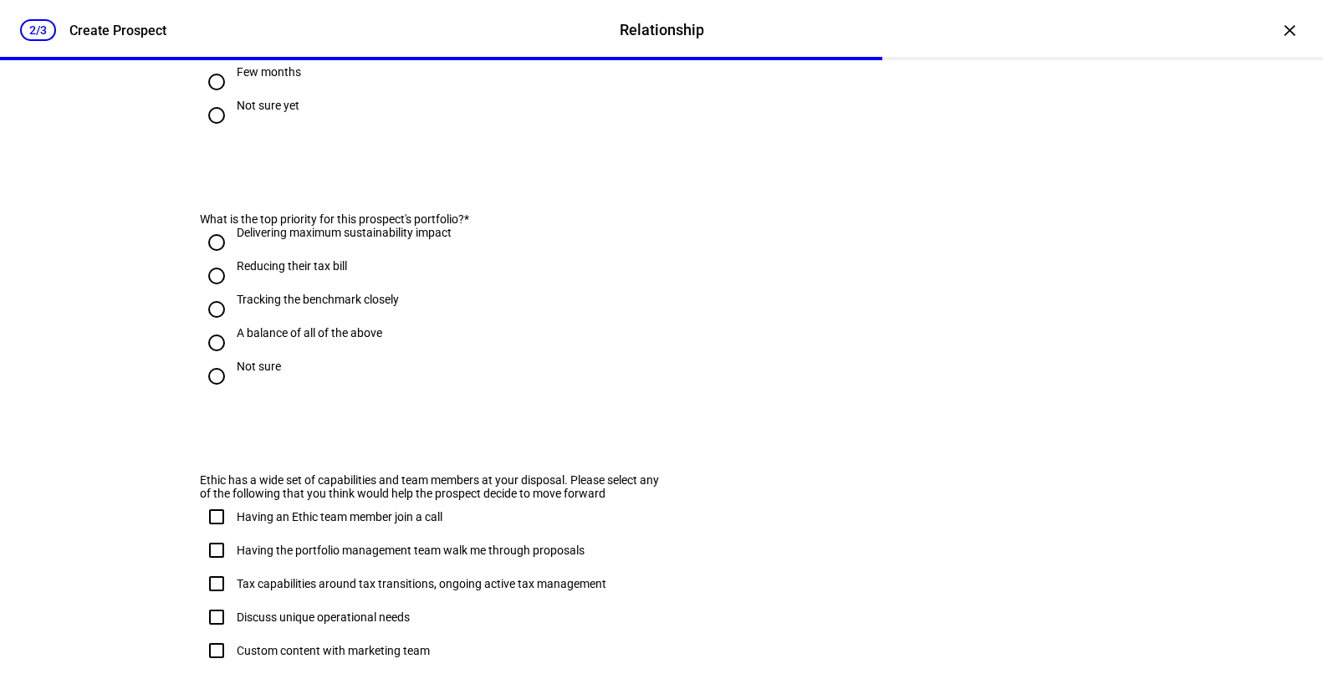
scroll to position [799, 0]
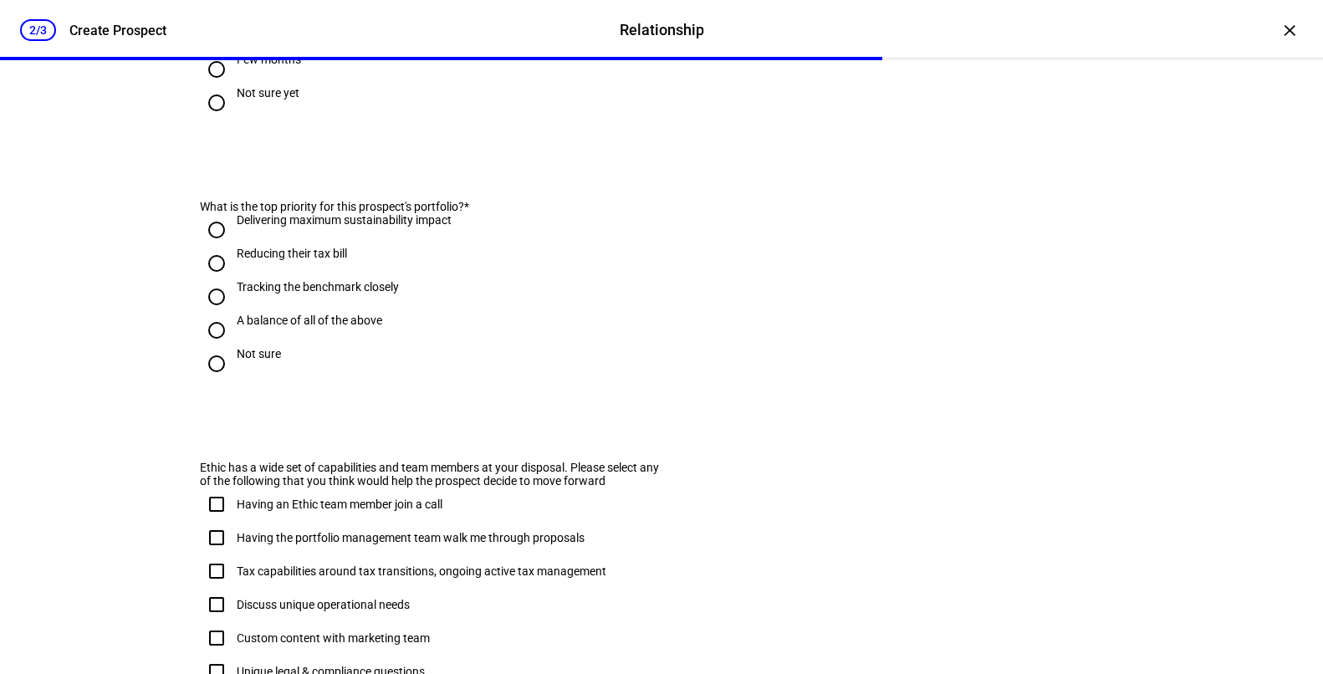
click at [260, 327] on div "A balance of all of the above" at bounding box center [309, 320] width 145 height 13
click at [233, 347] on input "A balance of all of the above" at bounding box center [216, 330] width 33 height 33
radio input "true"
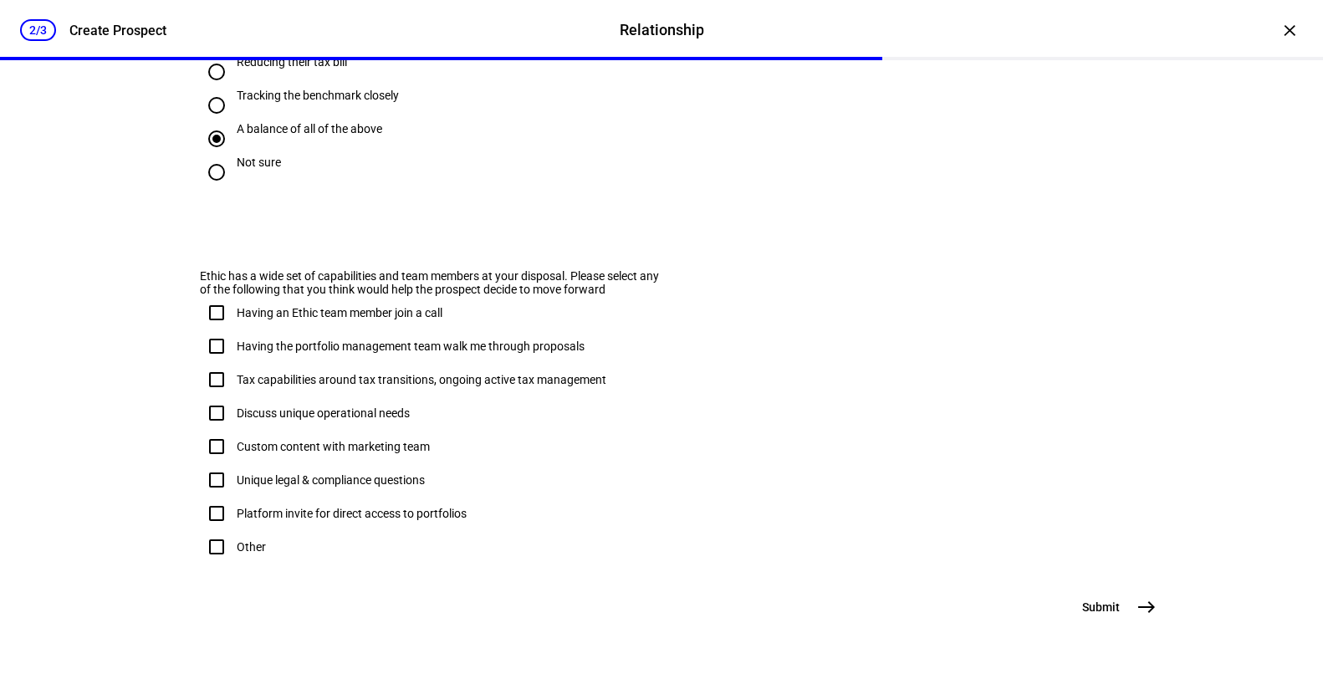
scroll to position [1077, 0]
click at [286, 373] on div "Tax capabilities around tax transitions, ongoing active tax management" at bounding box center [422, 379] width 370 height 13
click at [233, 363] on input "Tax capabilities around tax transitions, ongoing active tax management" at bounding box center [216, 379] width 33 height 33
checkbox input "true"
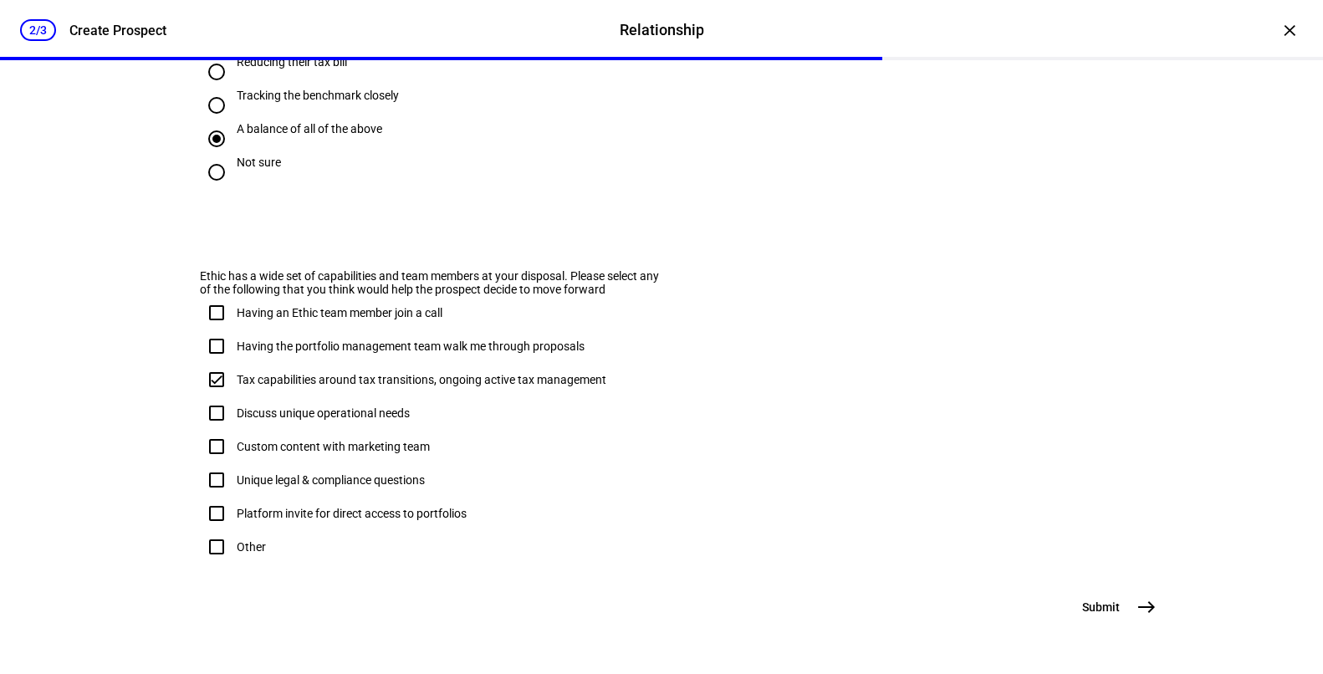
click at [1103, 602] on span "Submit" at bounding box center [1101, 607] width 38 height 17
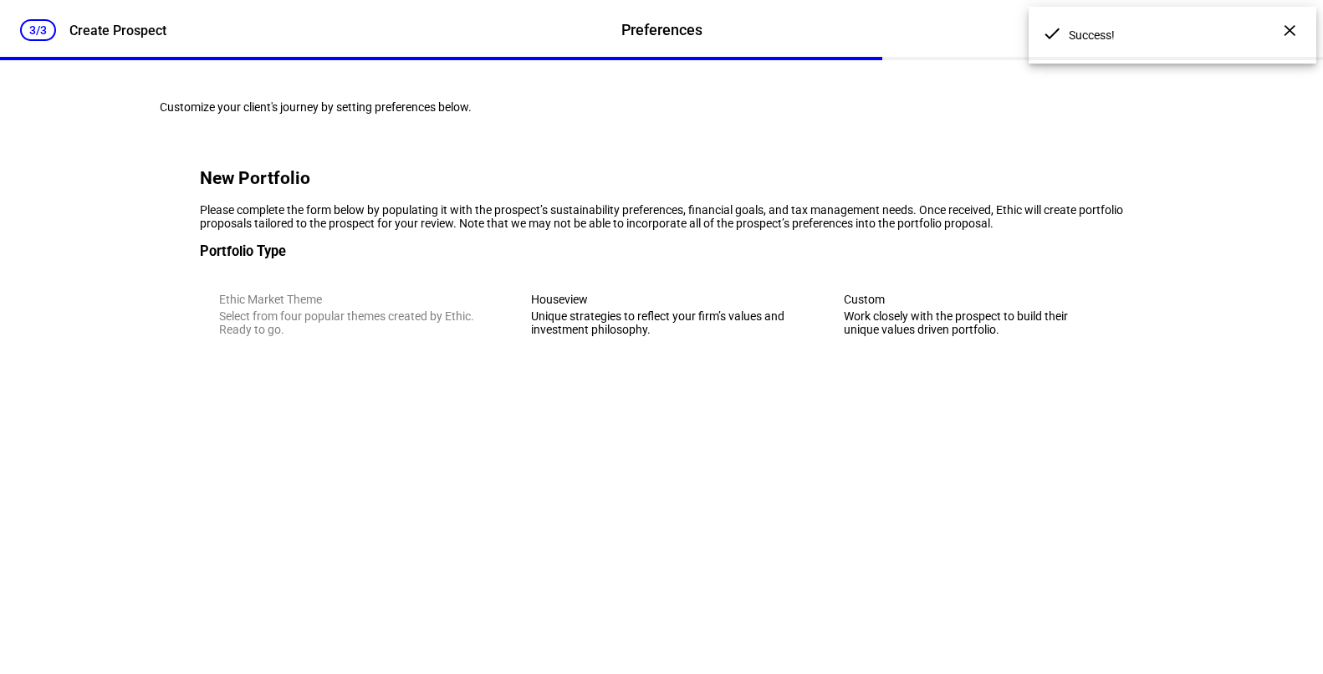
scroll to position [0, 0]
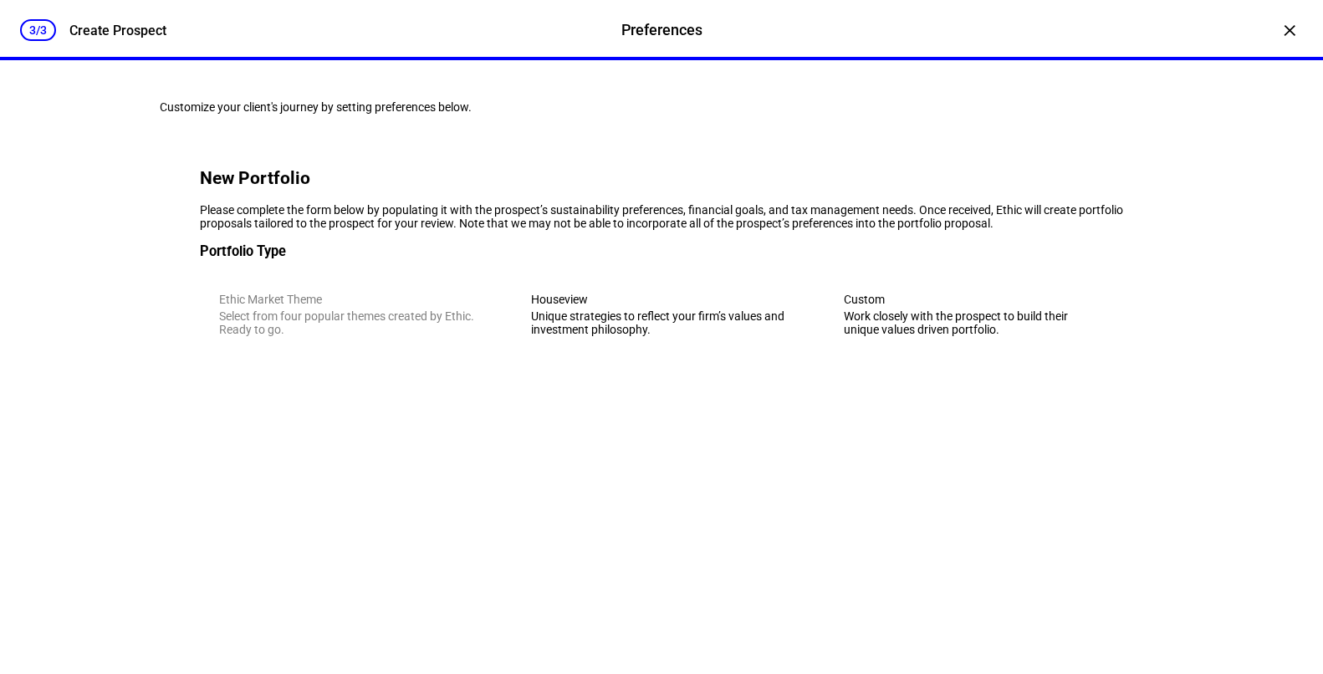
click at [655, 336] on div "Unique strategies to reflect your firm’s values and investment philosophy." at bounding box center [661, 322] width 260 height 27
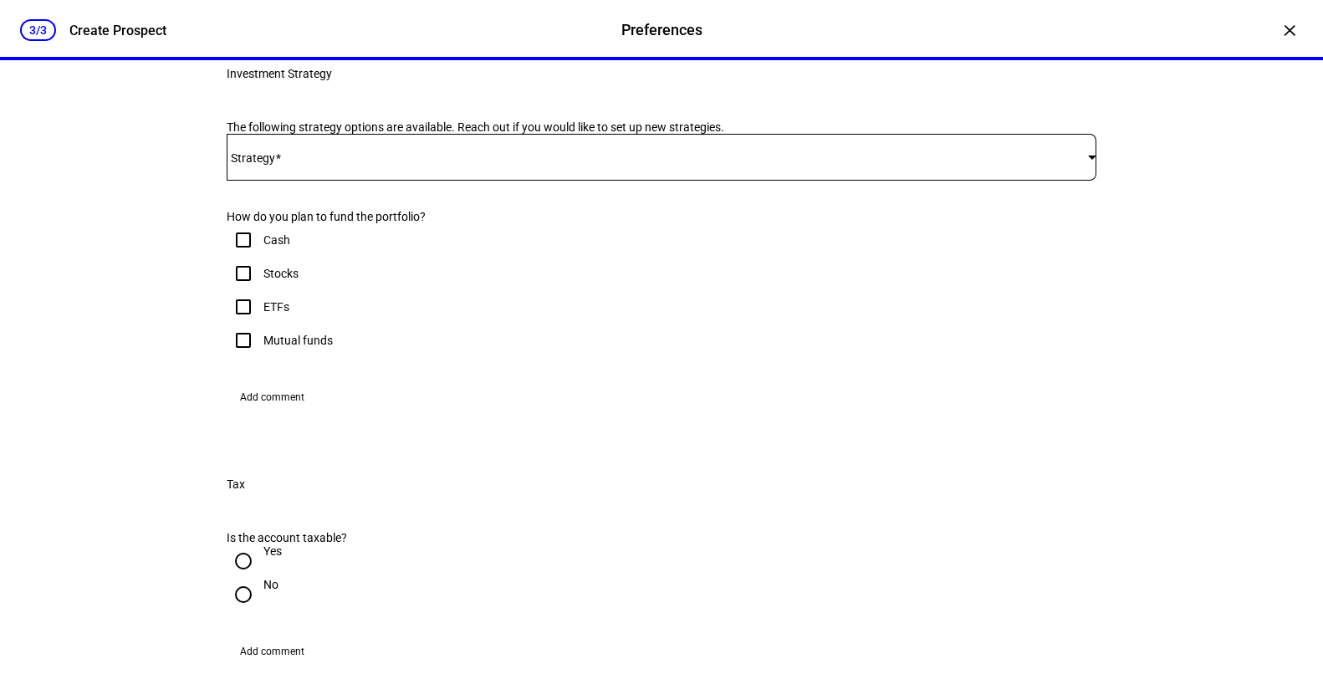
scroll to position [319, 0]
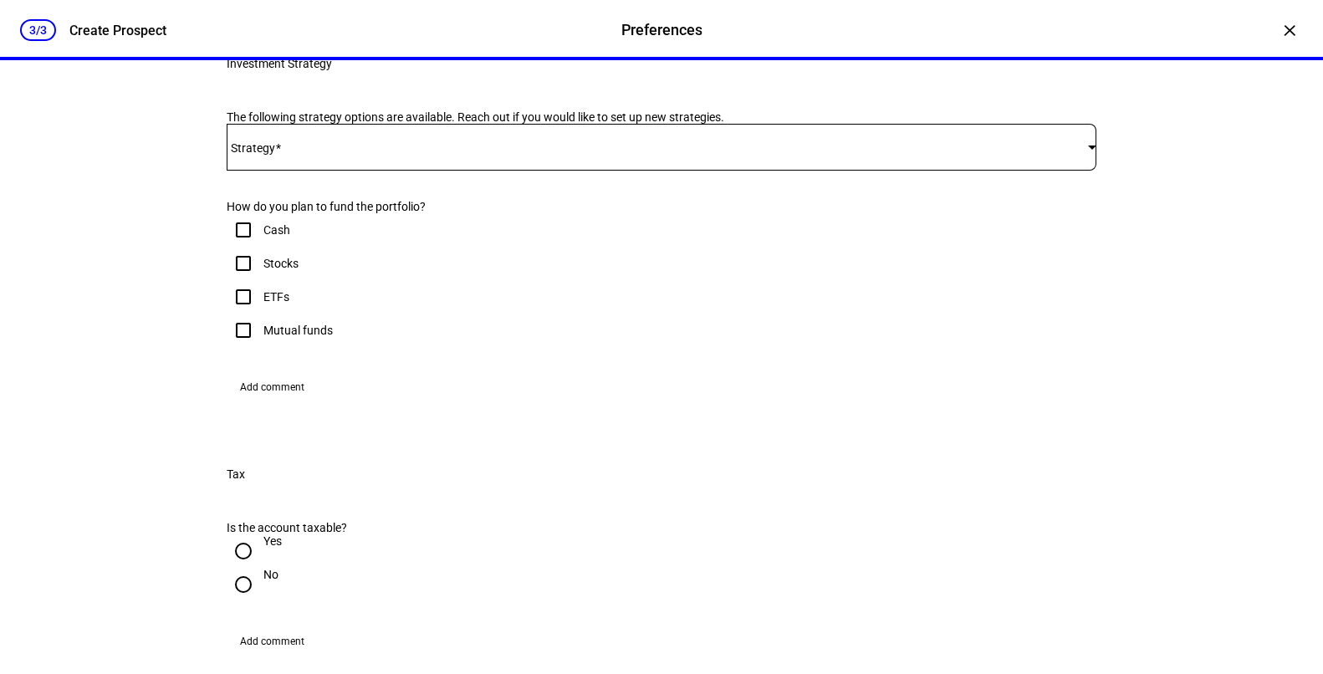
click at [483, 154] on span at bounding box center [657, 146] width 861 height 13
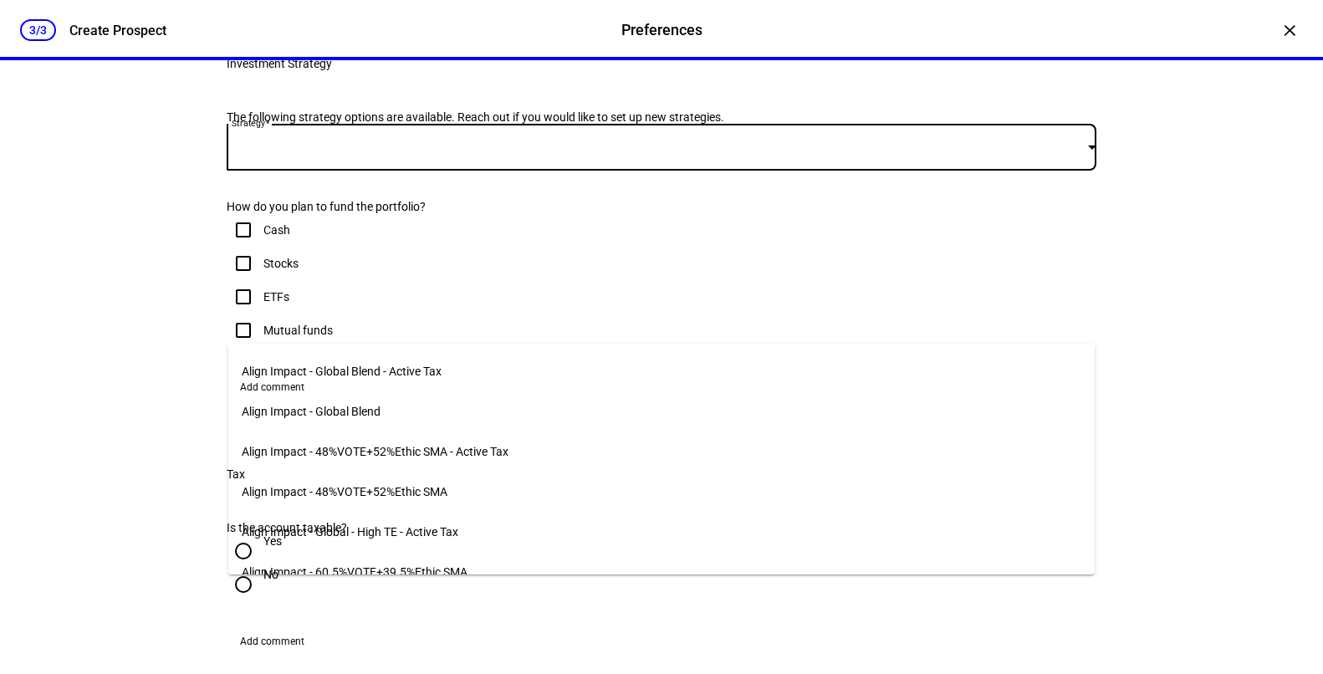
scroll to position [11, 0]
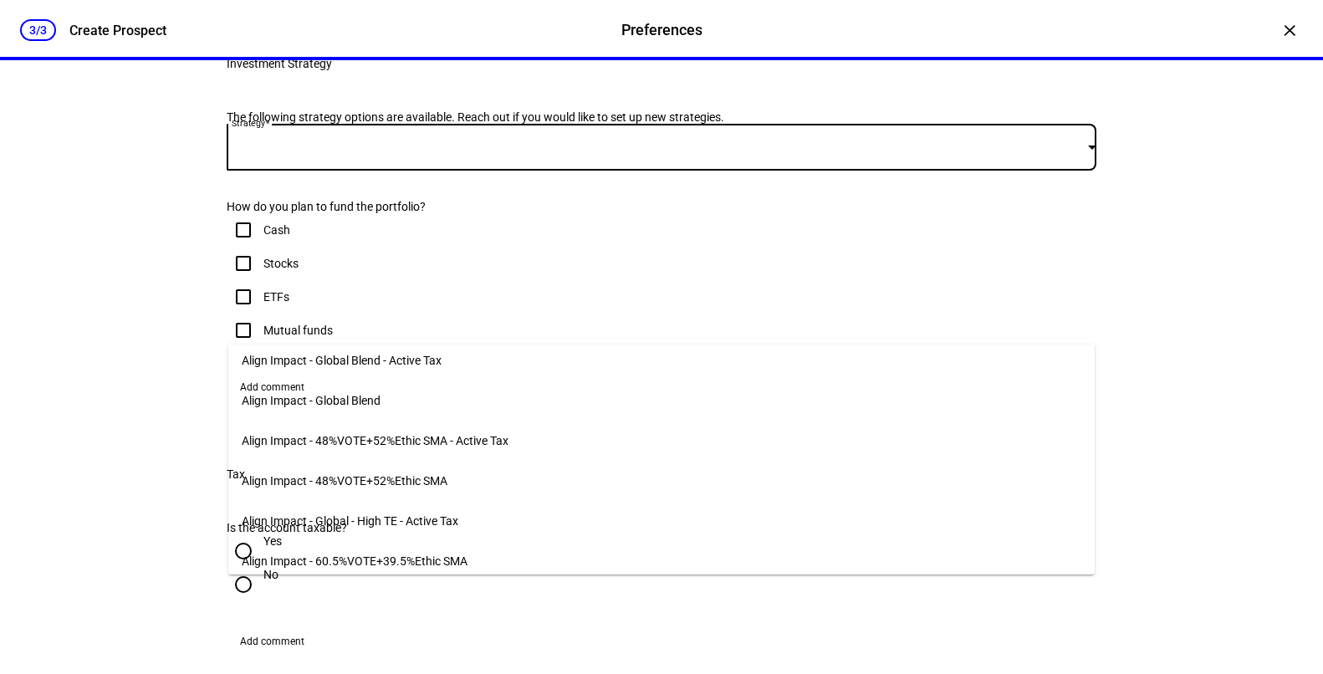
click at [462, 471] on mat-option "Align Impact - 48%VOTE+52%Ethic SMA" at bounding box center [661, 481] width 866 height 40
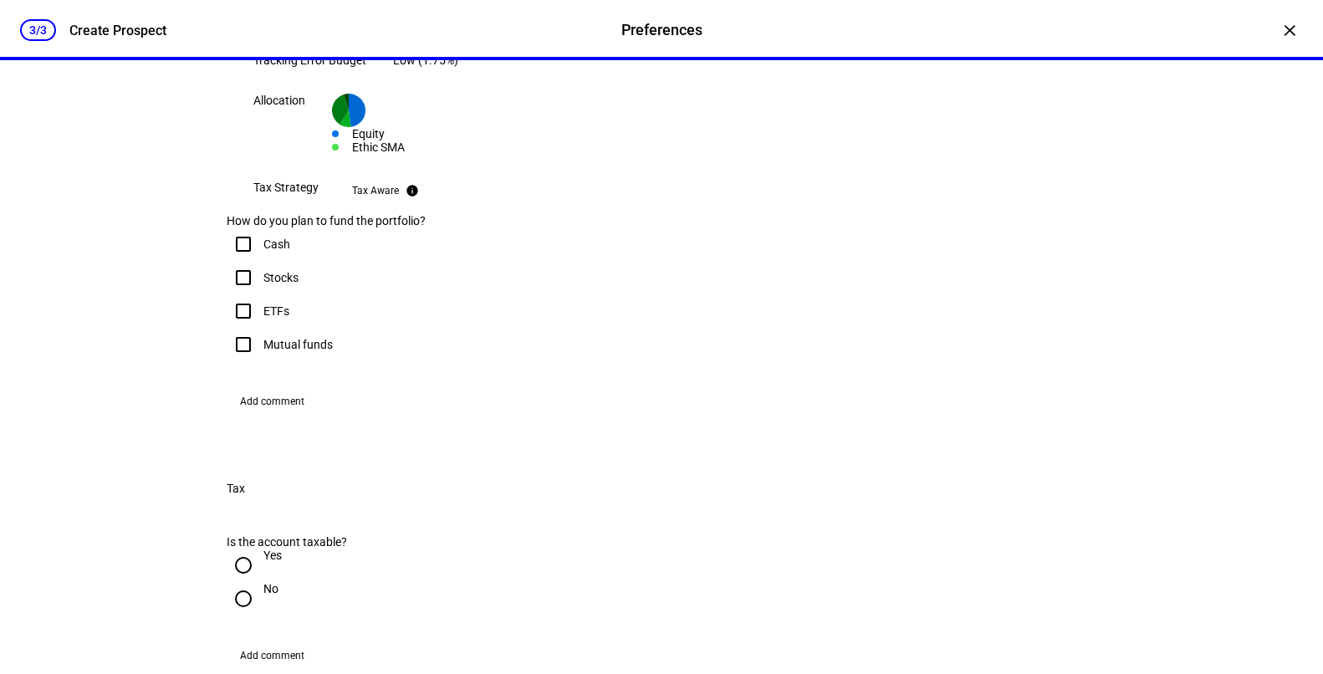
scroll to position [539, 0]
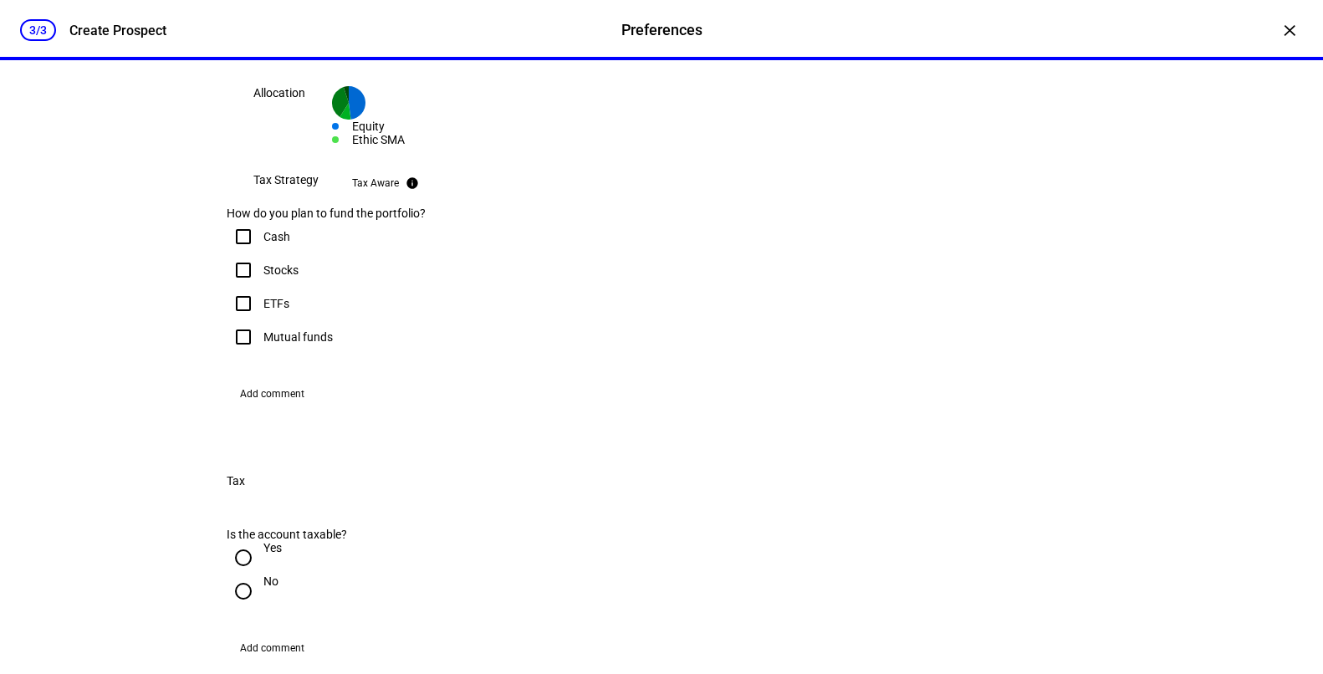
drag, startPoint x: 242, startPoint y: 406, endPoint x: 375, endPoint y: 406, distance: 132.9
click at [375, 220] on div "How do you plan to fund the portfolio?" at bounding box center [531, 213] width 609 height 13
click at [406, 220] on div "How do you plan to fund the portfolio?" at bounding box center [531, 213] width 609 height 13
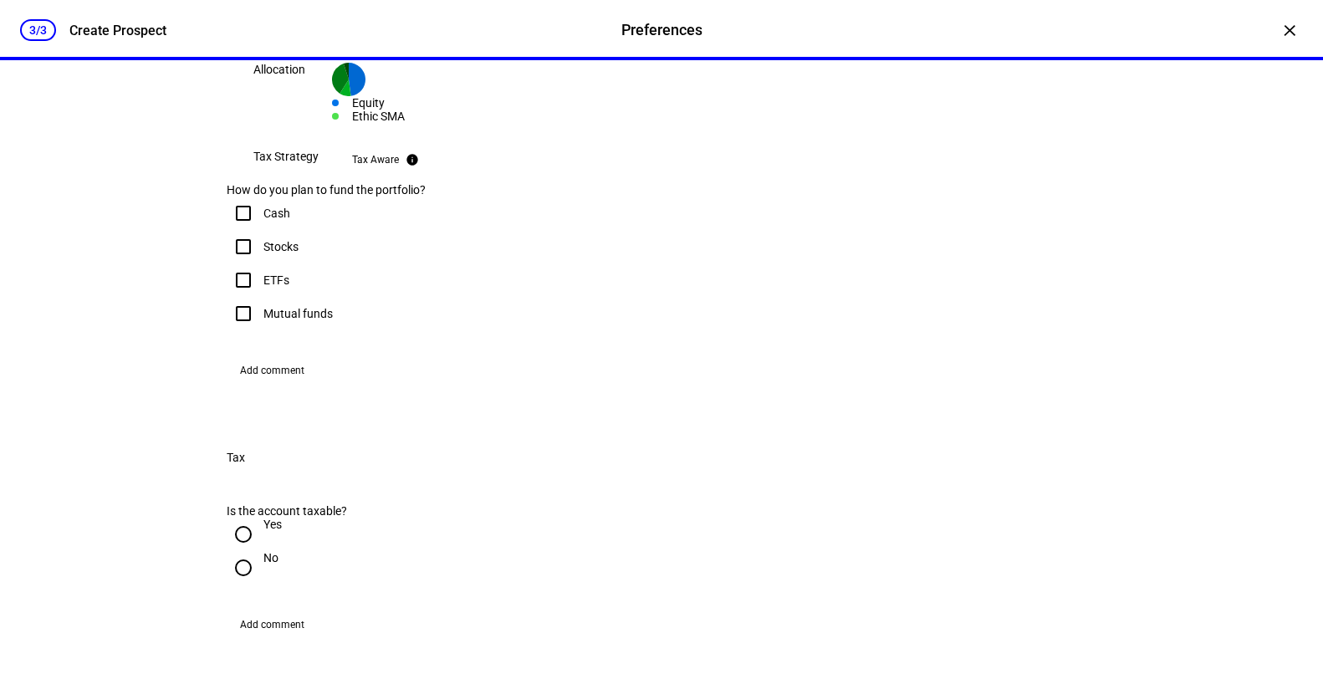
click at [247, 330] on input "Mutual funds" at bounding box center [243, 313] width 33 height 33
checkbox input "true"
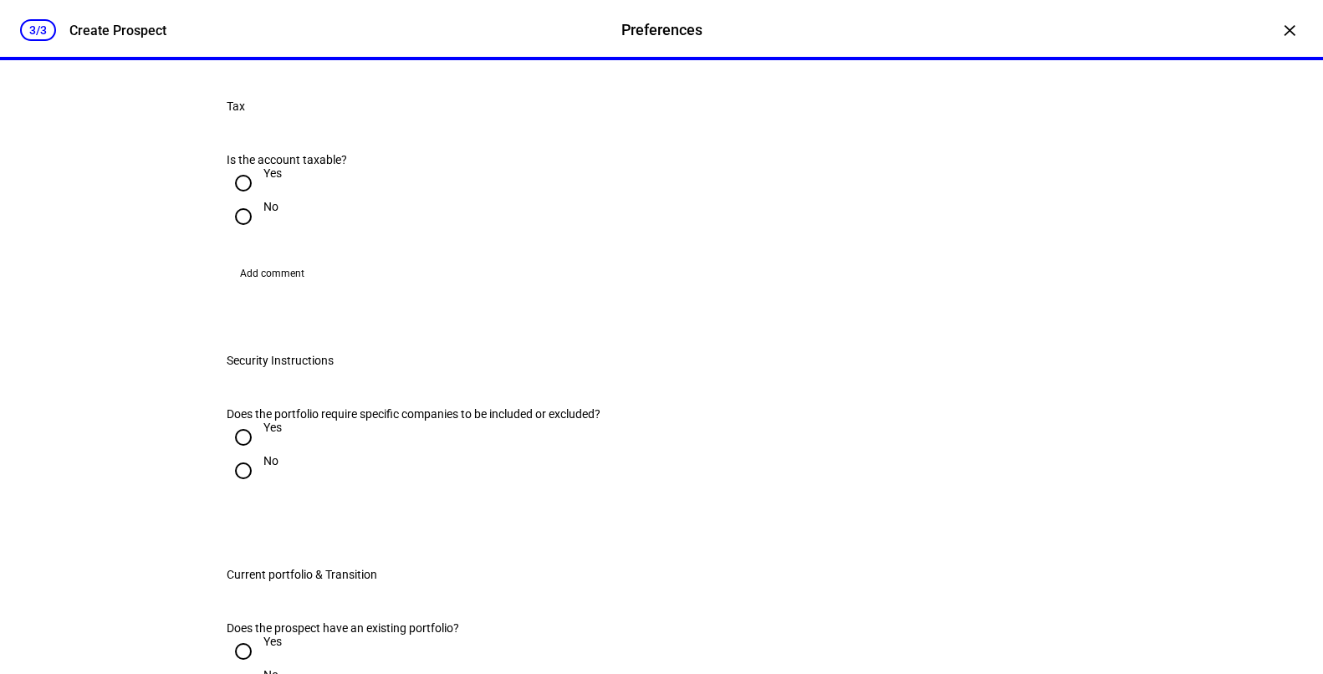
scroll to position [943, 0]
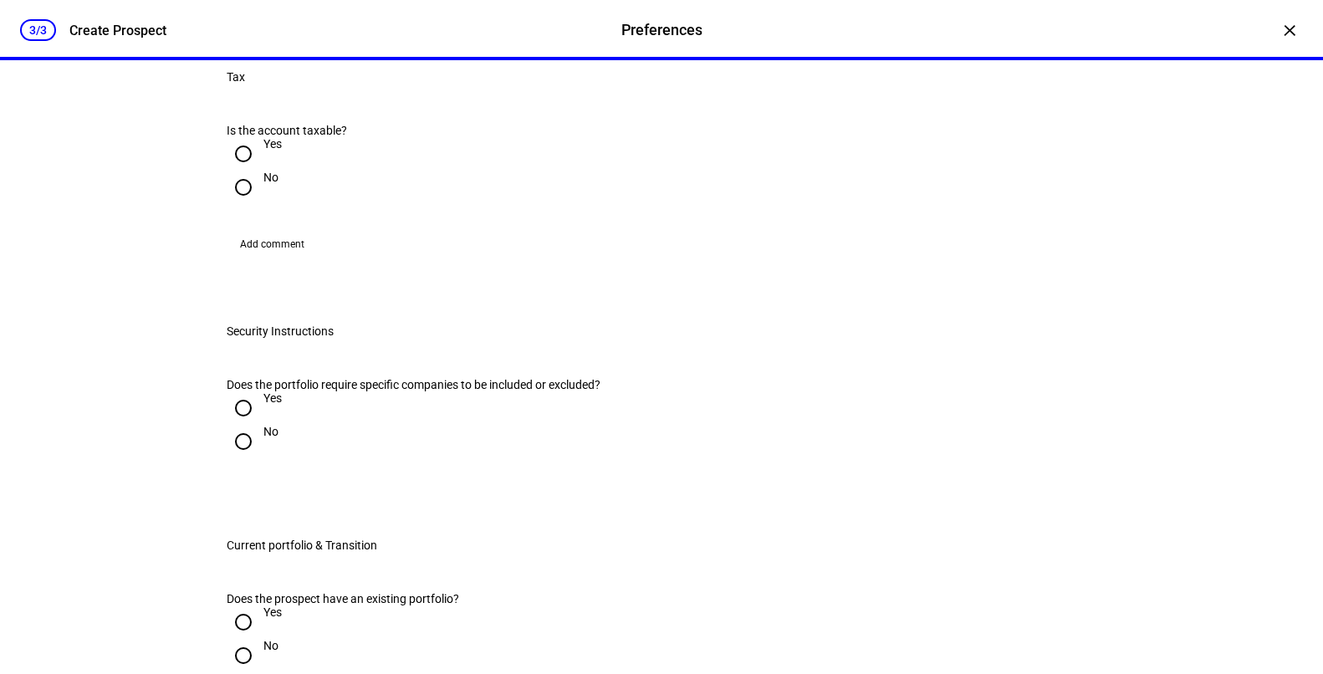
click at [245, 204] on input "No" at bounding box center [243, 187] width 33 height 33
radio input "true"
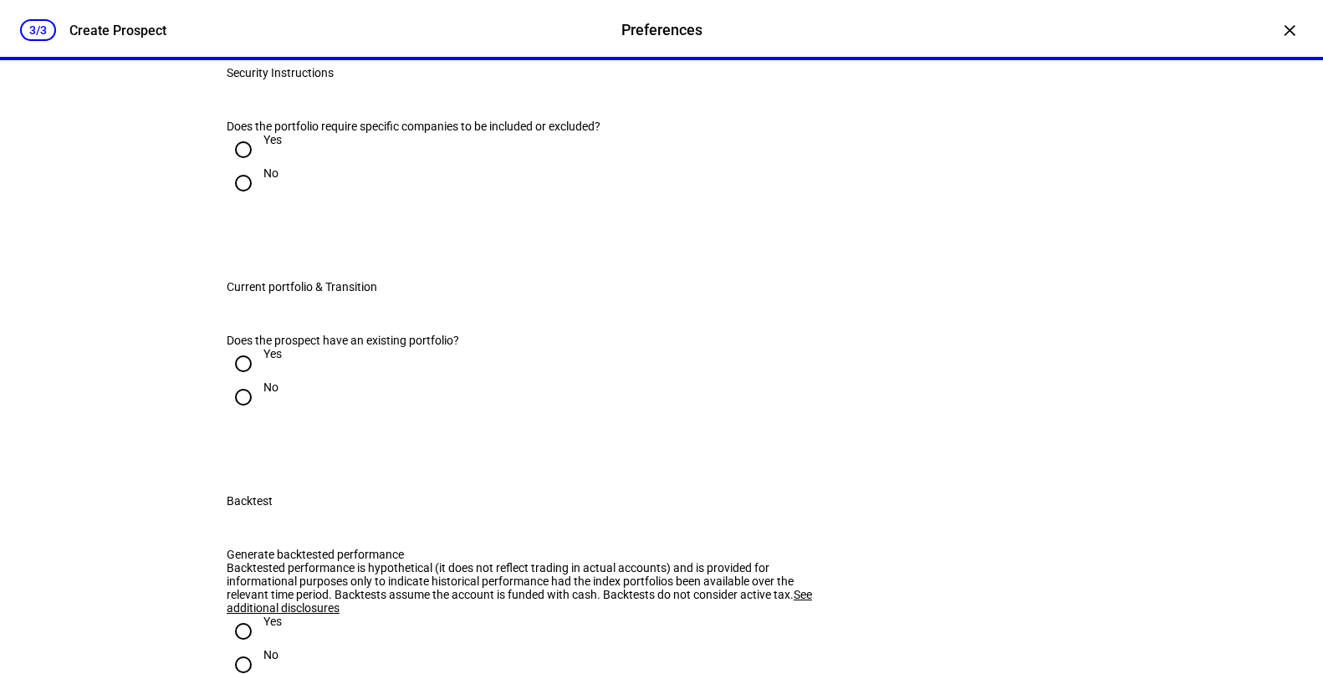
scroll to position [1206, 0]
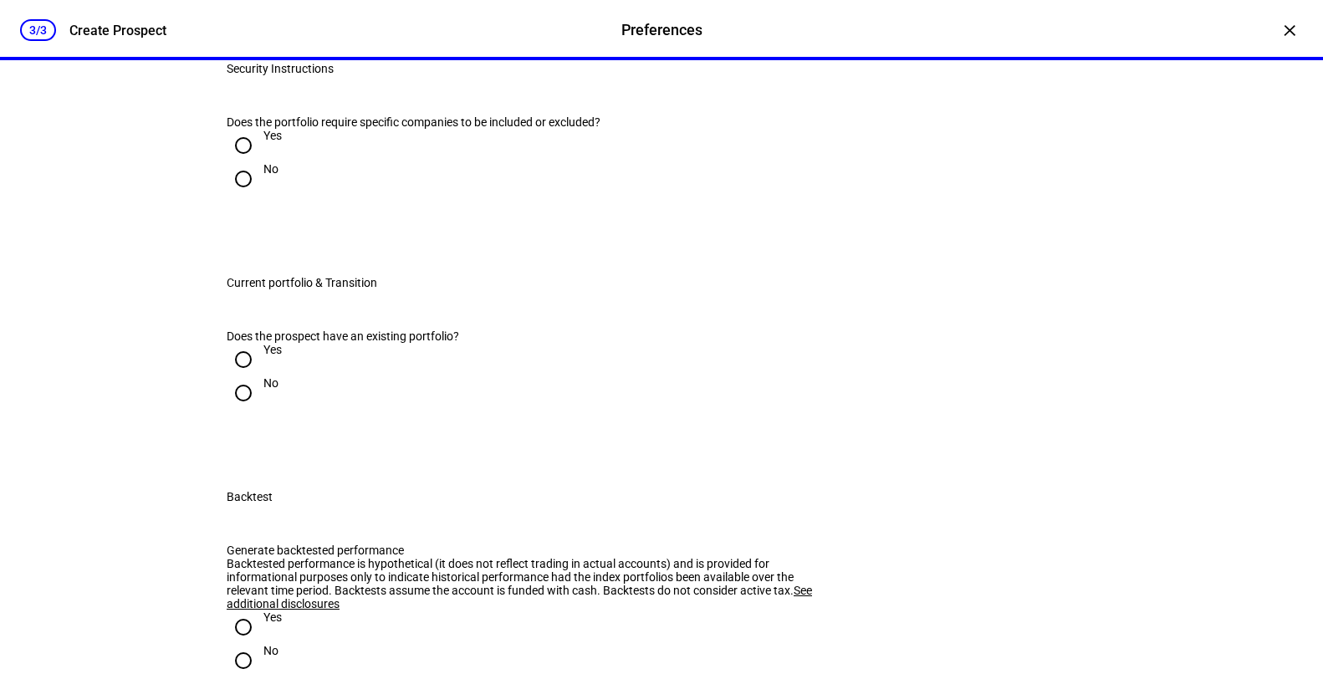
click at [234, 162] on input "Yes" at bounding box center [243, 145] width 33 height 33
radio input "true"
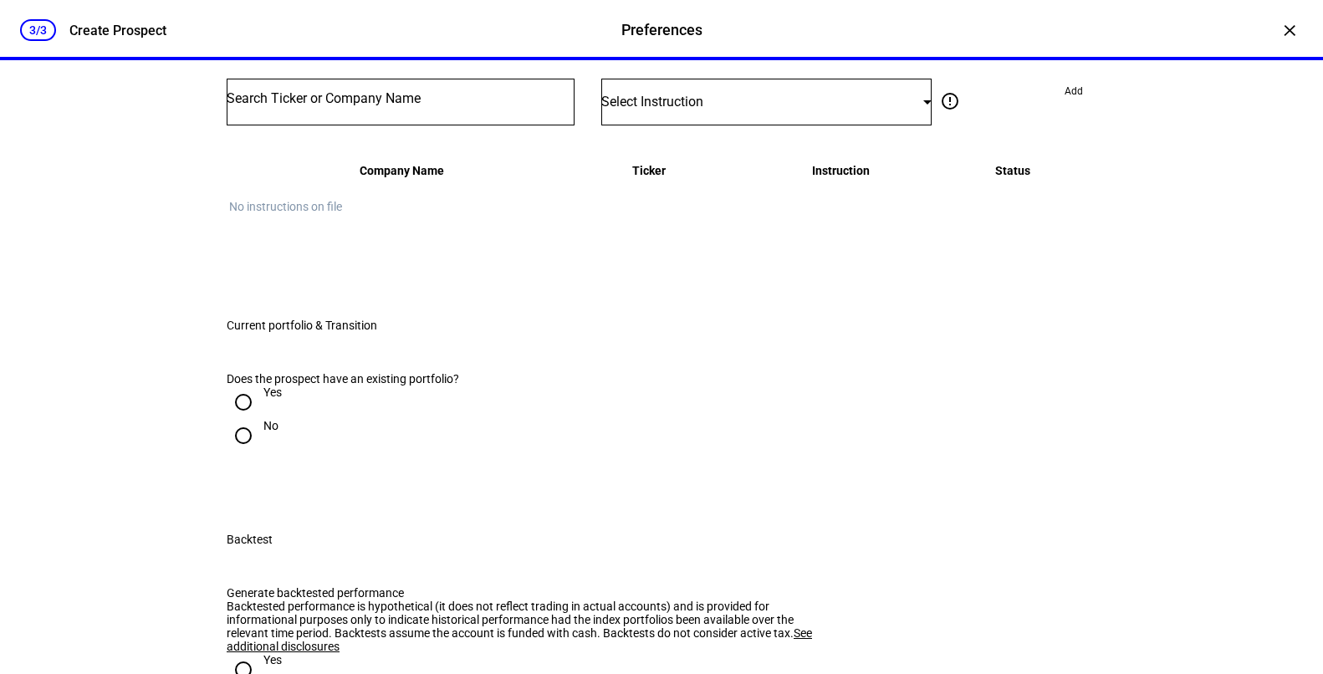
scroll to position [1334, 0]
click at [244, 67] on input "No" at bounding box center [243, 49] width 33 height 33
radio input "true"
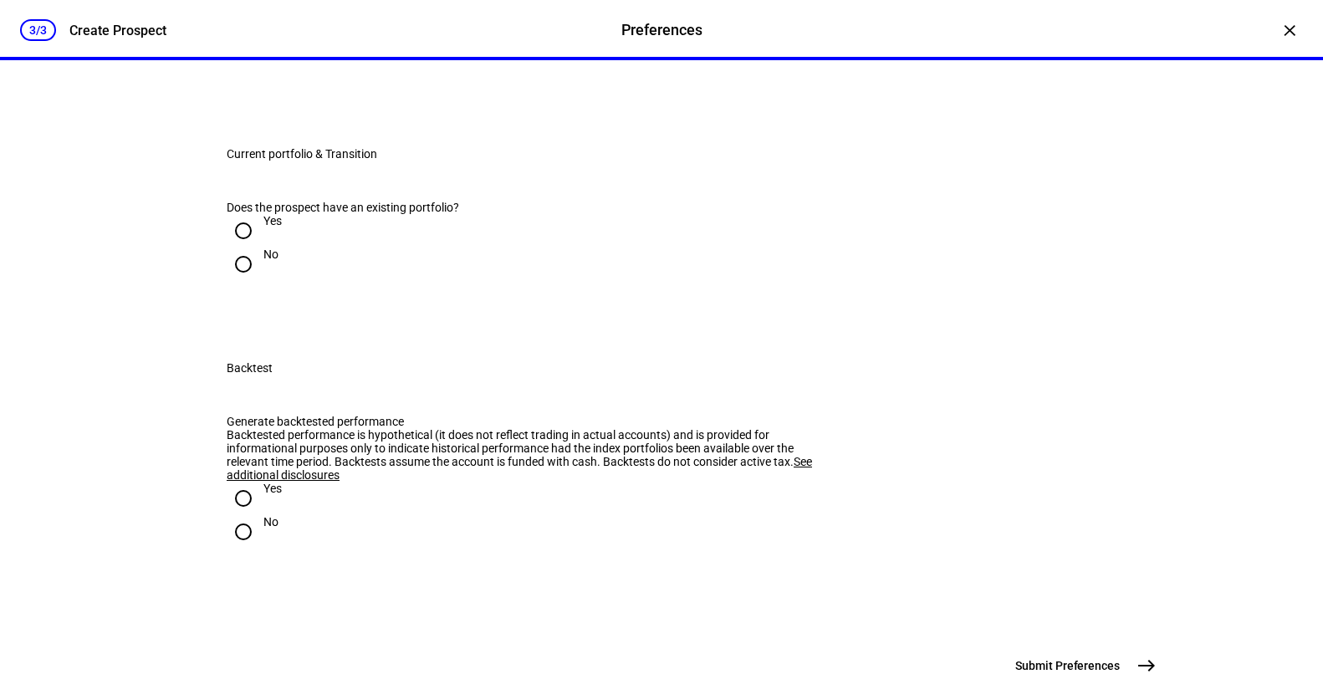
scroll to position [1412, 0]
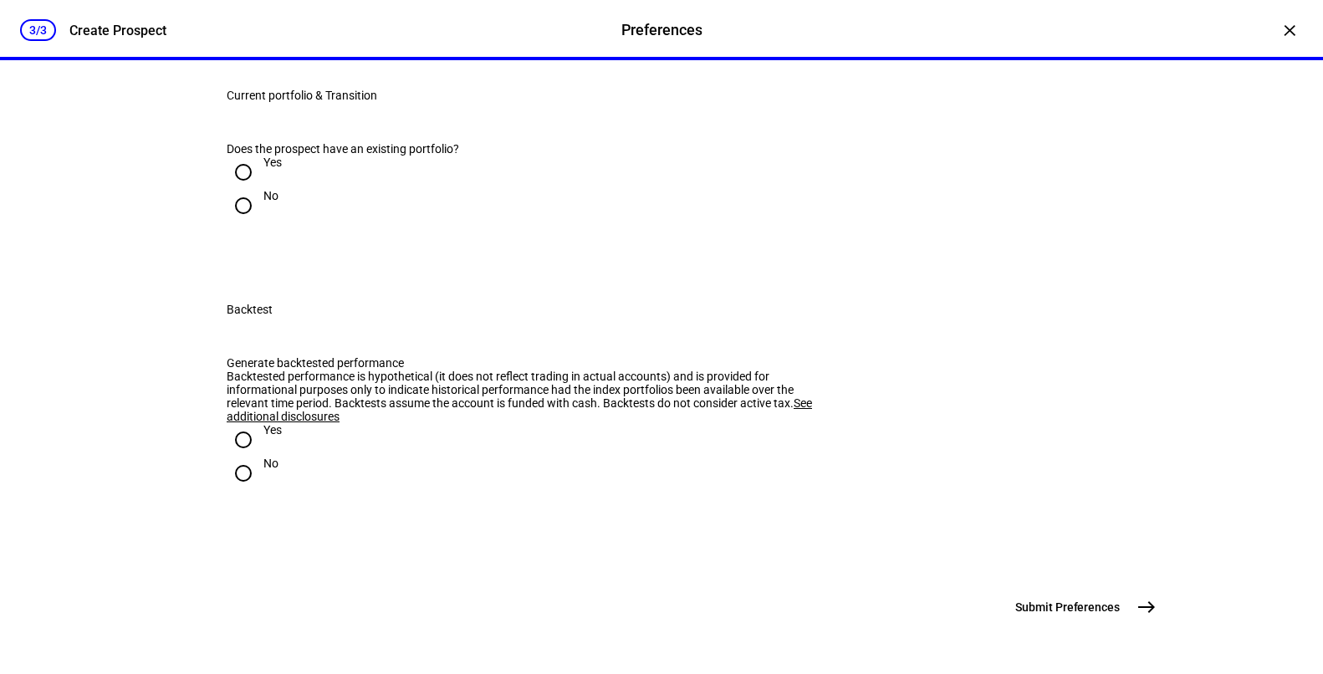
drag, startPoint x: 241, startPoint y: 401, endPoint x: 375, endPoint y: 401, distance: 133.8
click at [375, 156] on div "Does the prospect have an existing portfolio?" at bounding box center [531, 148] width 609 height 13
click at [414, 156] on div "Does the prospect have an existing portfolio?" at bounding box center [531, 148] width 609 height 13
click at [244, 189] on input "Yes" at bounding box center [243, 172] width 33 height 33
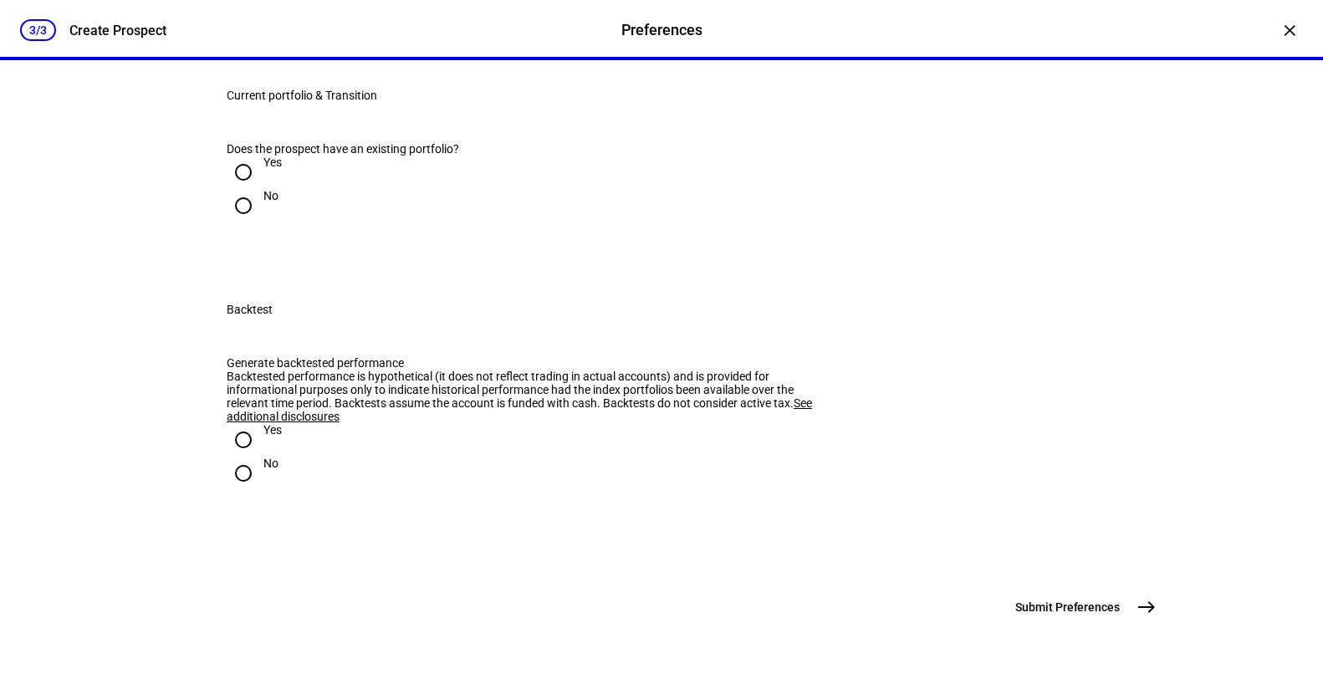
radio input "true"
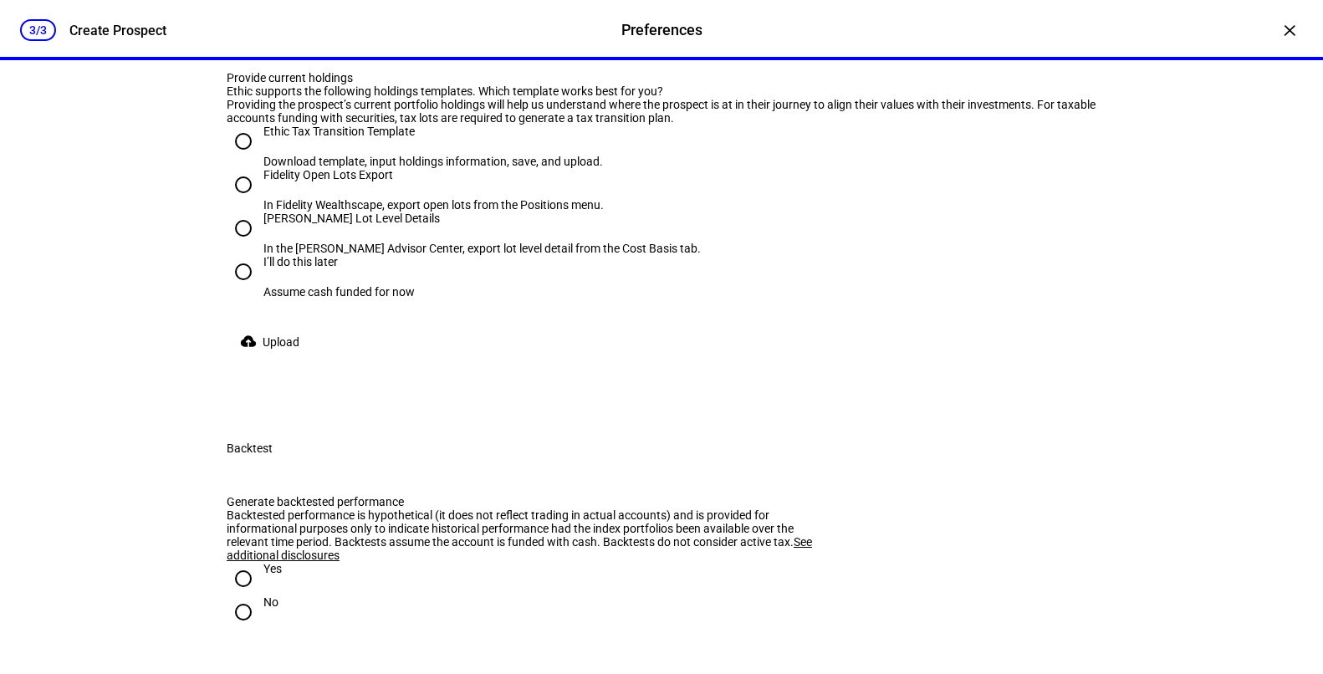
scroll to position [1677, 0]
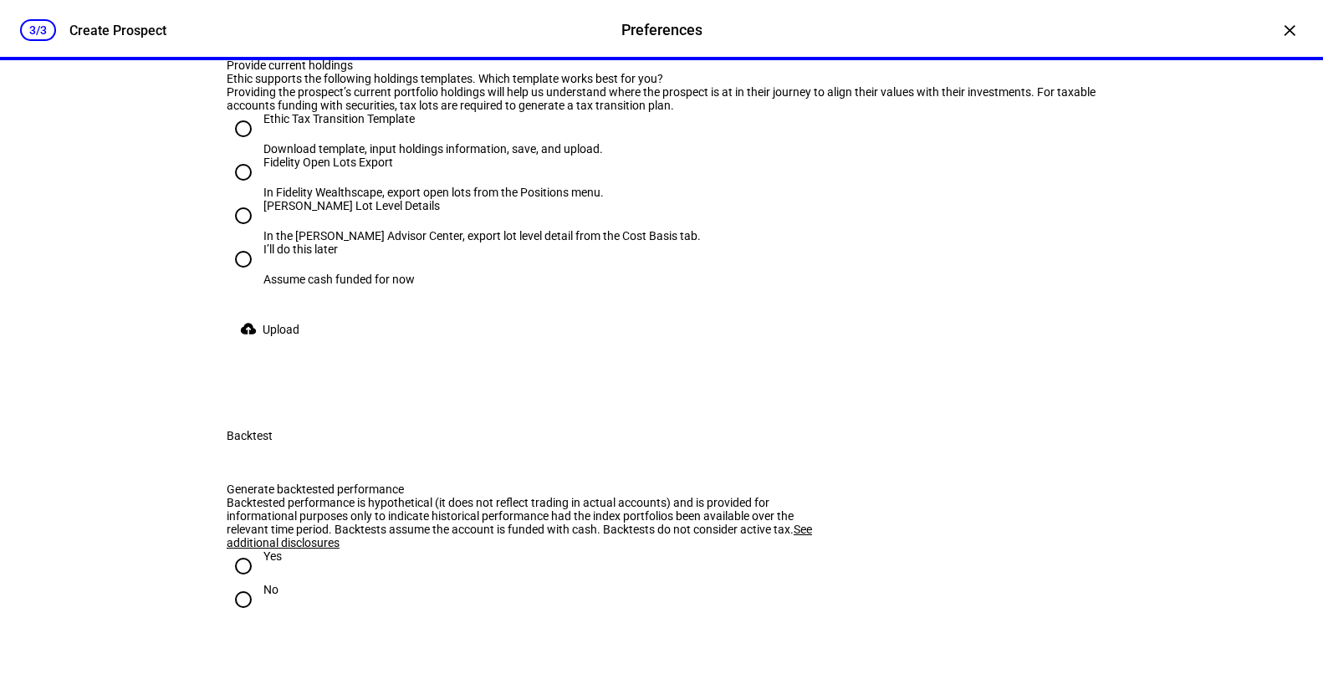
radio input "true"
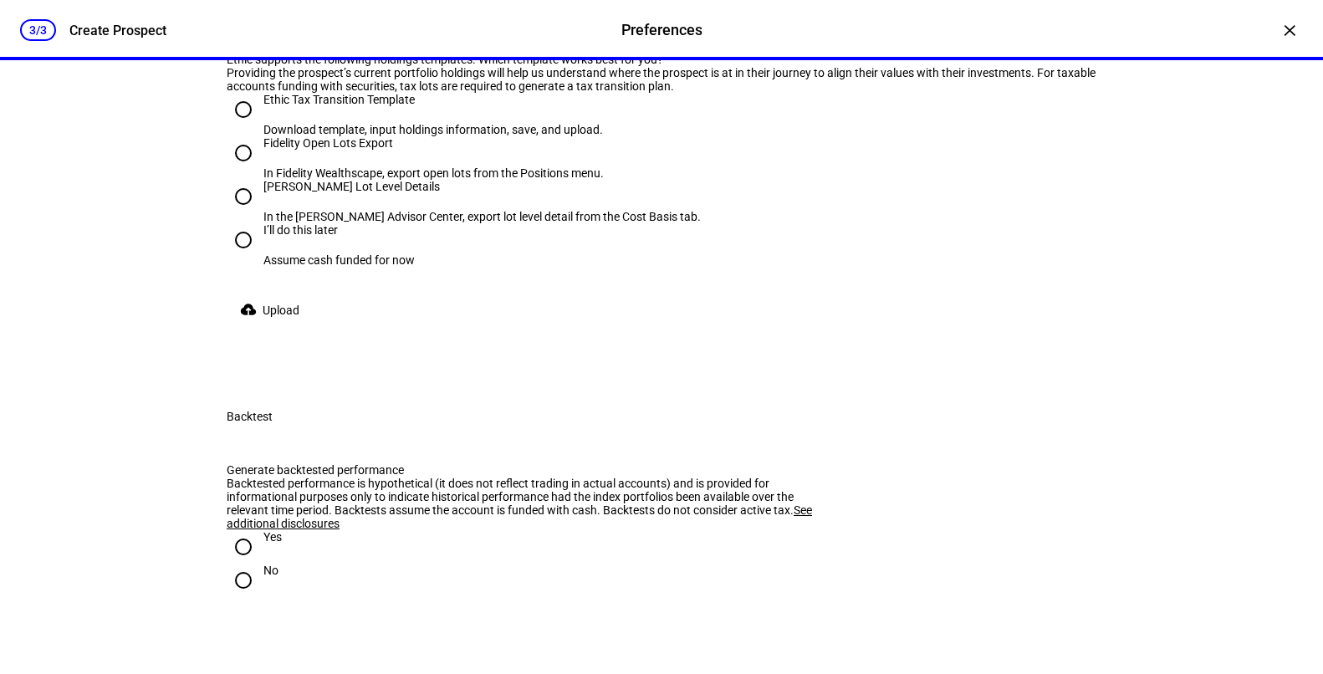
scroll to position [1610, 0]
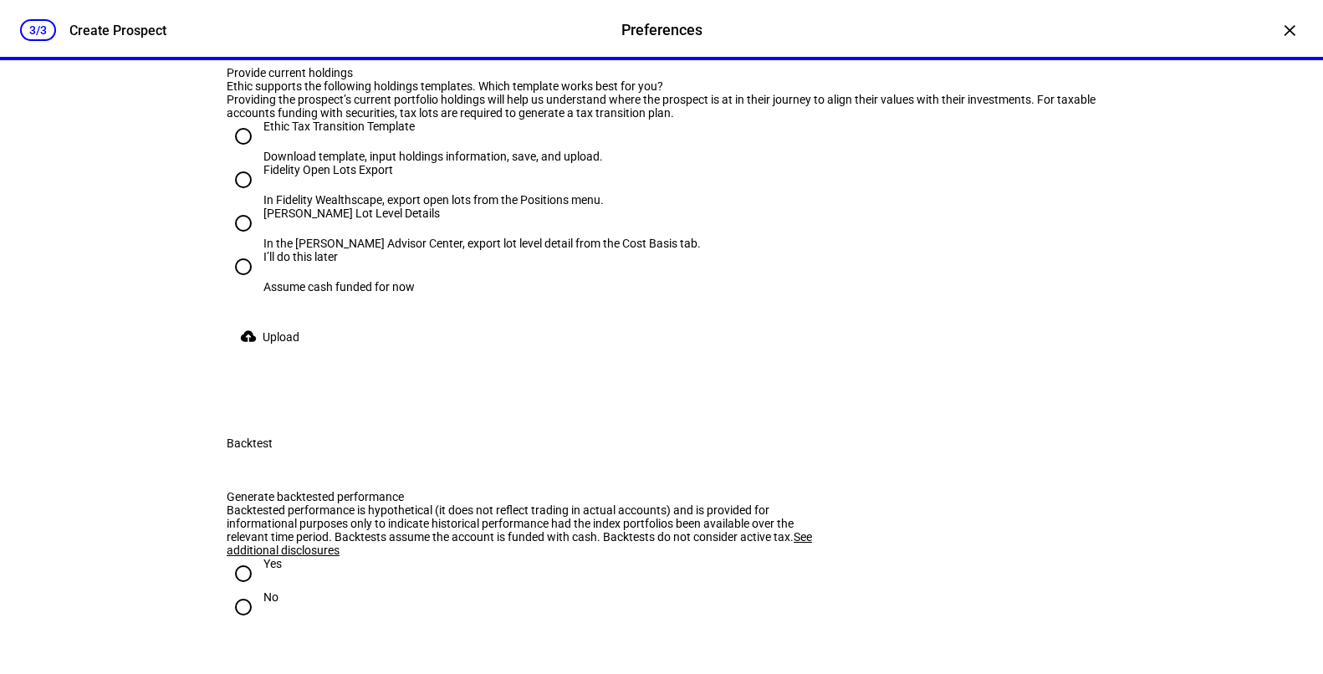
scroll to position [1678, 0]
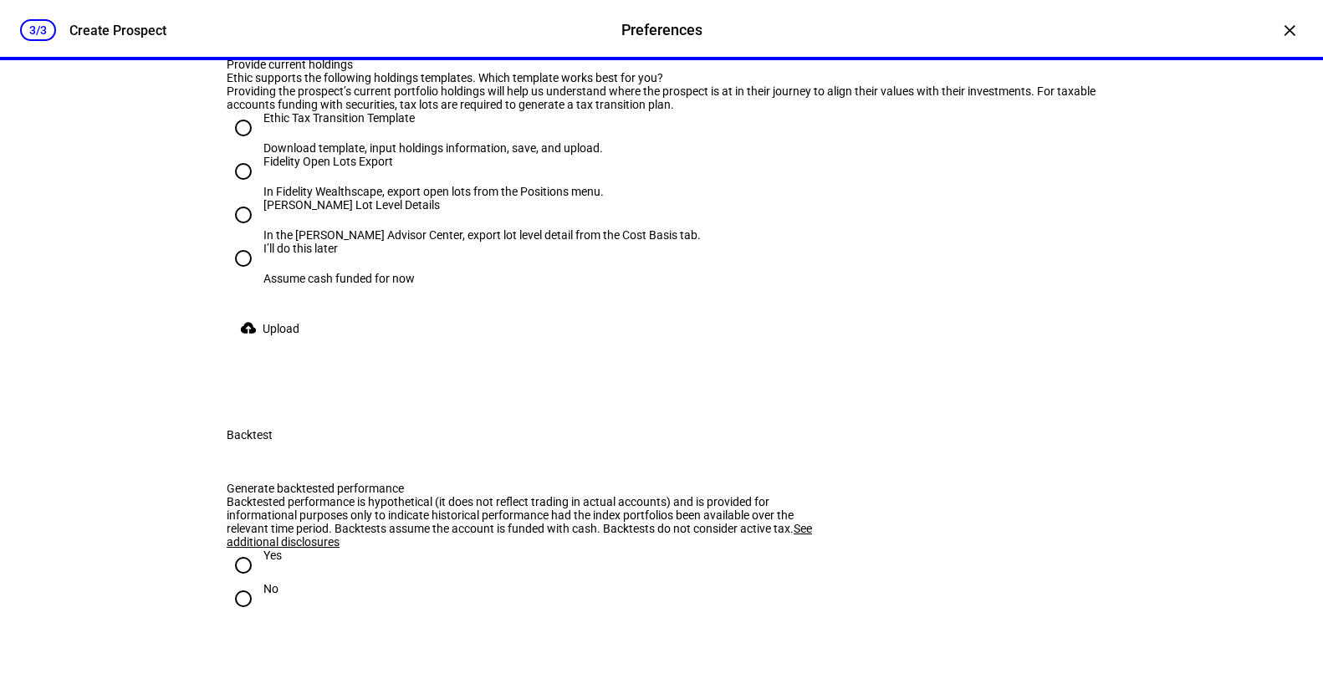
drag, startPoint x: 383, startPoint y: 418, endPoint x: 278, endPoint y: 387, distance: 109.0
click at [278, 345] on plt-upload-tax-lots "Ethic supports the following holdings templates. Which template works best for …" at bounding box center [662, 208] width 870 height 274
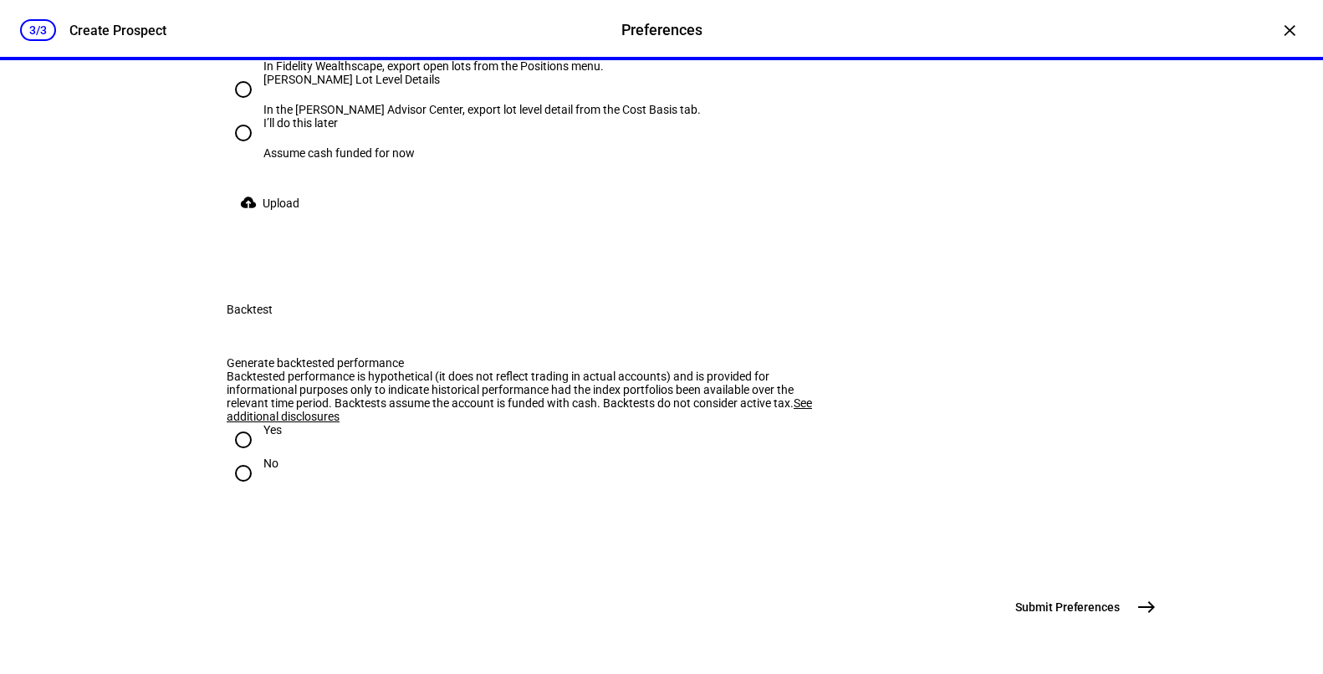
scroll to position [1859, 0]
click at [248, 150] on input "I’ll do this later Assume cash funded for now" at bounding box center [243, 132] width 33 height 33
radio input "true"
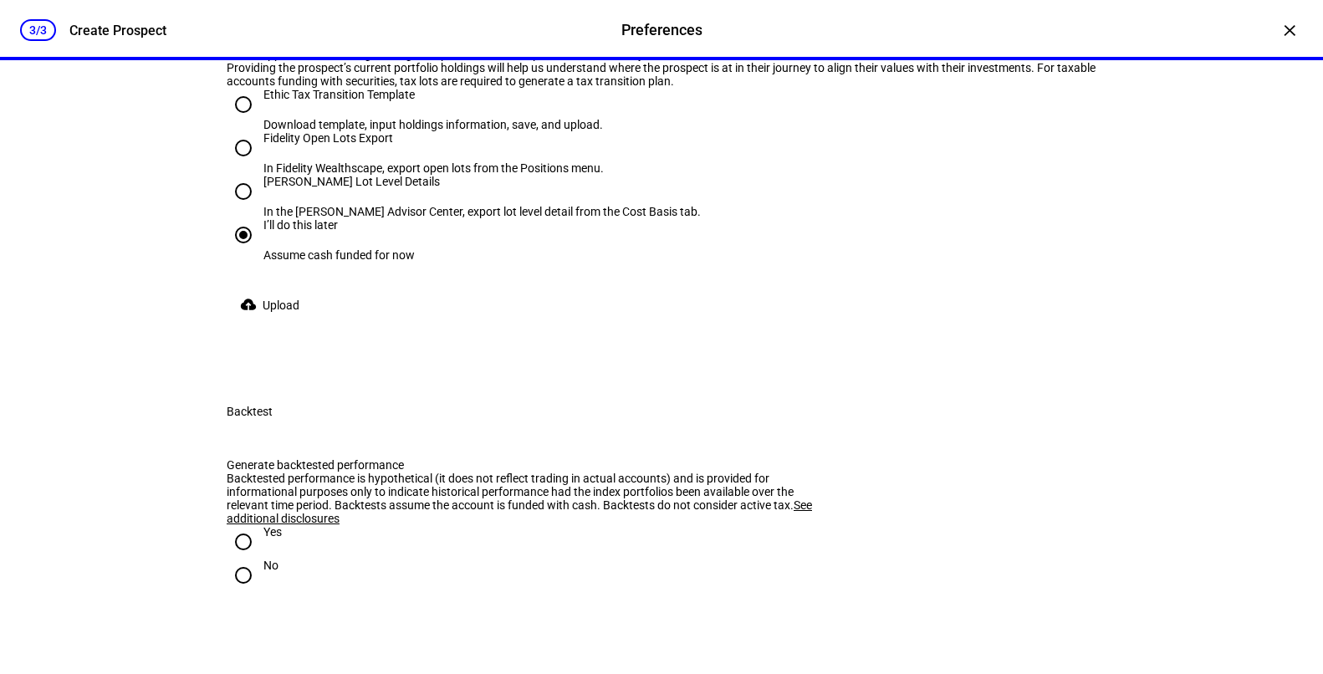
scroll to position [1696, 0]
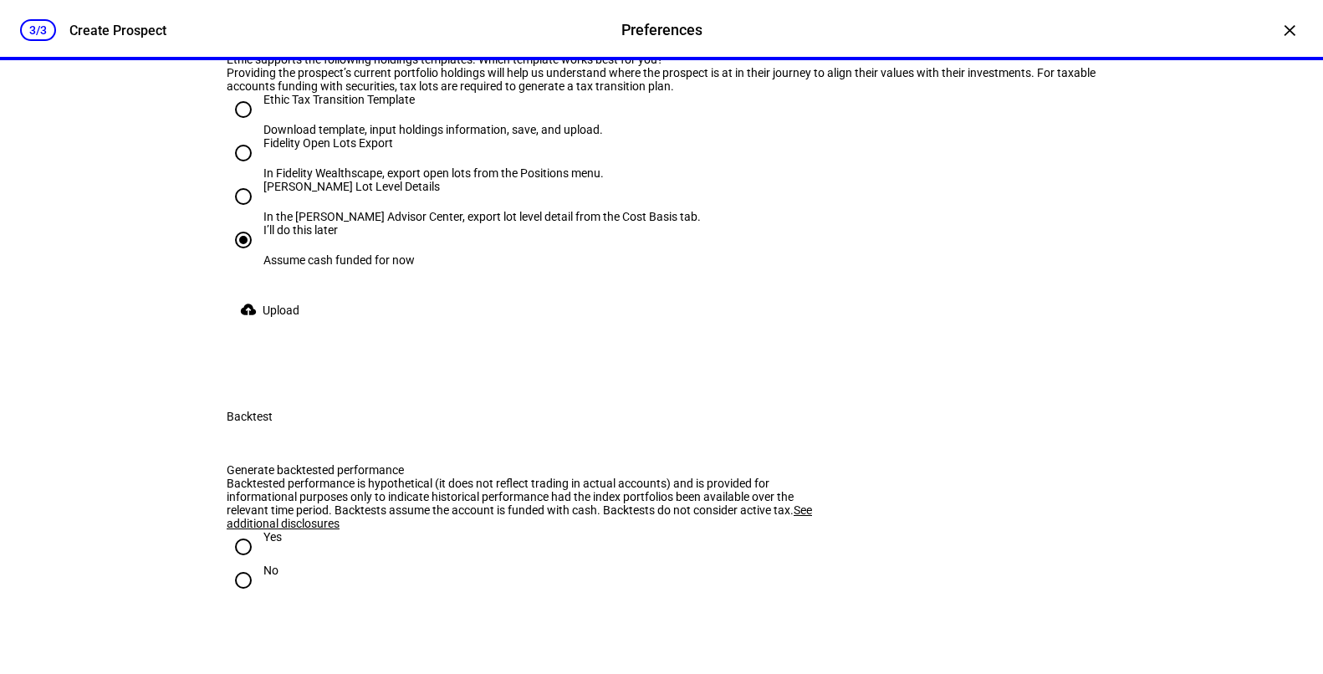
click at [241, 126] on input "Ethic Tax Transition Template Download template, input holdings information, sa…" at bounding box center [243, 109] width 33 height 33
radio input "true"
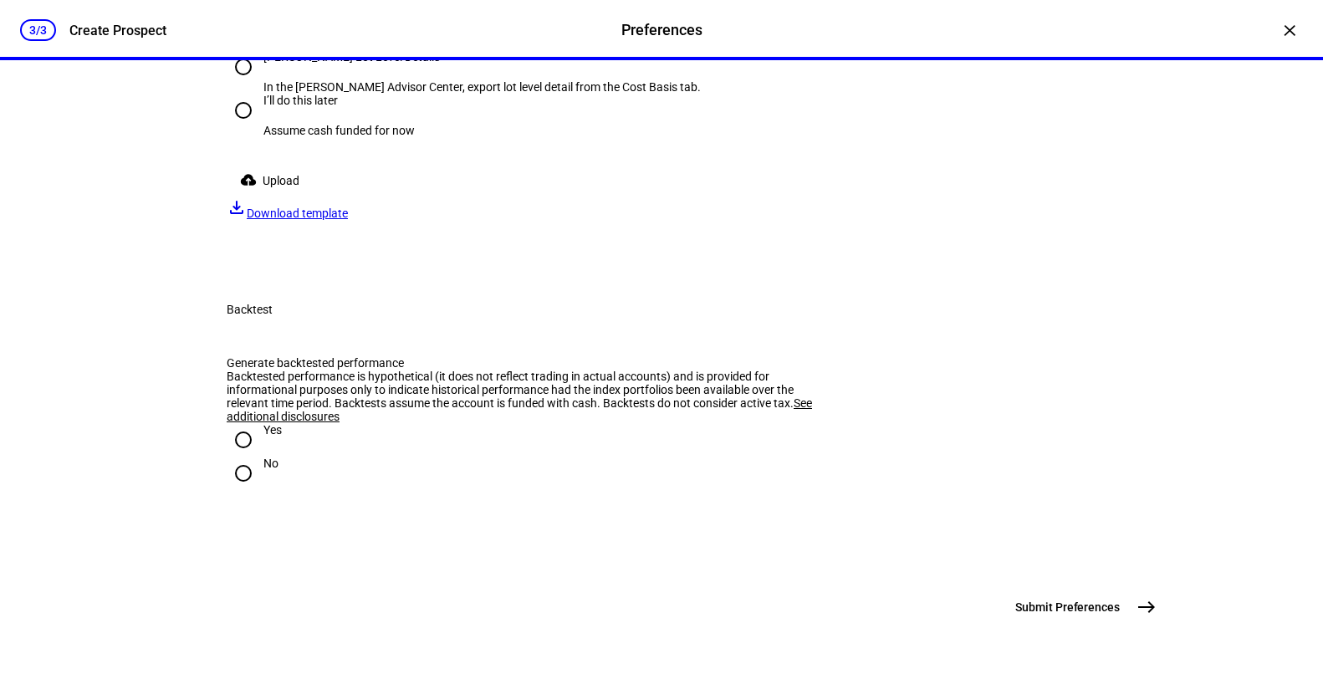
scroll to position [1838, 0]
click at [348, 220] on span "Download template" at bounding box center [297, 213] width 101 height 13
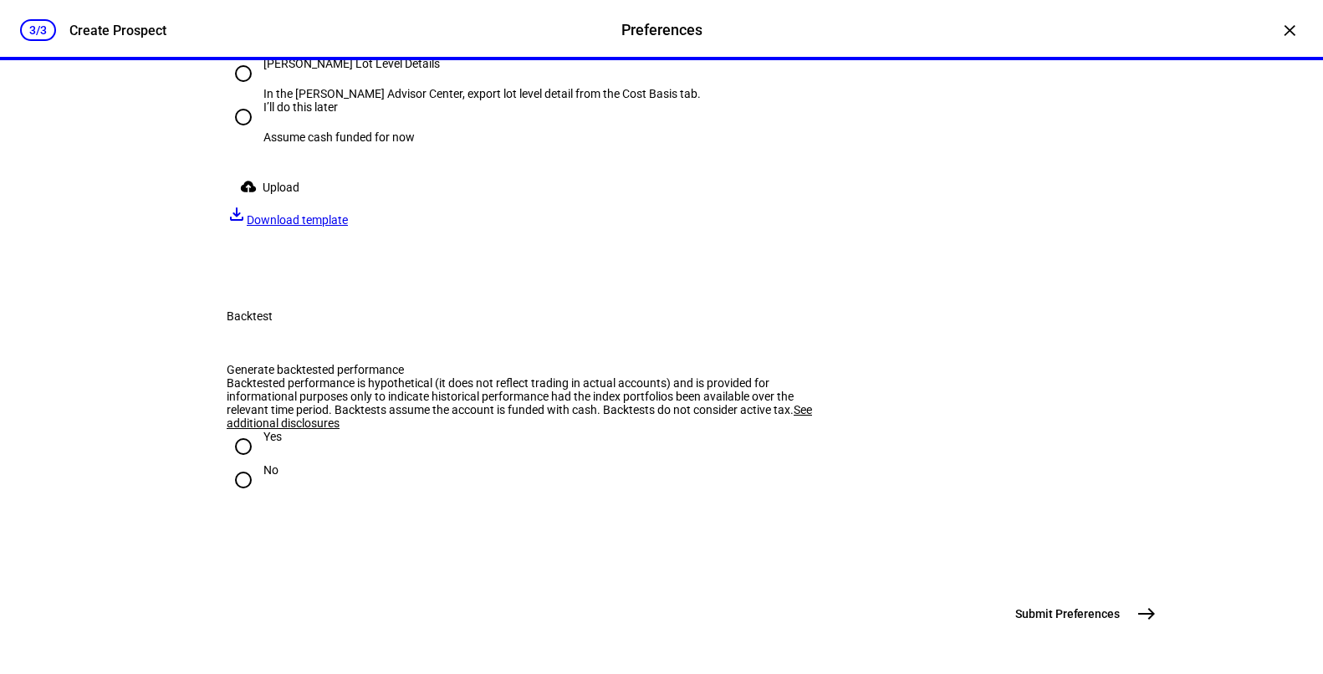
click at [242, 134] on input "I’ll do this later Assume cash funded for now" at bounding box center [243, 116] width 33 height 33
radio input "true"
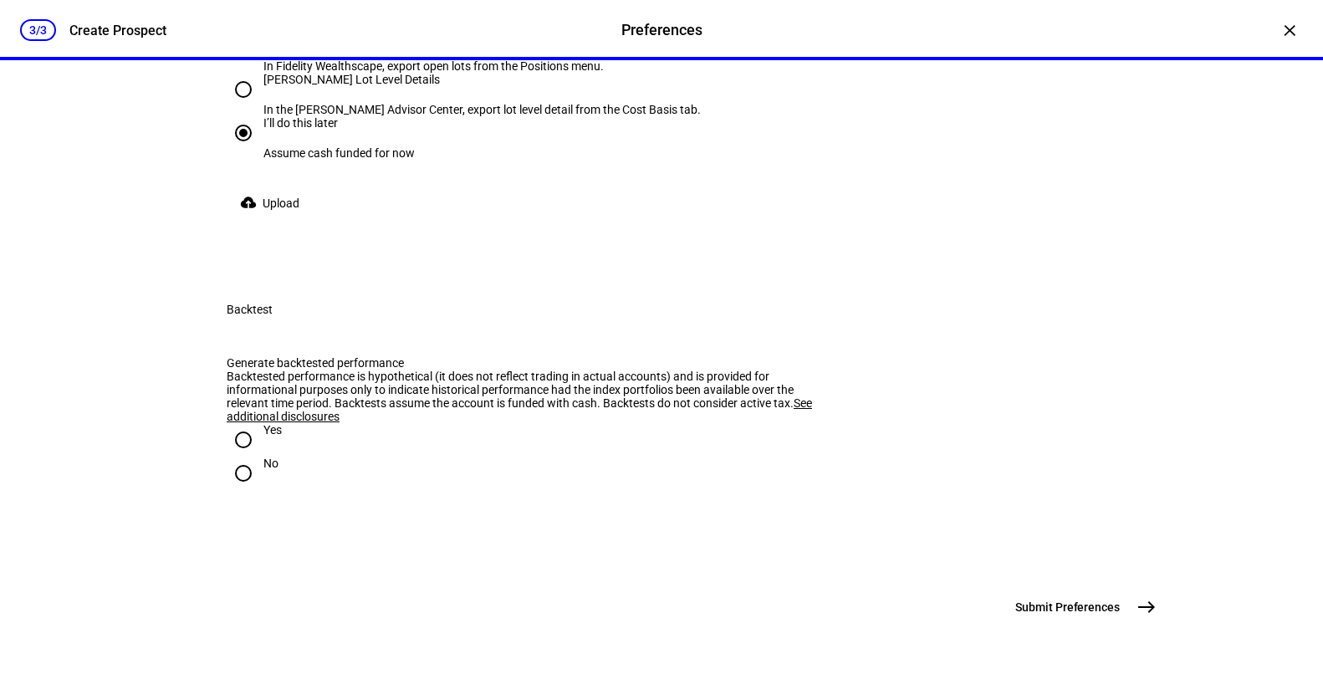
scroll to position [2207, 0]
click at [242, 423] on input "Yes" at bounding box center [243, 439] width 33 height 33
radio input "true"
click at [619, 370] on div "Backtested performance is hypothetical (it does not reflect trading in actual a…" at bounding box center [531, 397] width 609 height 54
drag, startPoint x: 660, startPoint y: 366, endPoint x: 448, endPoint y: 326, distance: 215.3
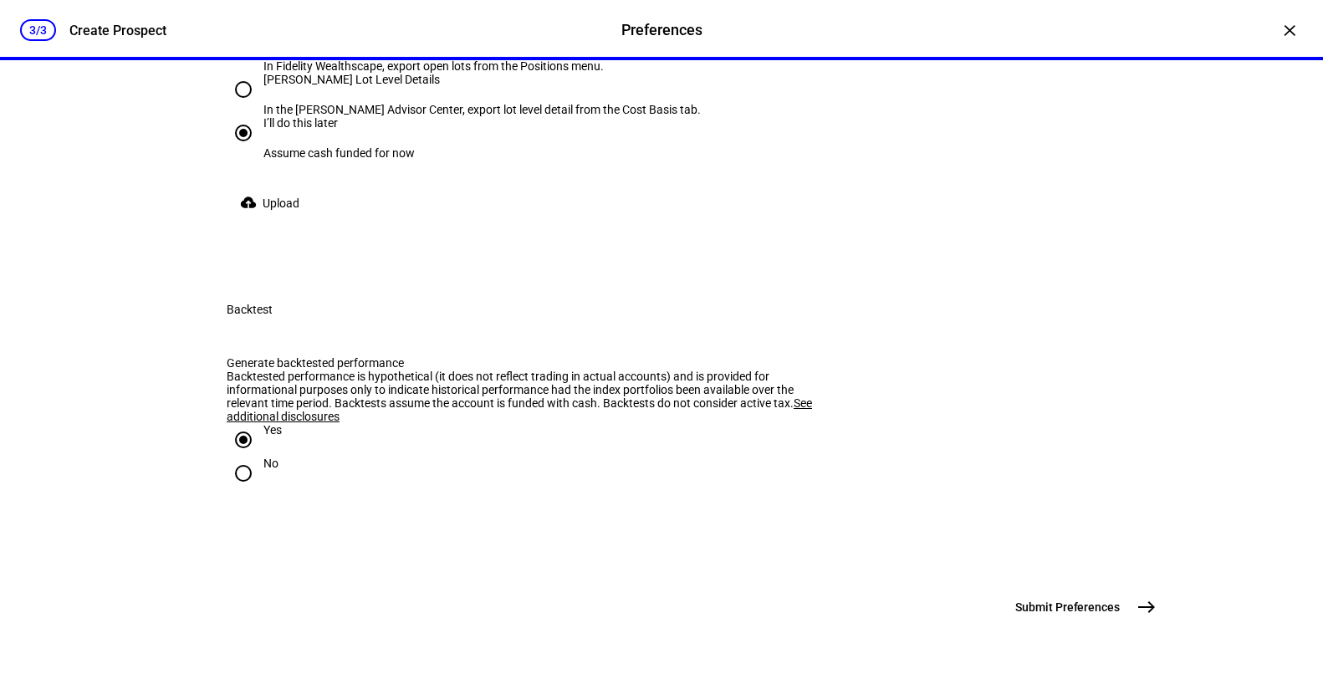
click at [448, 356] on eth-backtest-form "Generate backtested performance Backtested performance is hypothetical (it does…" at bounding box center [662, 429] width 870 height 147
click at [391, 370] on div "Backtested performance is hypothetical (it does not reflect trading in actual a…" at bounding box center [531, 397] width 609 height 54
click at [247, 457] on input "No" at bounding box center [243, 473] width 33 height 33
radio input "true"
click at [1061, 622] on button "Submit Preferences east" at bounding box center [1084, 606] width 158 height 33
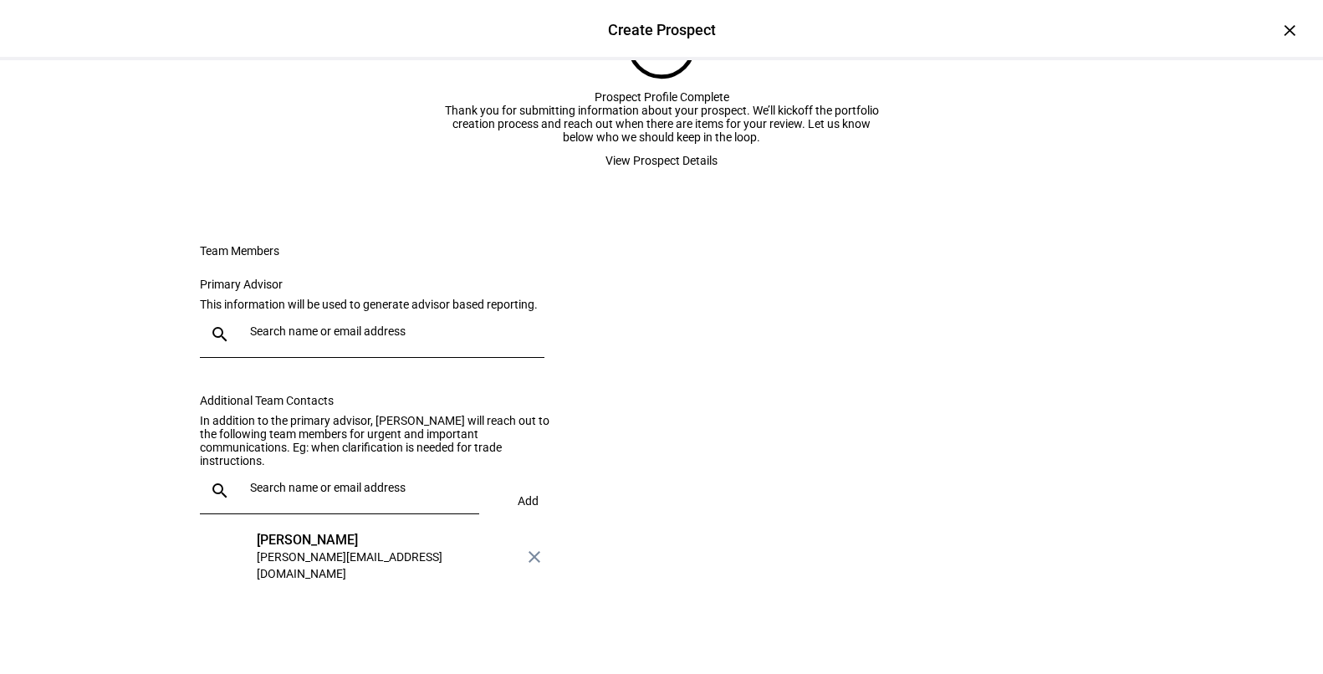
scroll to position [253, 0]
click at [235, 333] on div "search" at bounding box center [221, 334] width 43 height 20
type input "e"
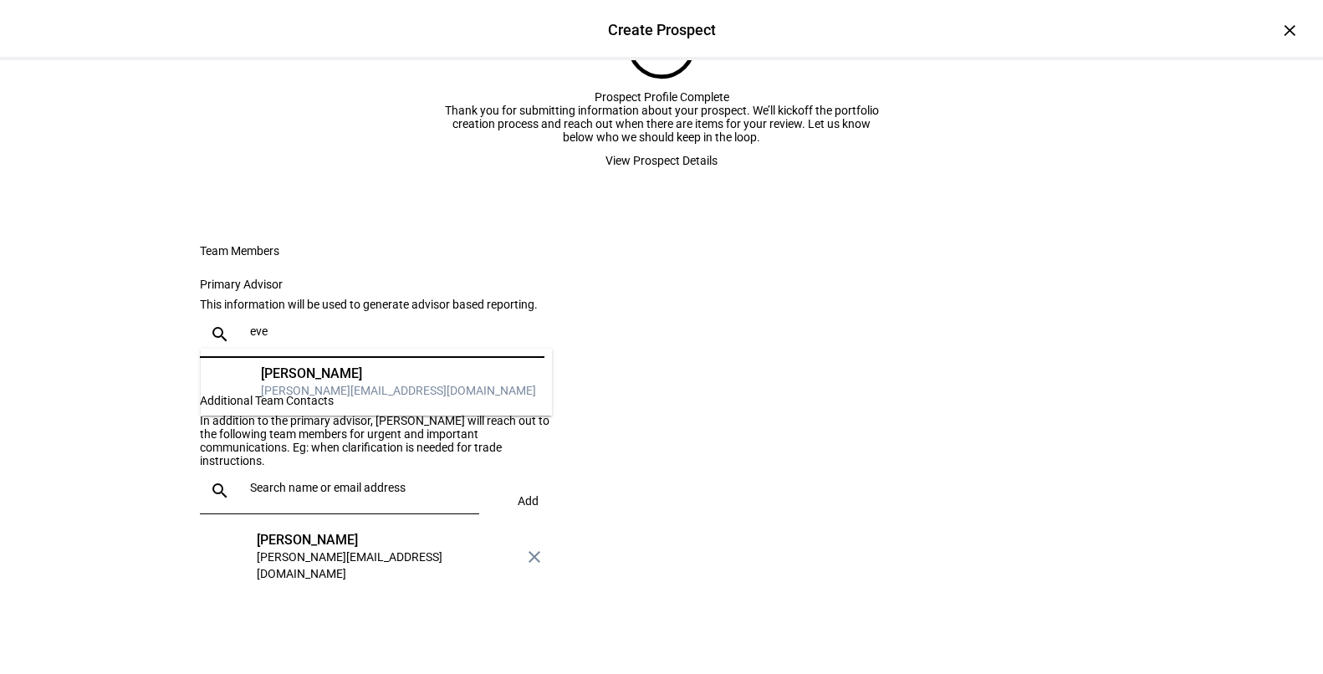
type input "eve"
click at [298, 392] on div "[PERSON_NAME][EMAIL_ADDRESS][DOMAIN_NAME]" at bounding box center [398, 390] width 275 height 17
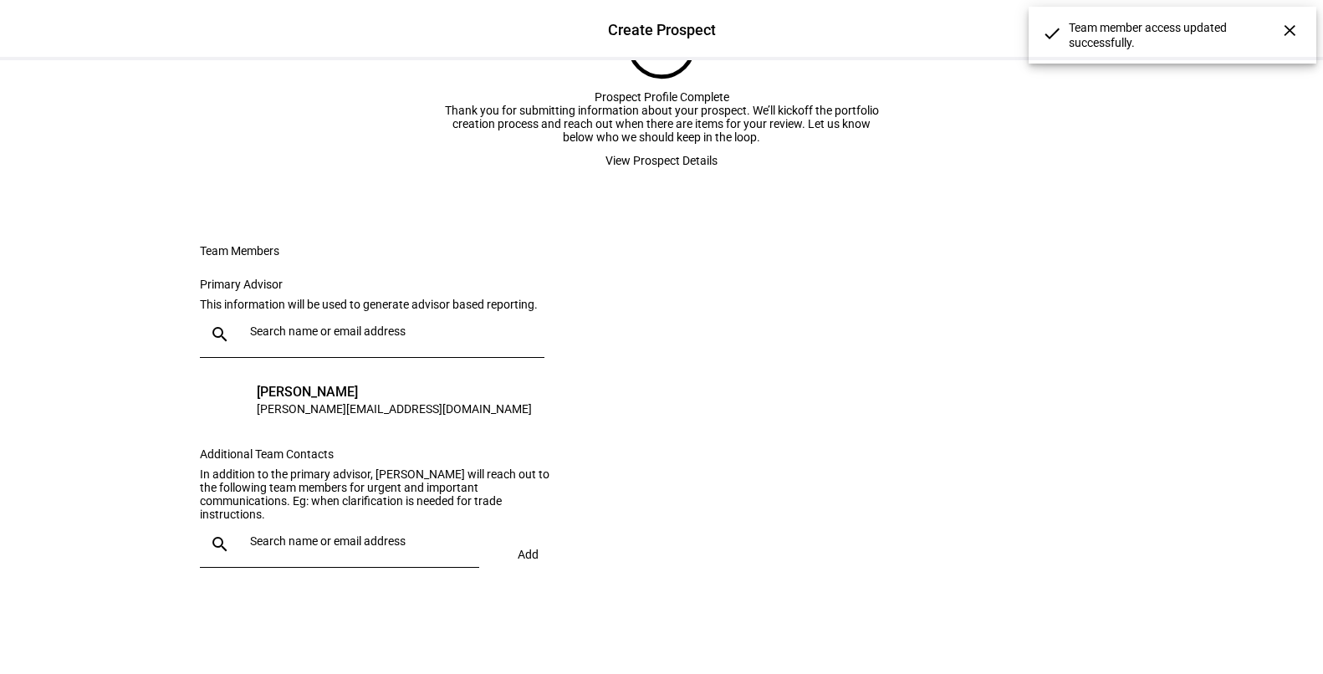
click at [253, 548] on input "text" at bounding box center [361, 540] width 222 height 13
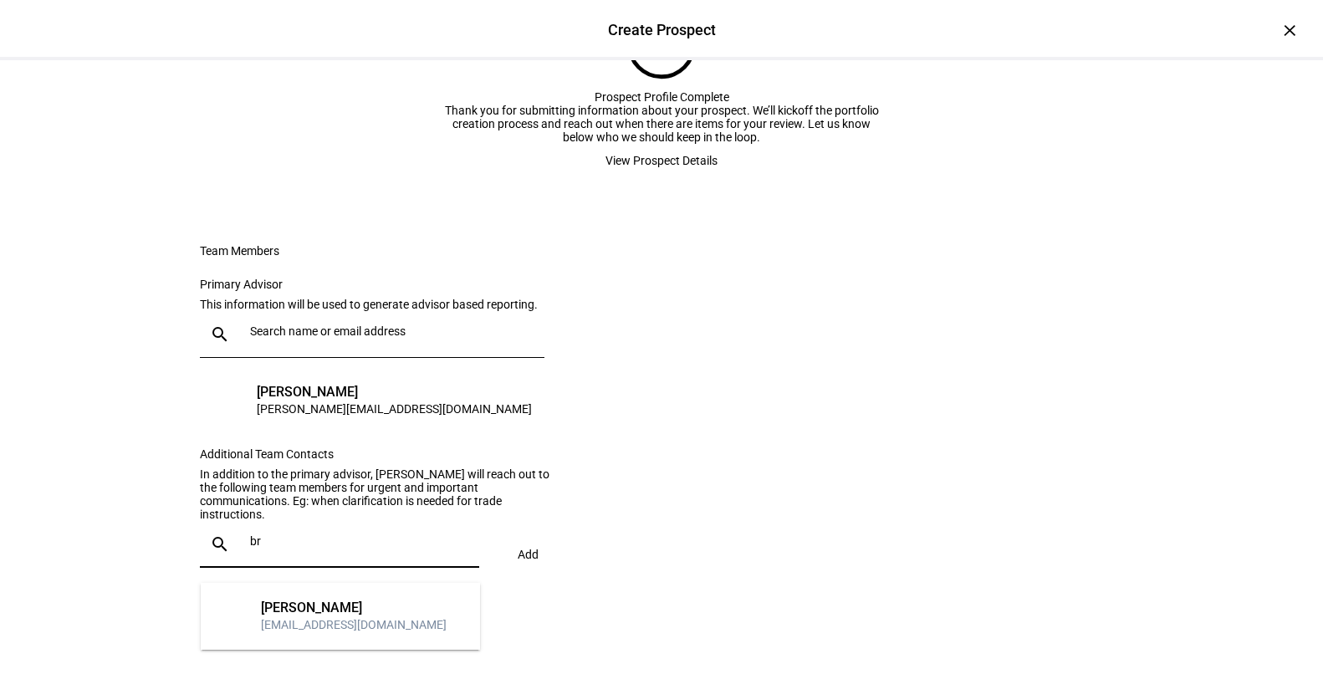
type input "br"
click at [314, 616] on div "[EMAIL_ADDRESS][DOMAIN_NAME]" at bounding box center [354, 624] width 186 height 17
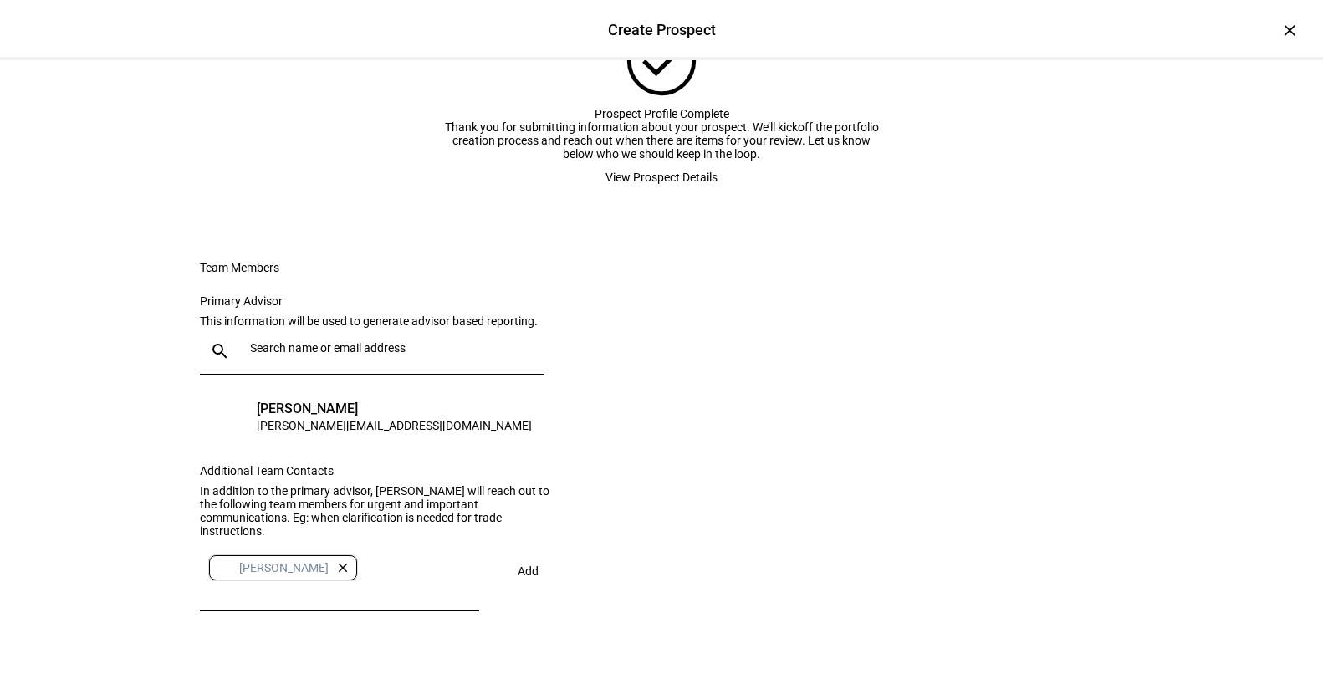
scroll to position [61, 0]
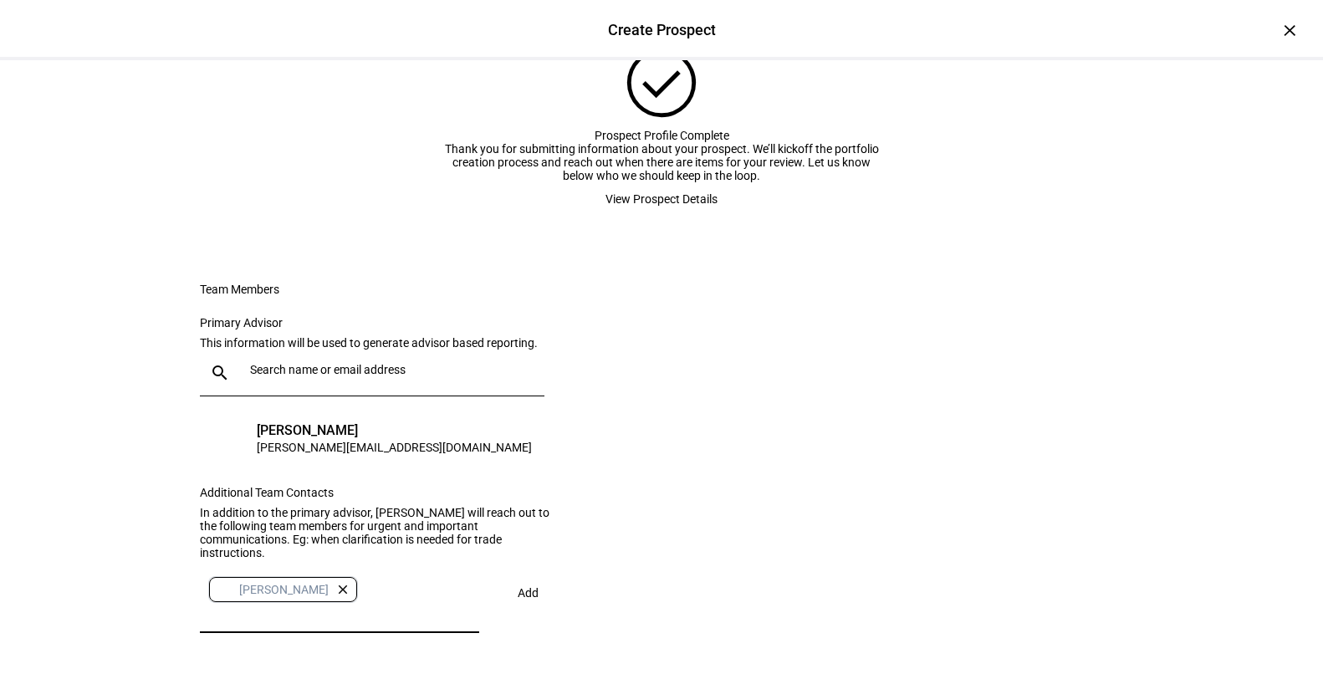
click at [652, 216] on span "View Prospect Details" at bounding box center [661, 198] width 112 height 33
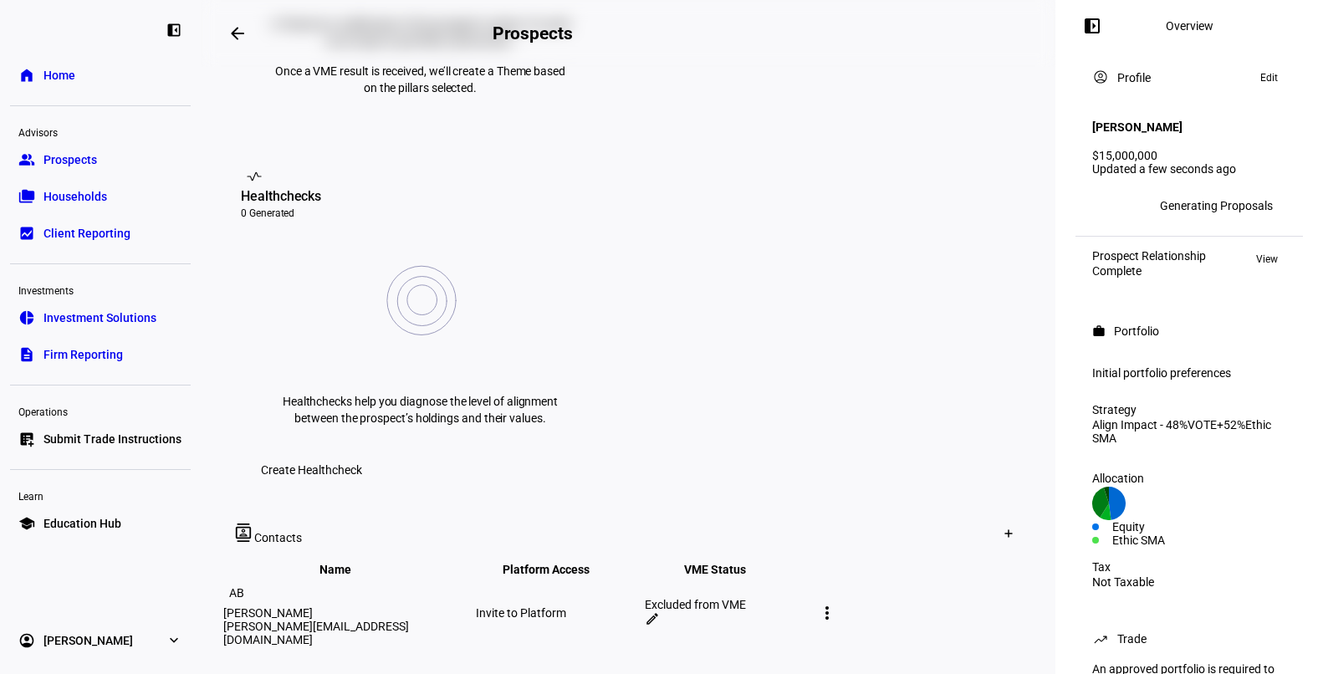
scroll to position [550, 0]
click at [660, 613] on mat-icon "edit" at bounding box center [652, 620] width 15 height 15
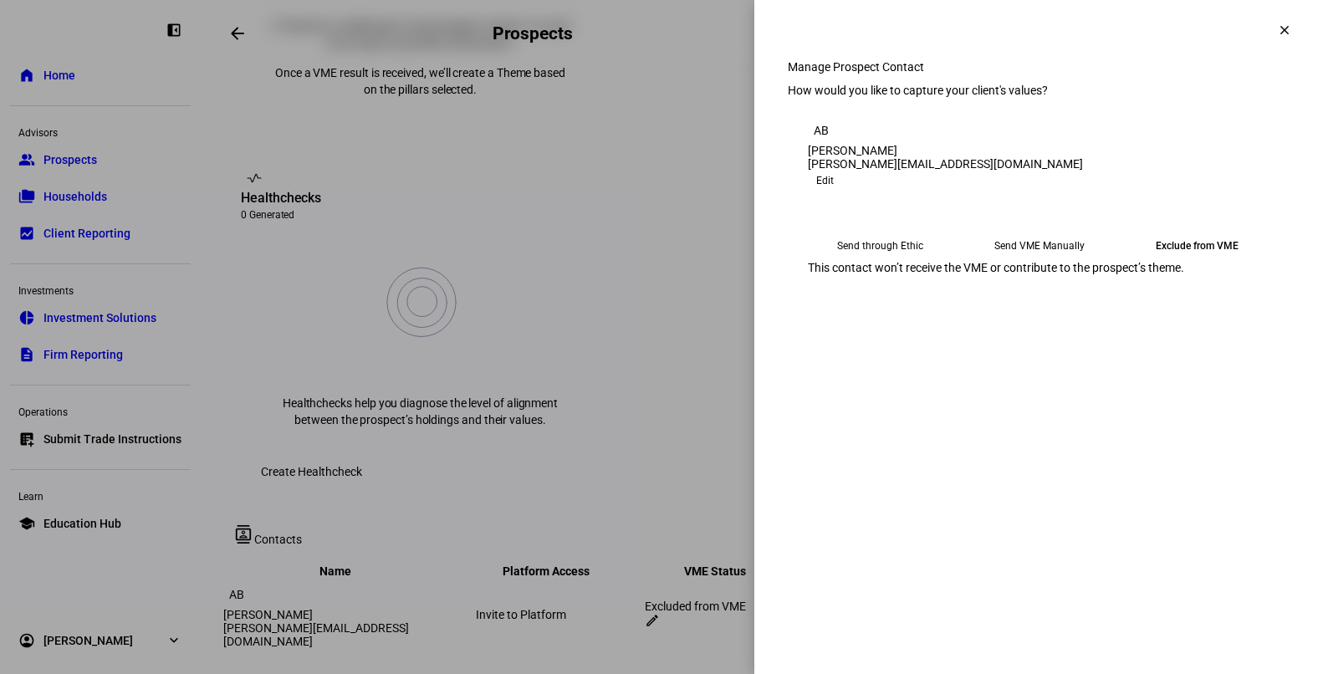
click at [859, 261] on eth-mega-radio-button "Send through Ethic" at bounding box center [880, 246] width 145 height 30
click at [1053, 261] on eth-mega-radio-button "Send VME Manually" at bounding box center [1037, 246] width 145 height 30
click at [919, 97] on div "How would you like to capture your client's values?" at bounding box center [1039, 90] width 502 height 13
click at [1279, 35] on mat-icon "clear" at bounding box center [1284, 30] width 15 height 15
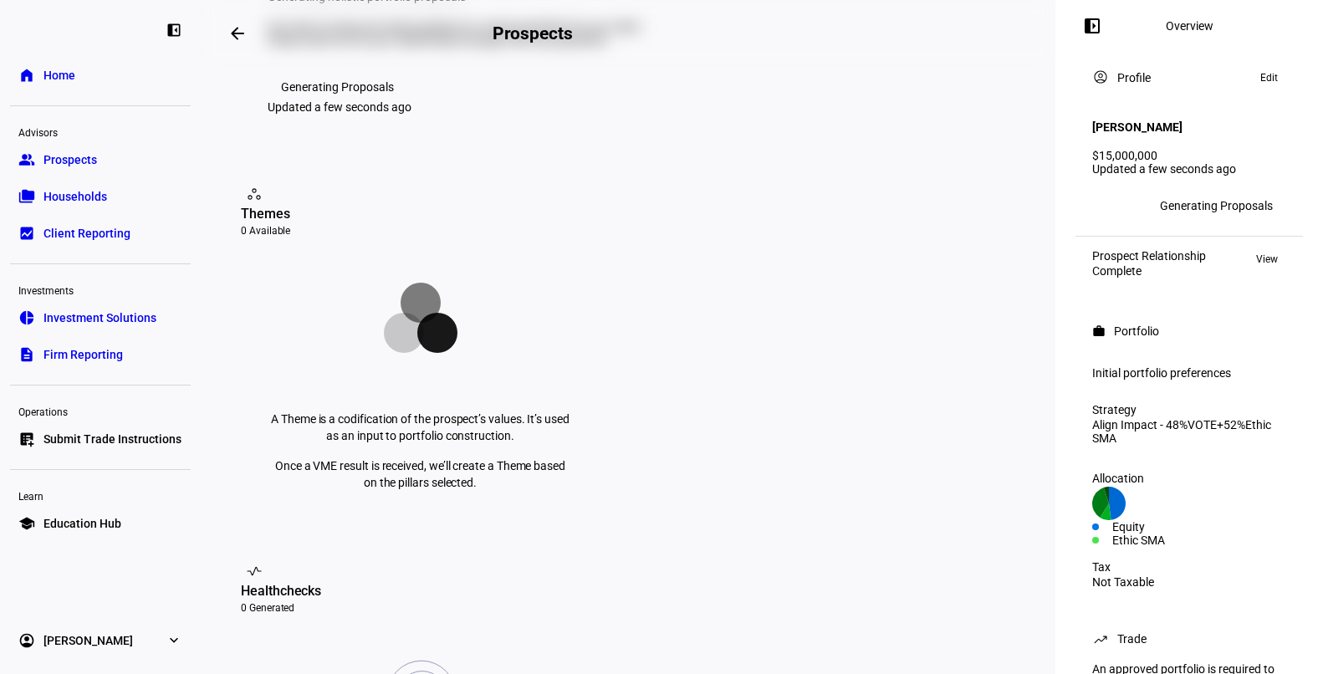
scroll to position [159, 0]
click at [1264, 80] on span "Edit" at bounding box center [1269, 78] width 18 height 20
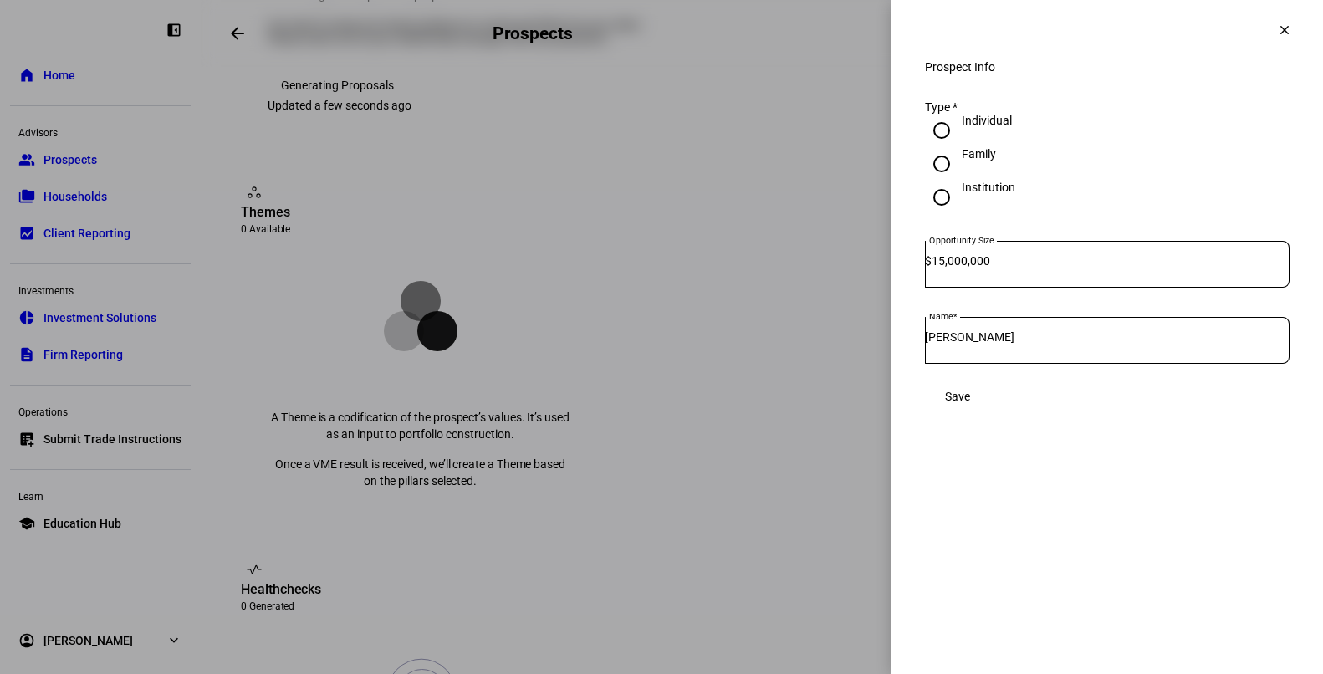
click at [1283, 27] on mat-icon "clear" at bounding box center [1284, 30] width 15 height 15
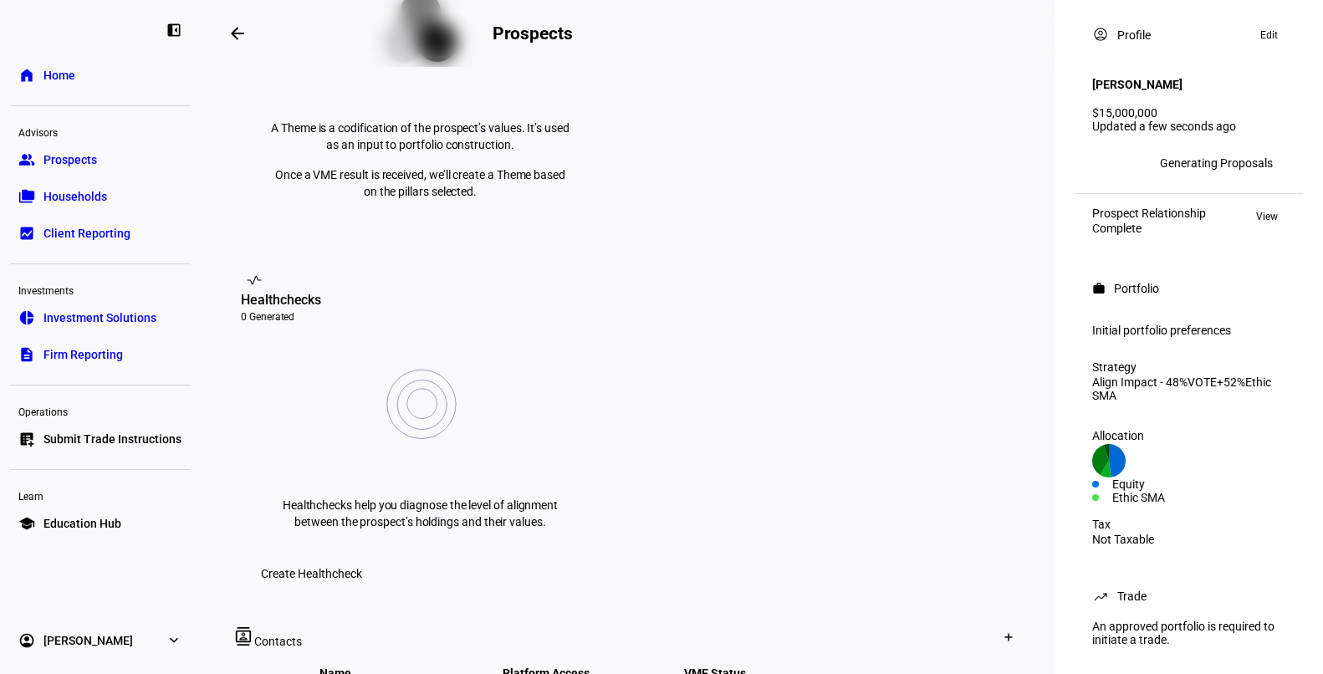
scroll to position [451, 0]
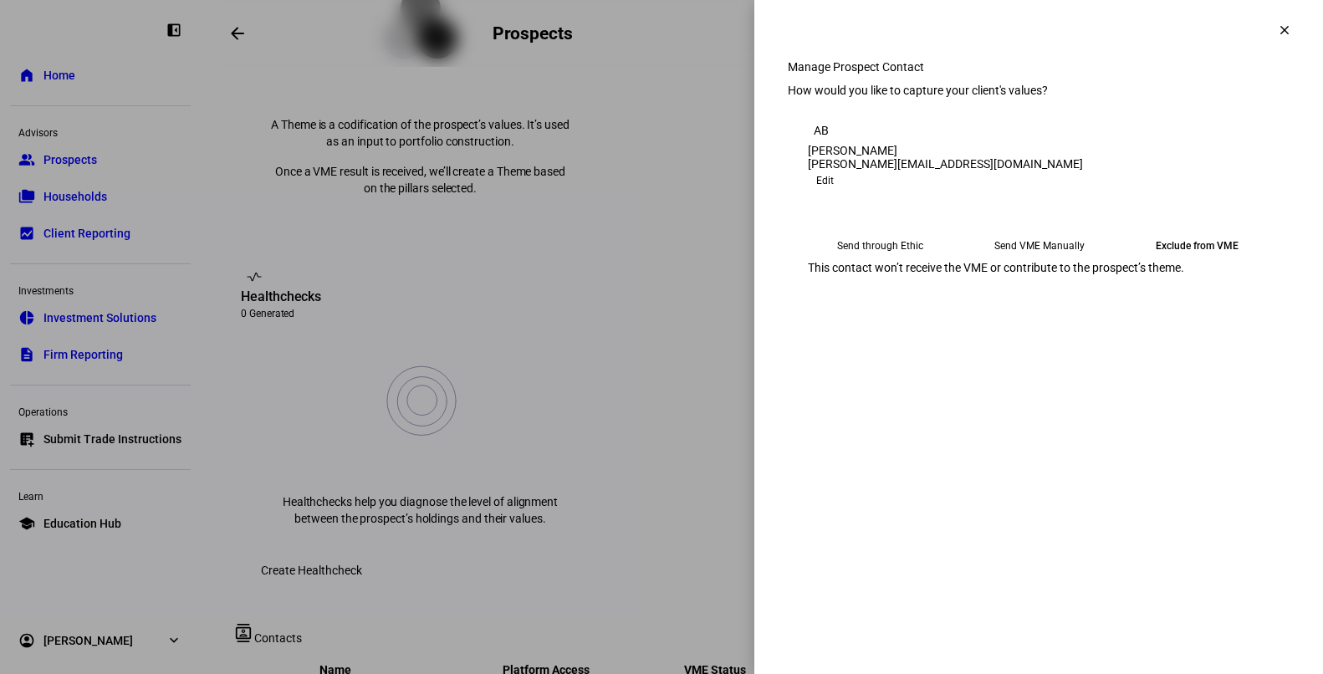
click at [834, 191] on span "Edit" at bounding box center [825, 181] width 18 height 20
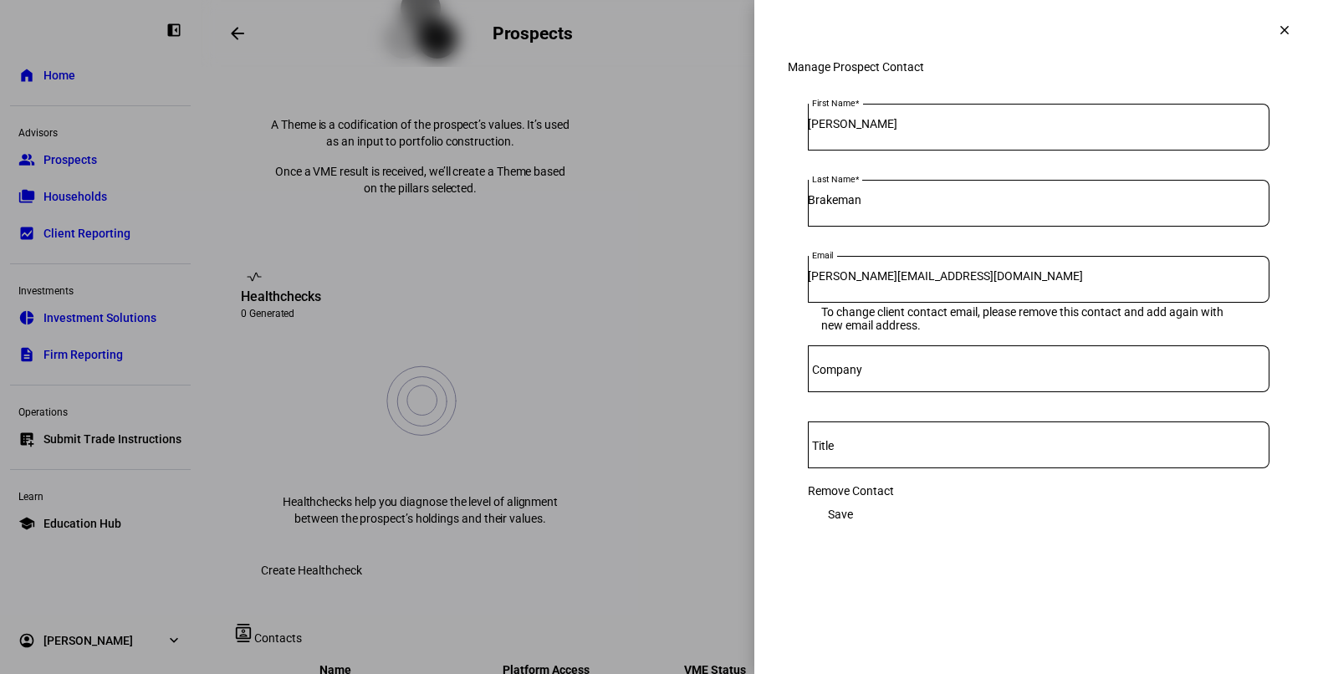
click at [1288, 34] on mat-icon "clear" at bounding box center [1284, 30] width 15 height 15
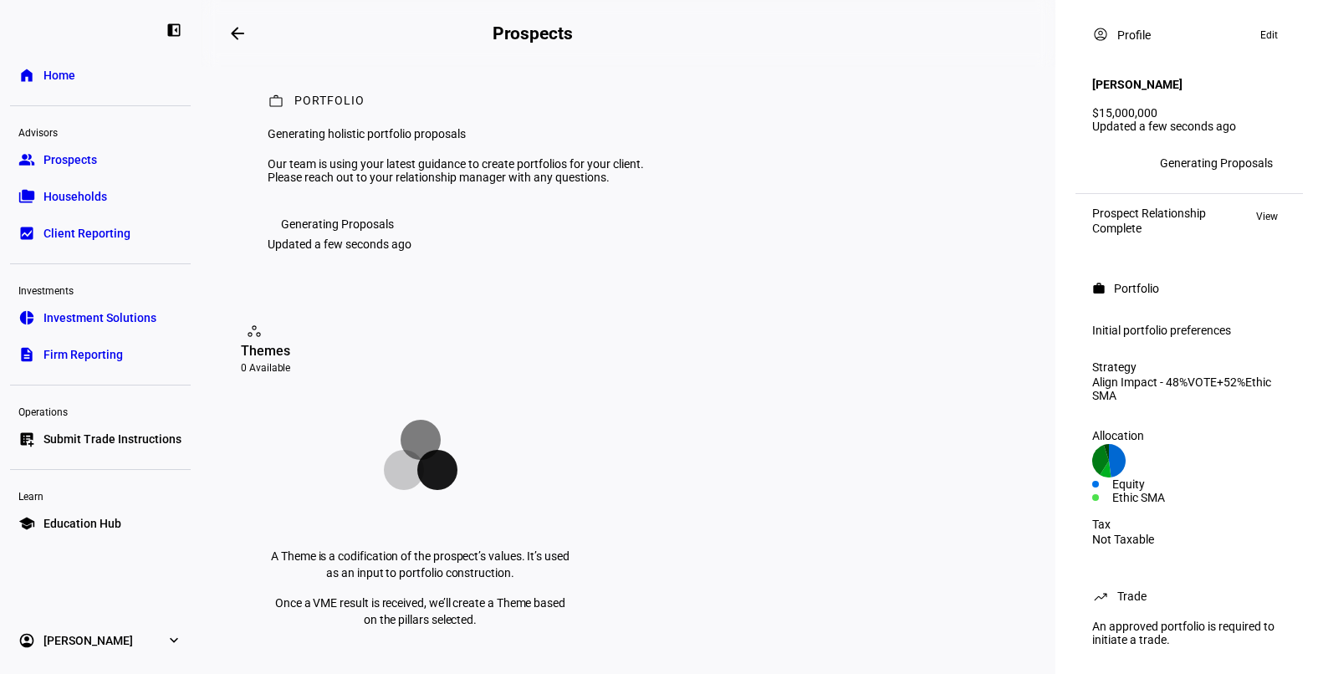
scroll to position [0, 0]
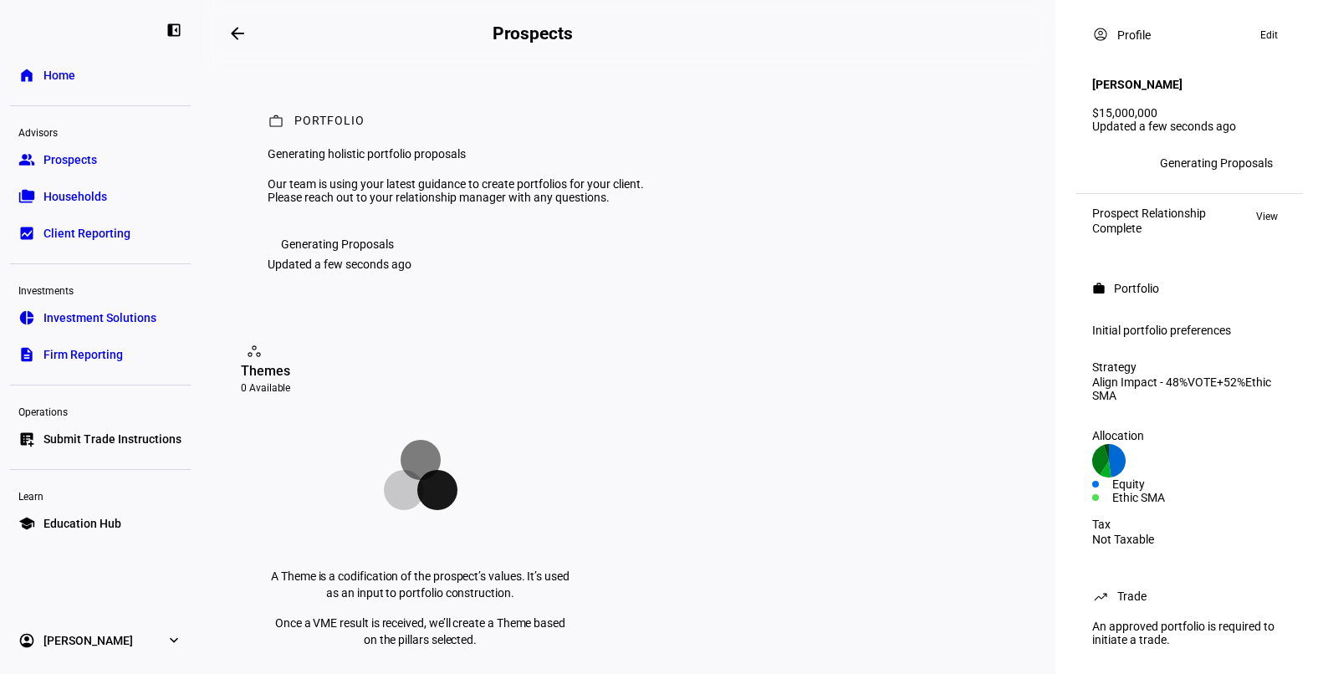
click at [834, 42] on eth-layout-page-header "arrow_backwards Prospects Overview left_panel_close" at bounding box center [628, 33] width 854 height 67
